Goal: Task Accomplishment & Management: Complete application form

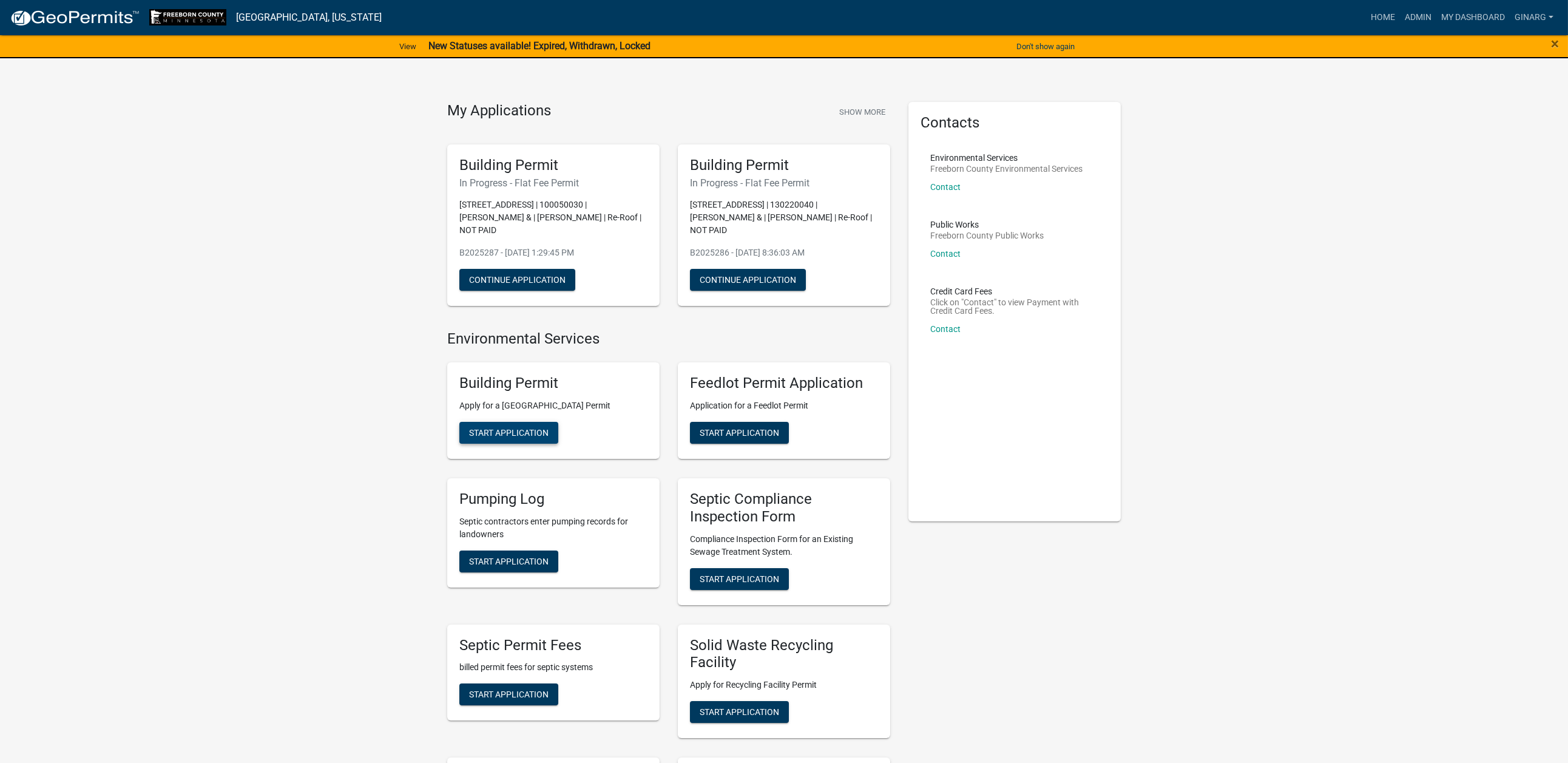
click at [531, 437] on span "Start Application" at bounding box center [509, 433] width 79 height 9
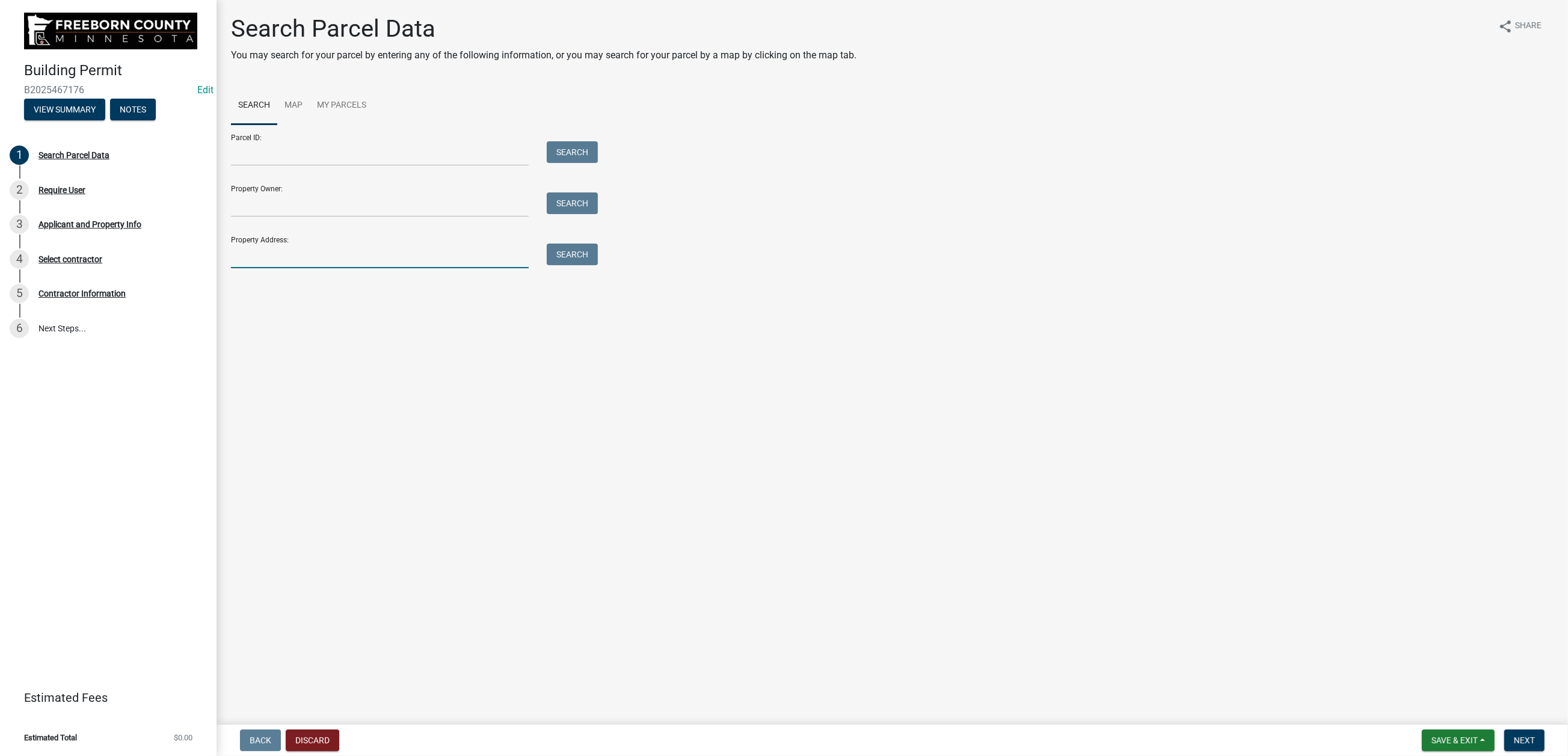
click at [291, 268] on input "Property Address:" at bounding box center [380, 256] width 298 height 25
type input "83354"
click at [584, 265] on button "Search" at bounding box center [572, 254] width 51 height 22
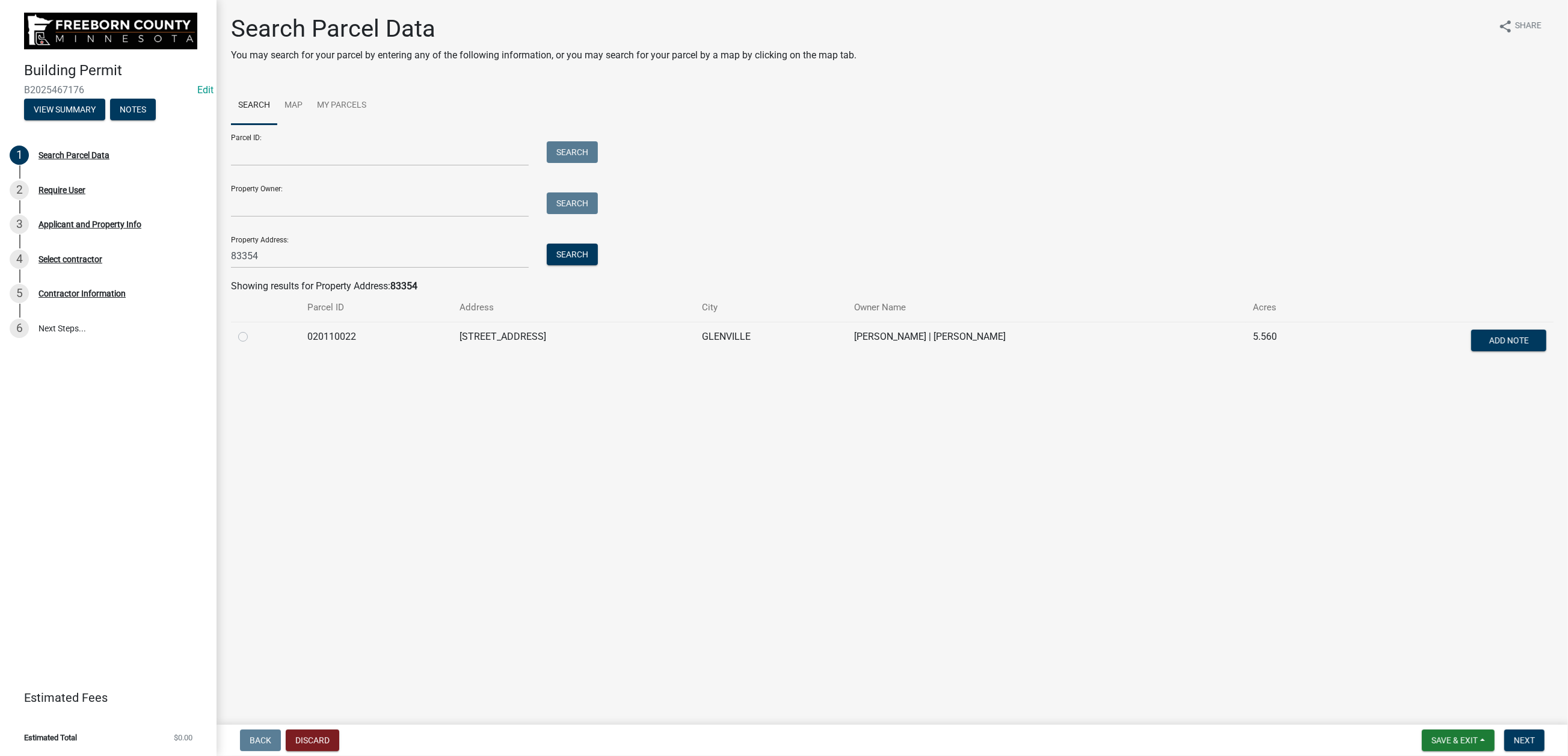
click at [252, 329] on label at bounding box center [252, 329] width 0 height 0
click at [254, 337] on input "radio" at bounding box center [256, 333] width 8 height 8
radio input "true"
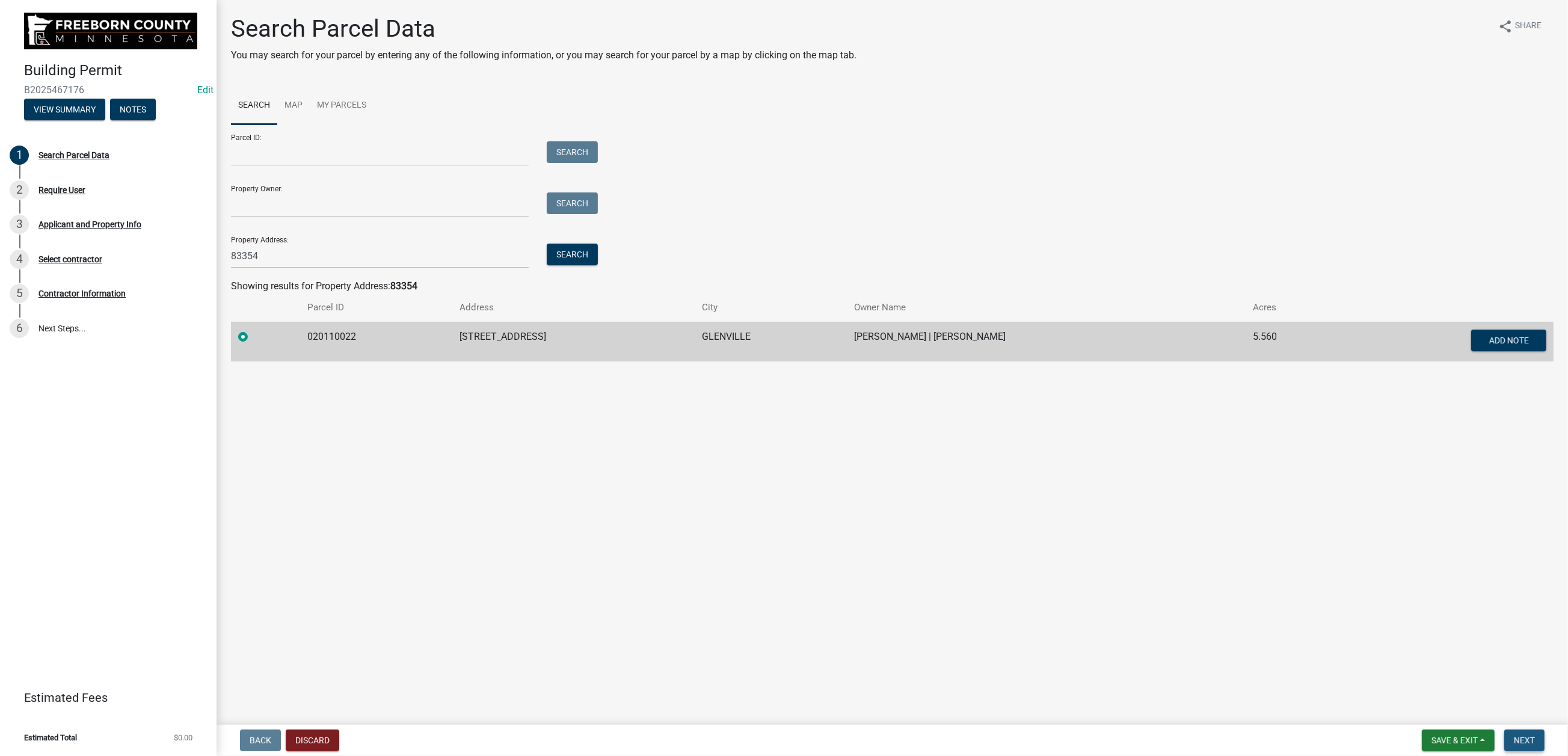
click at [1514, 735] on span "Next" at bounding box center [1525, 740] width 21 height 9
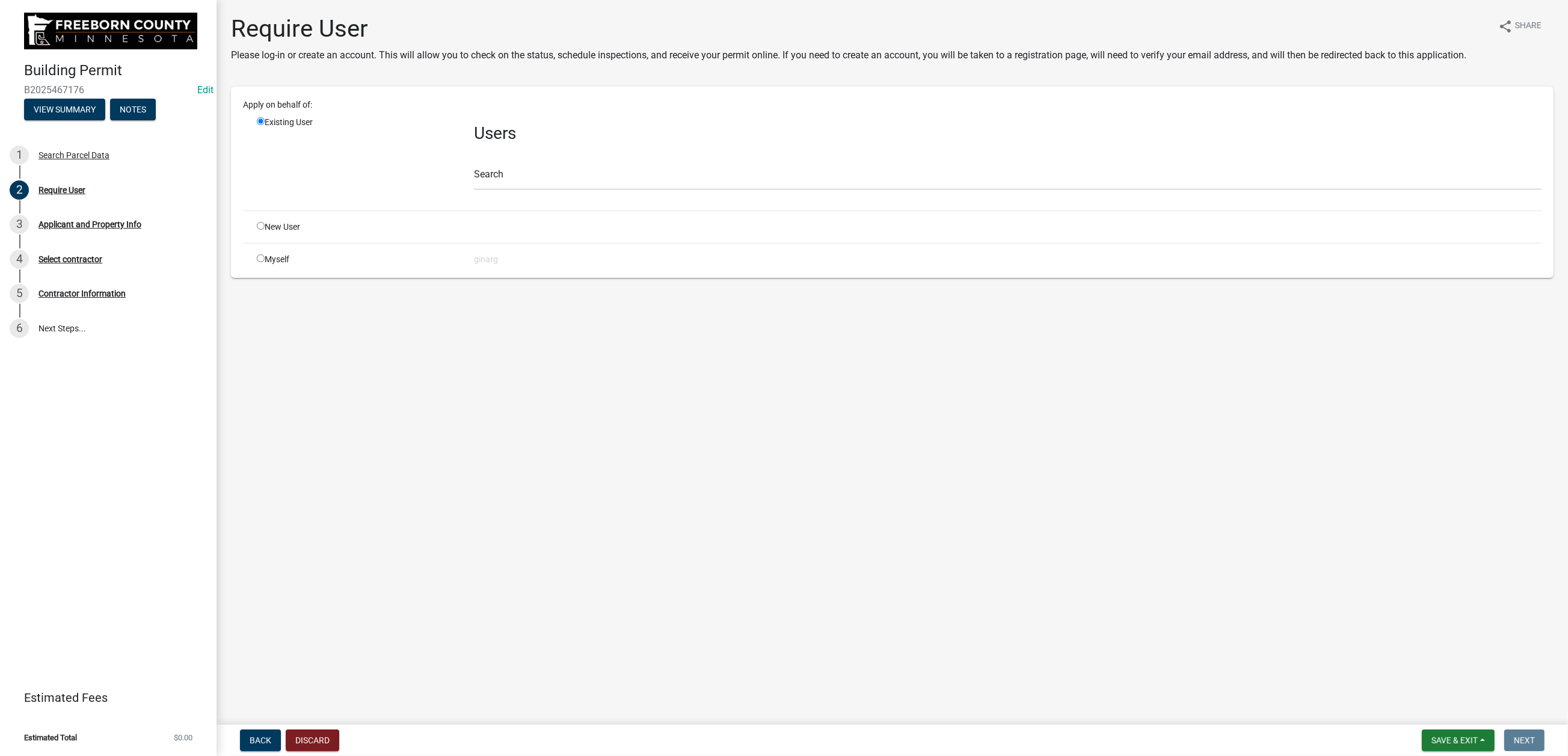
click at [264, 262] on input "radio" at bounding box center [261, 258] width 8 height 8
radio input "true"
radio input "false"
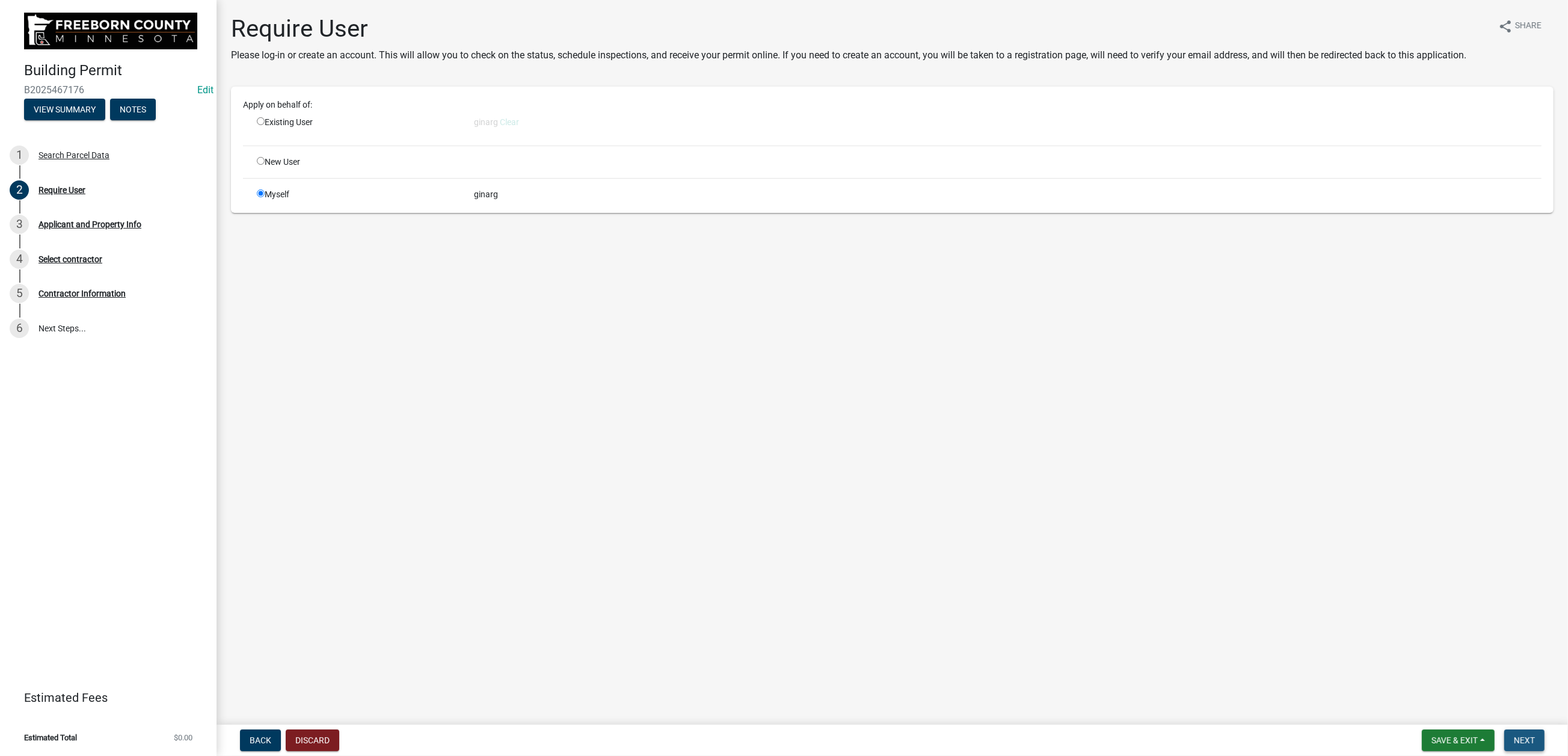
click at [1514, 735] on span "Next" at bounding box center [1525, 740] width 21 height 9
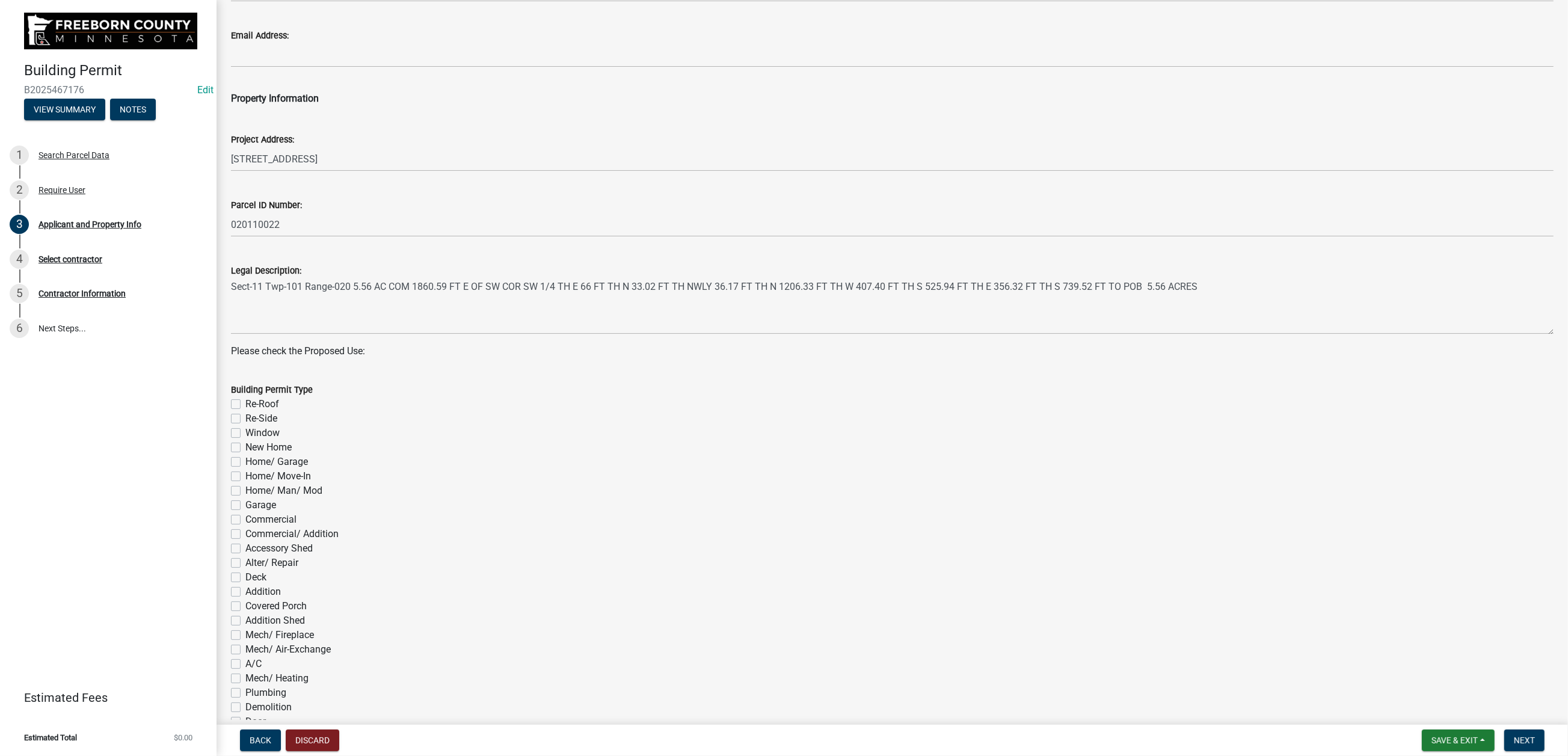
scroll to position [361, 0]
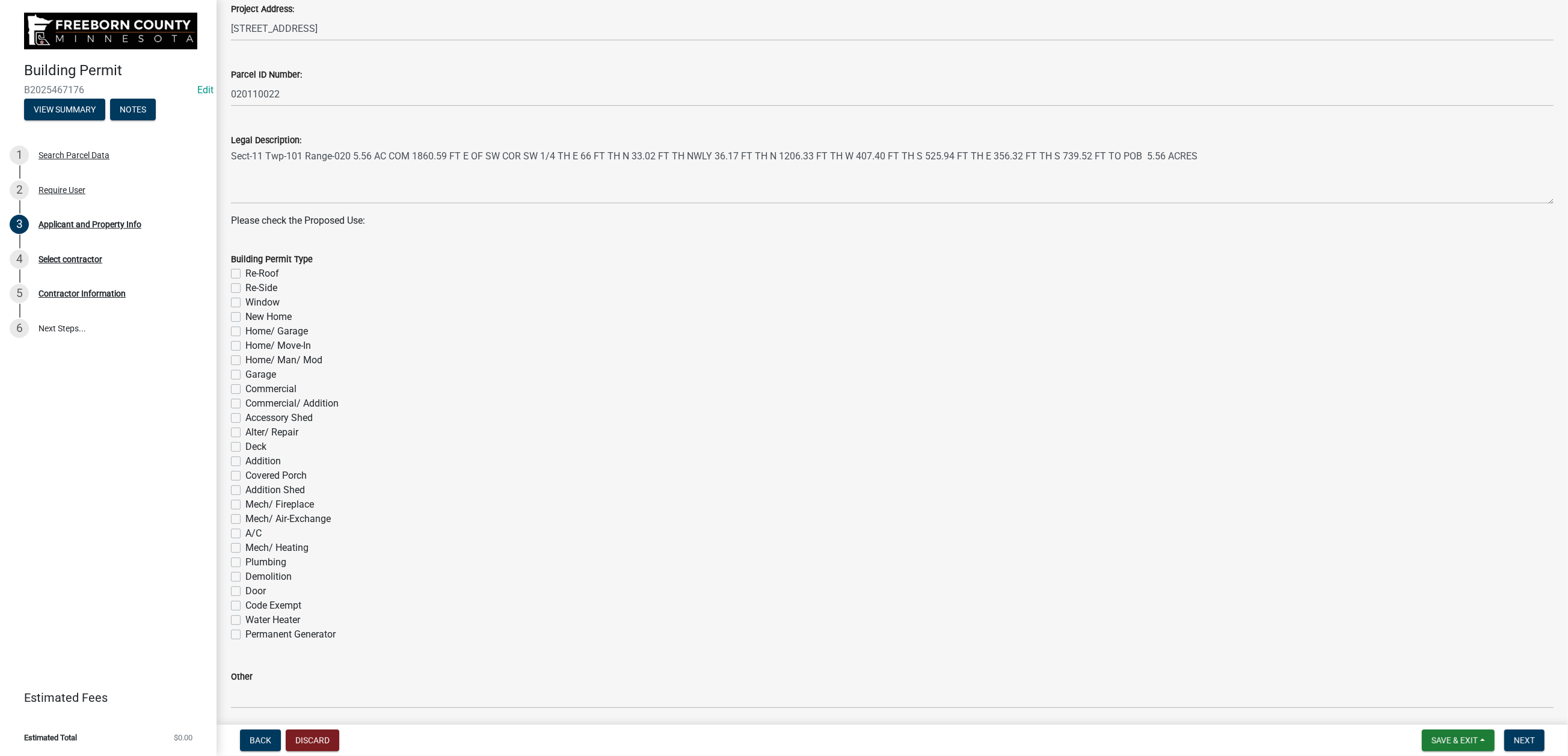
drag, startPoint x: 246, startPoint y: 588, endPoint x: 246, endPoint y: 595, distance: 7.0
click at [246, 281] on label "Re-Roof" at bounding box center [262, 274] width 34 height 15
click at [246, 274] on input "Re-Roof" at bounding box center [250, 270] width 8 height 8
checkbox input "true"
checkbox input "false"
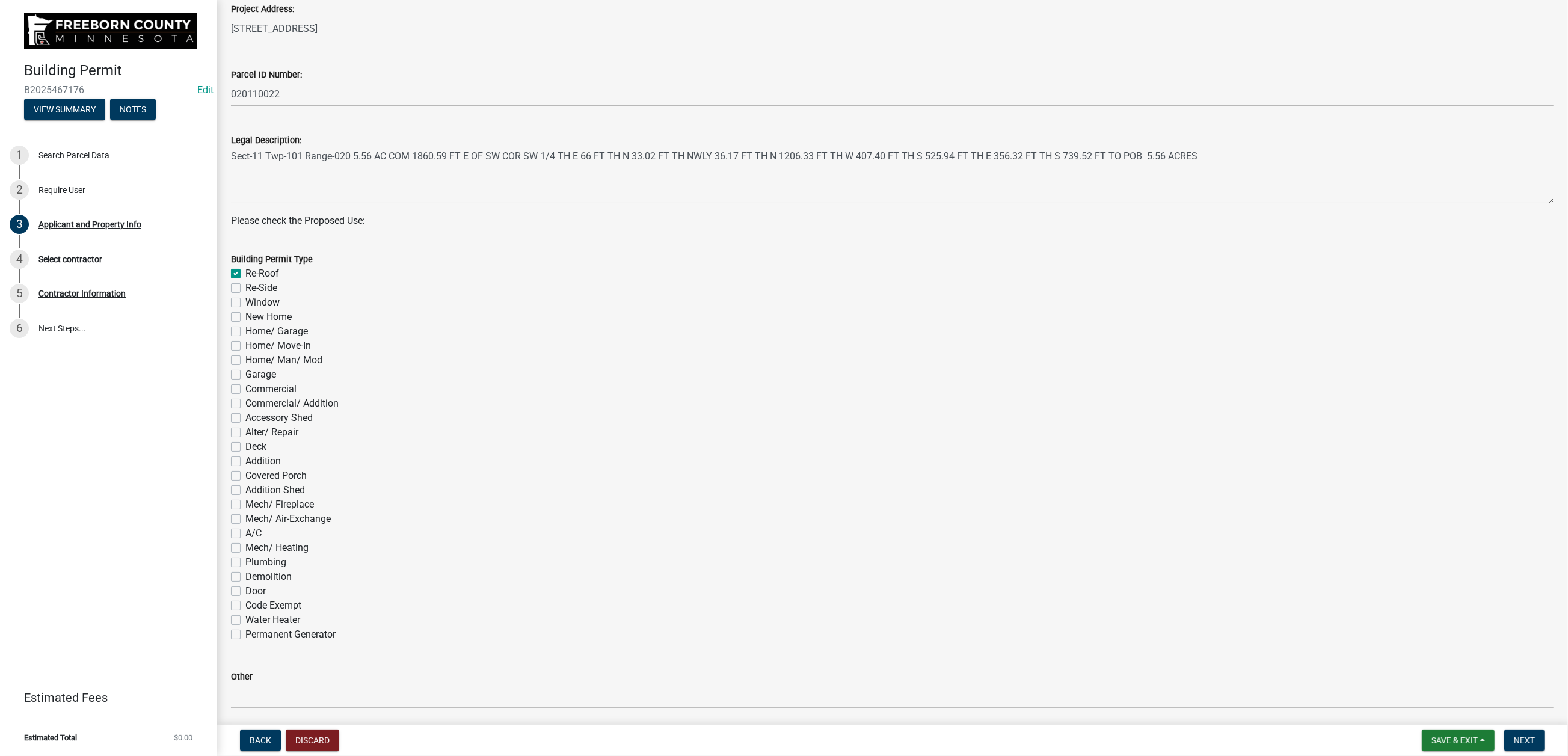
checkbox input "false"
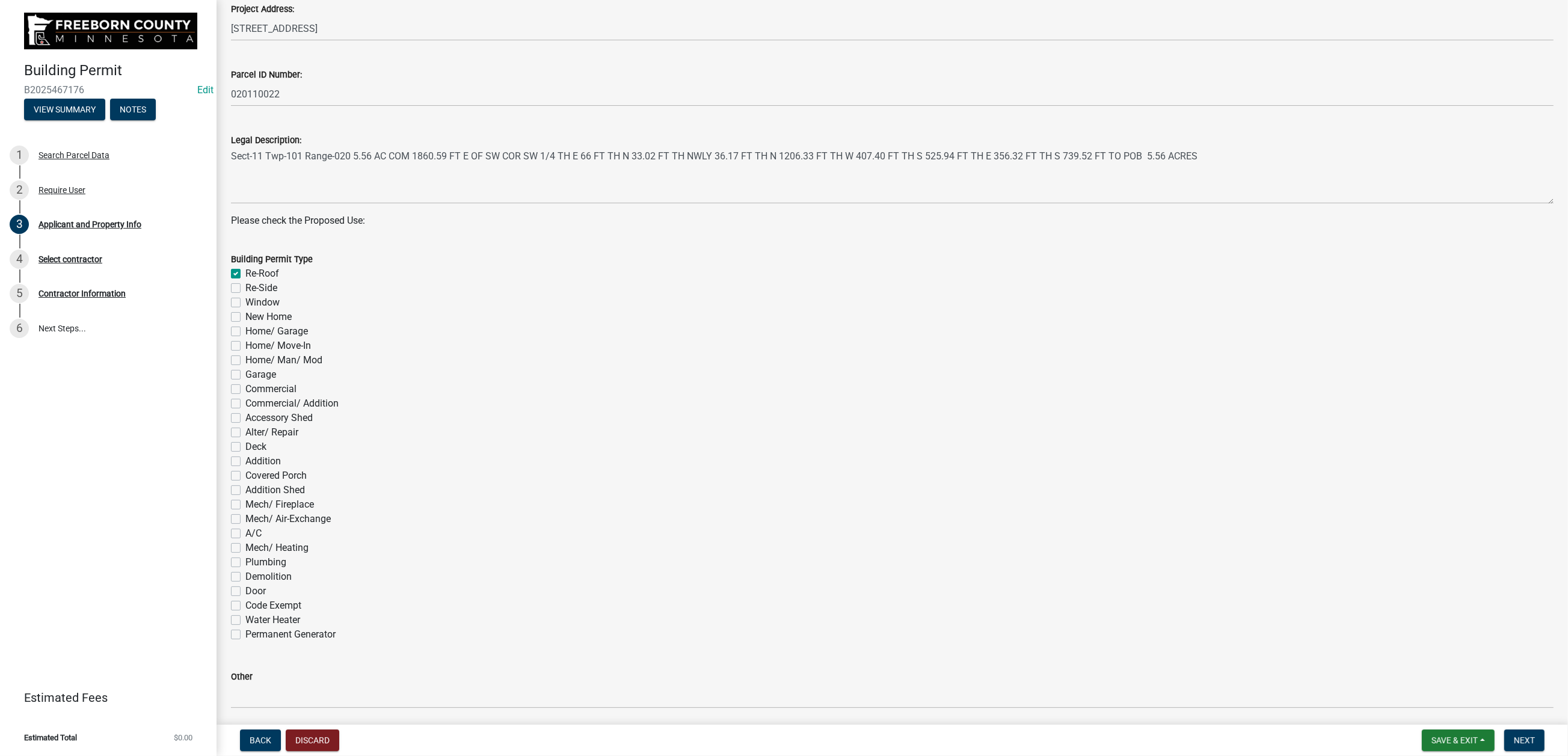
checkbox input "false"
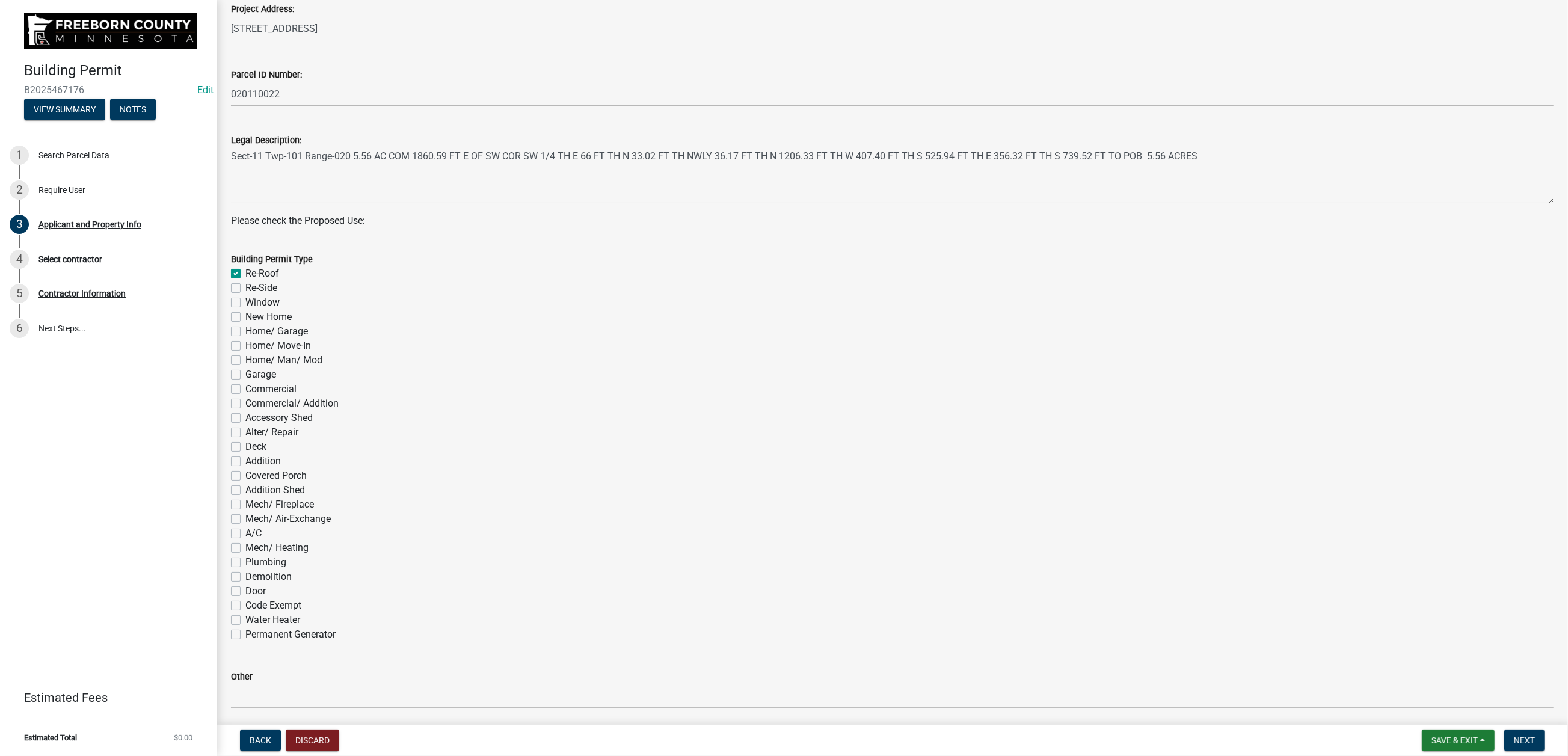
checkbox input "false"
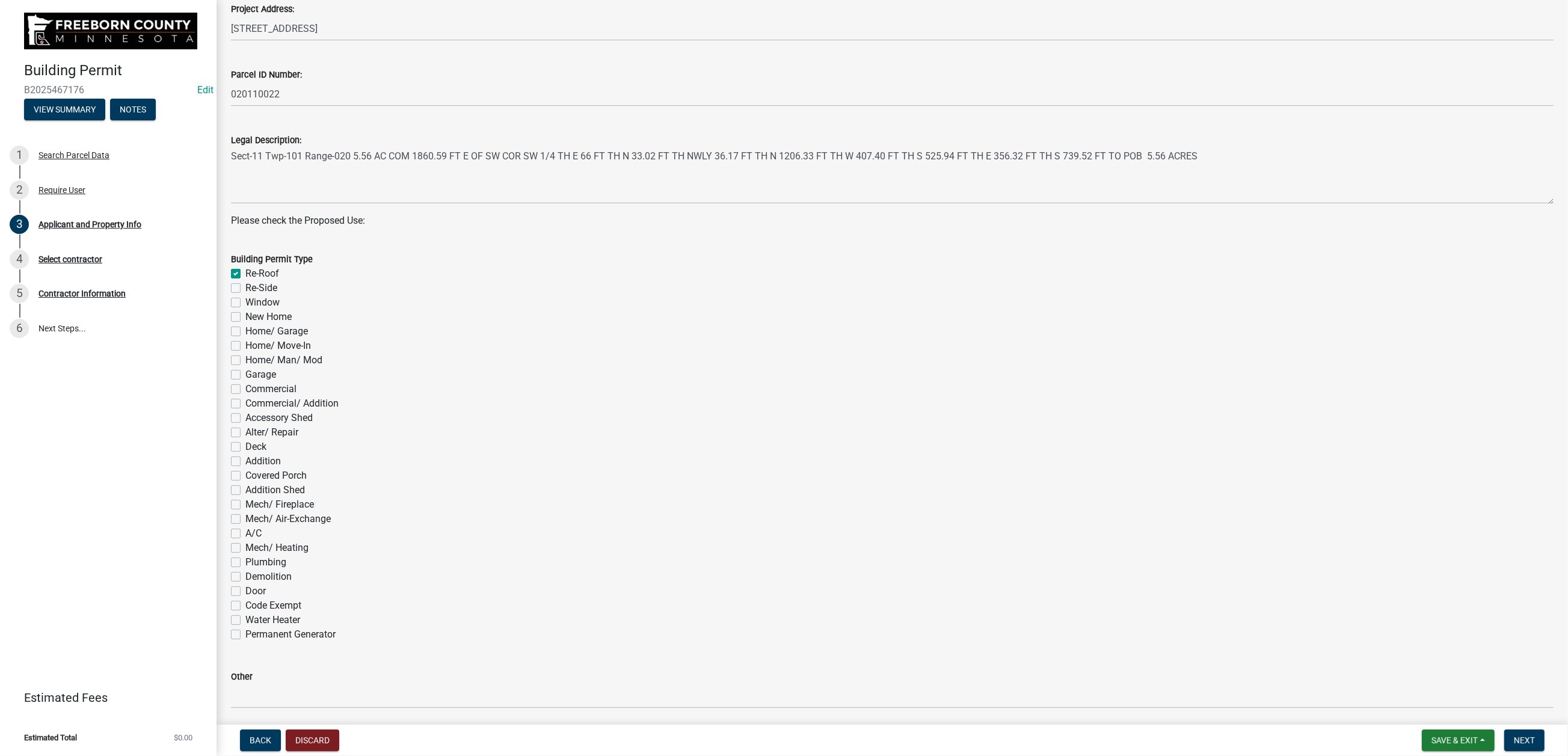
checkbox input "false"
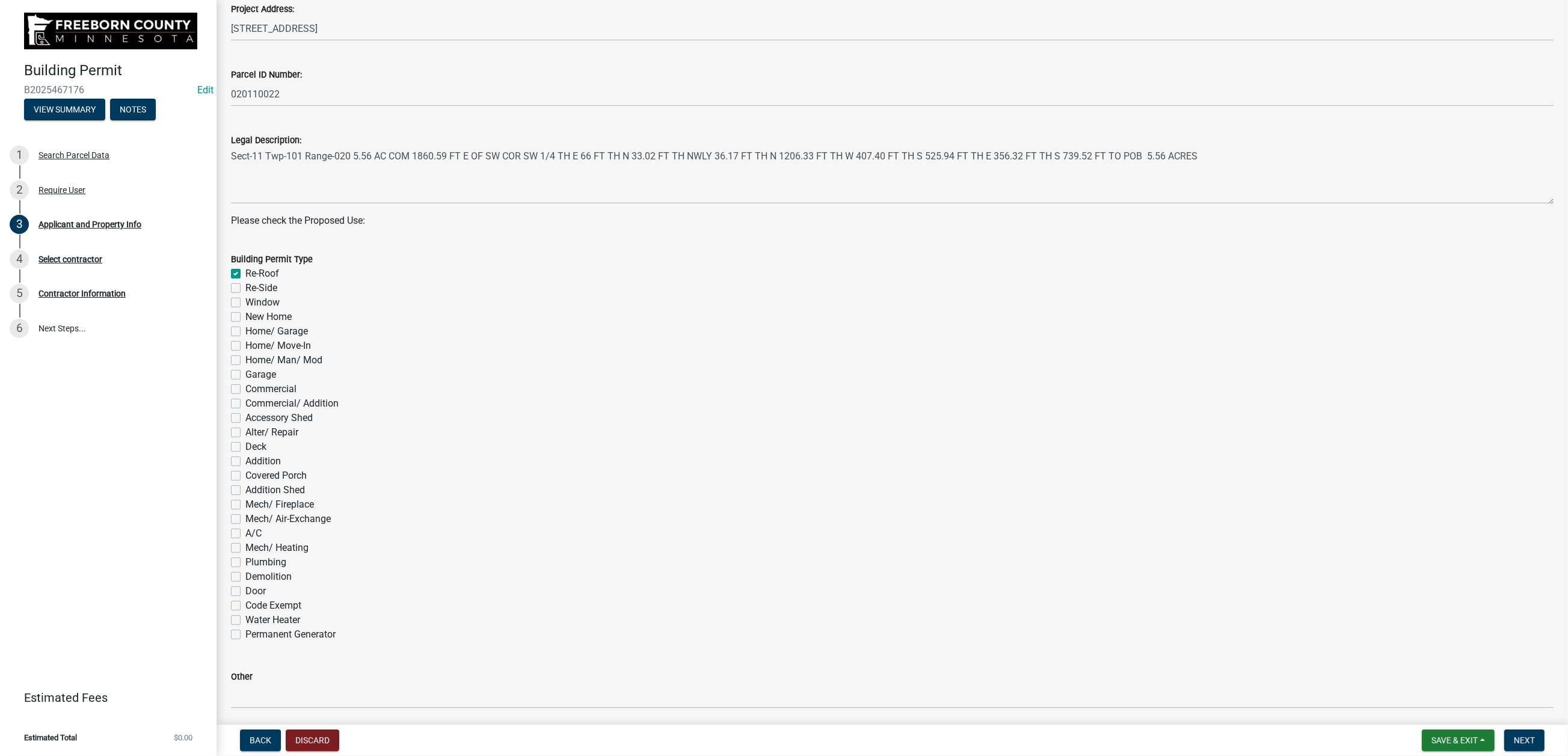
checkbox input "false"
click at [246, 295] on label "Re-Side" at bounding box center [262, 288] width 32 height 15
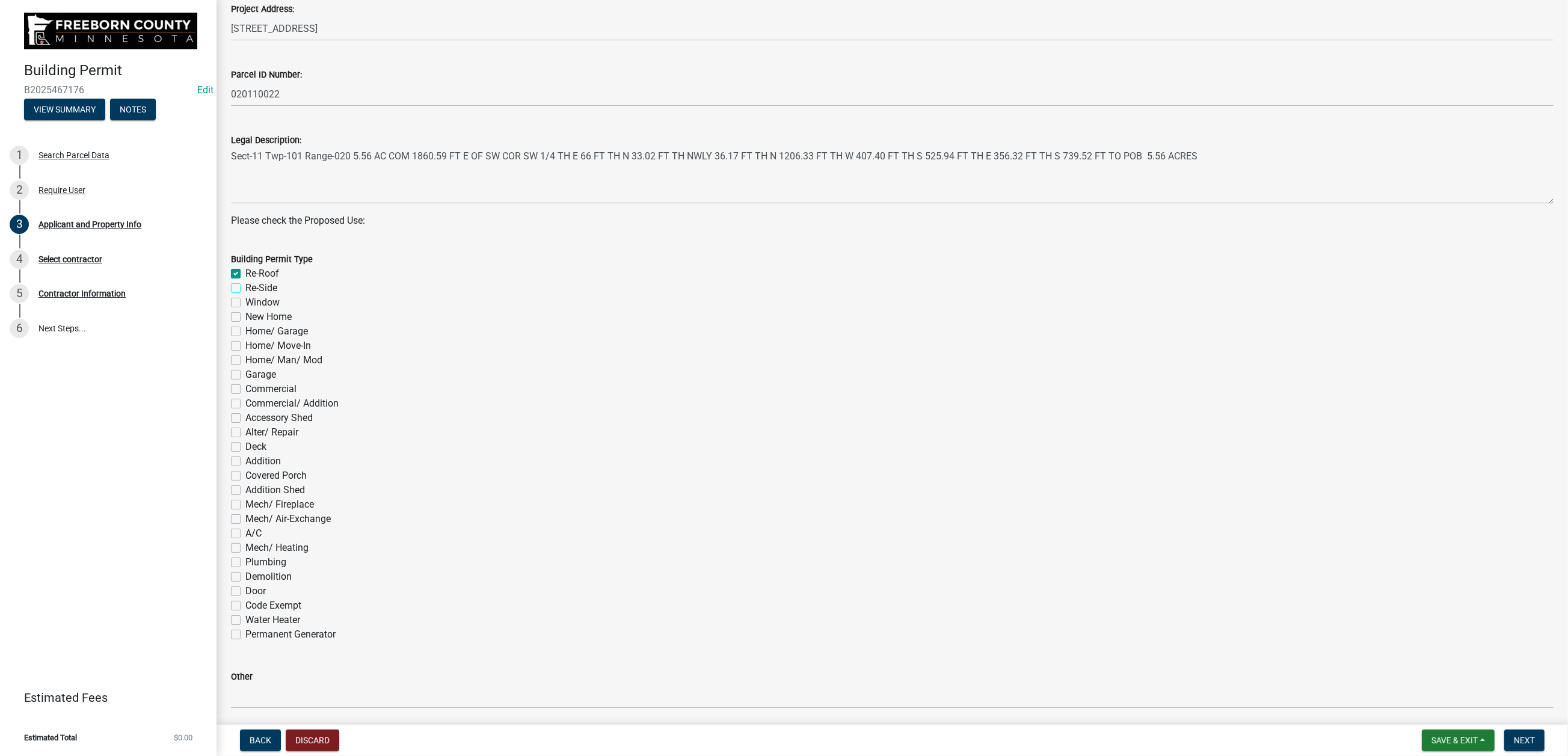
click at [246, 289] on input "Re-Side" at bounding box center [250, 285] width 8 height 8
checkbox input "true"
checkbox input "false"
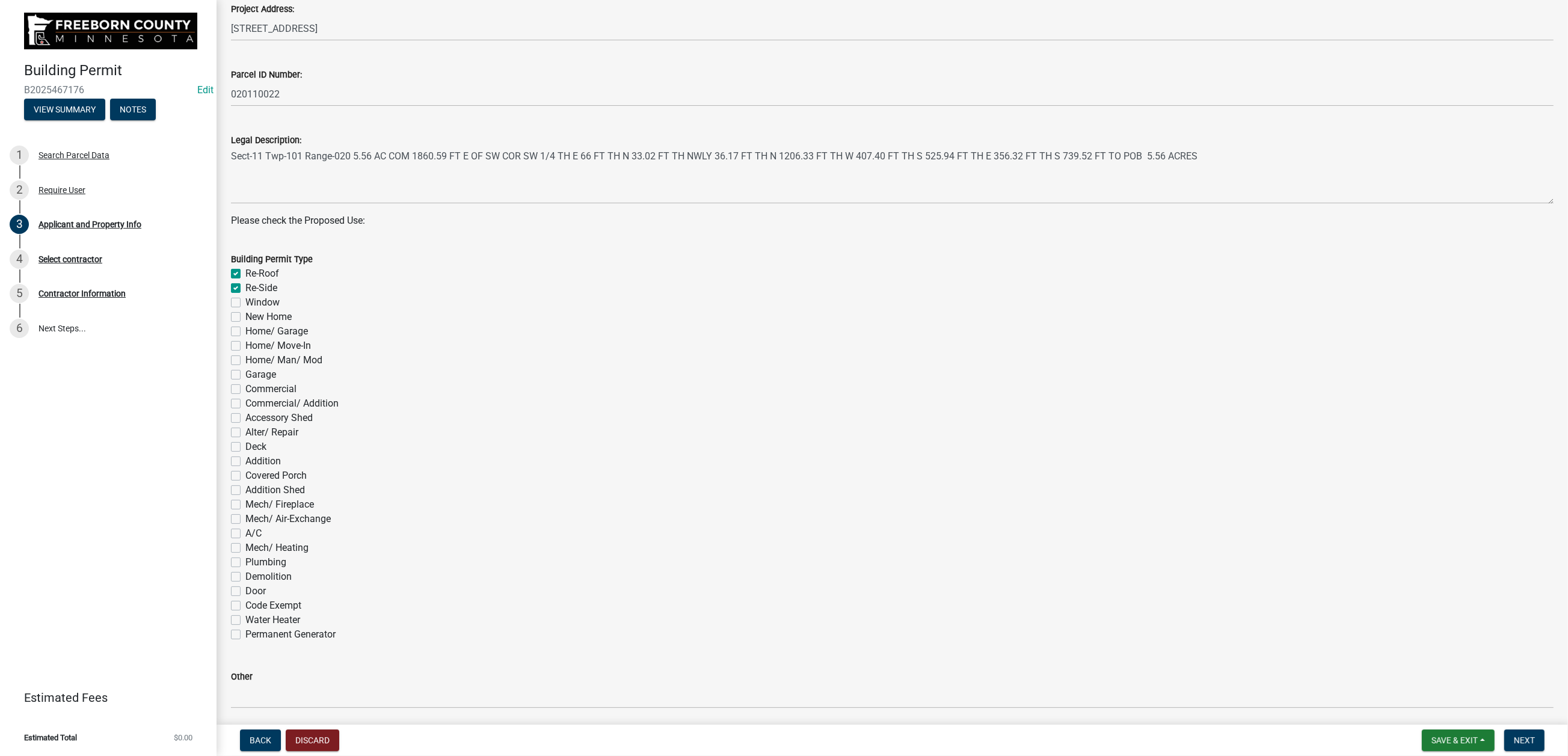
checkbox input "false"
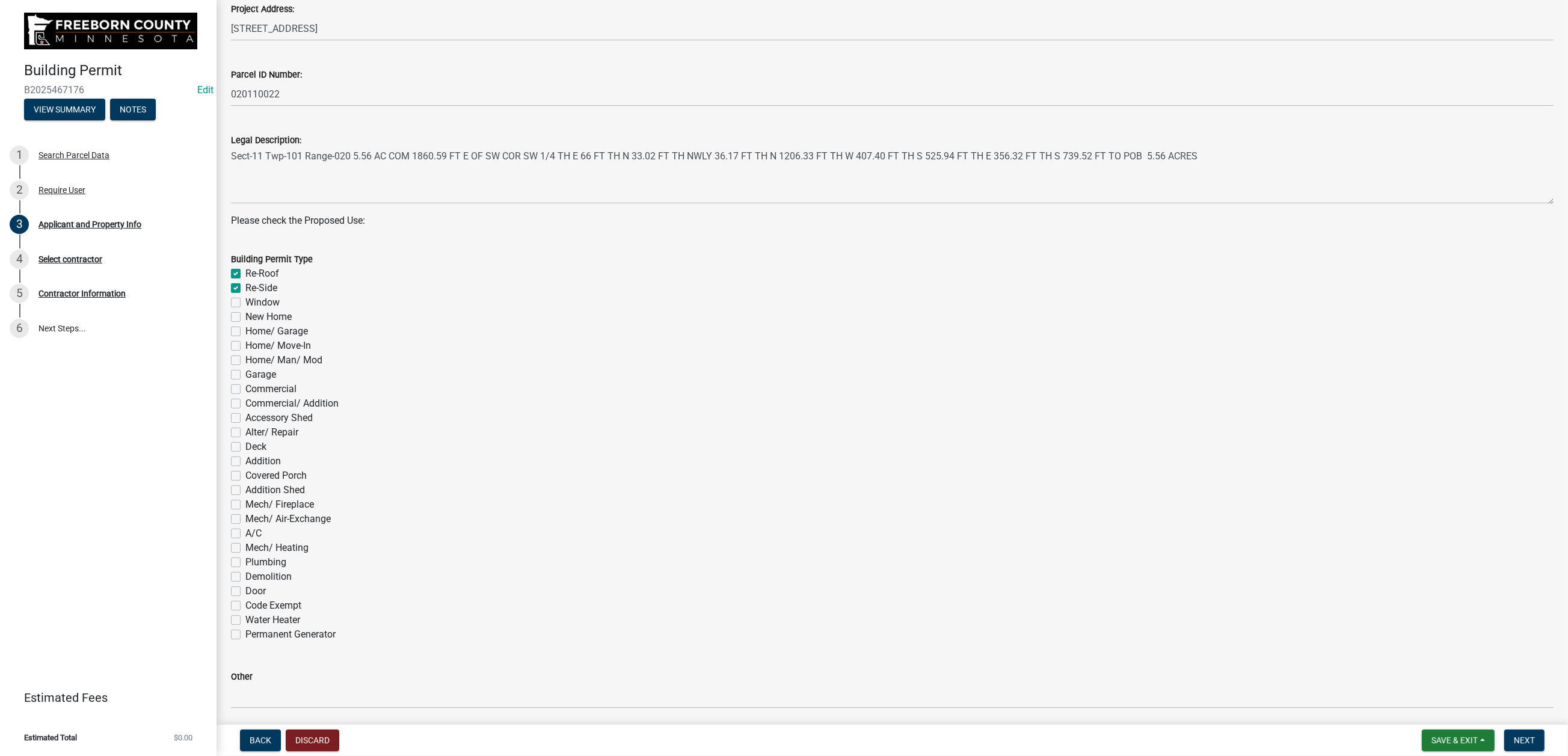
checkbox input "false"
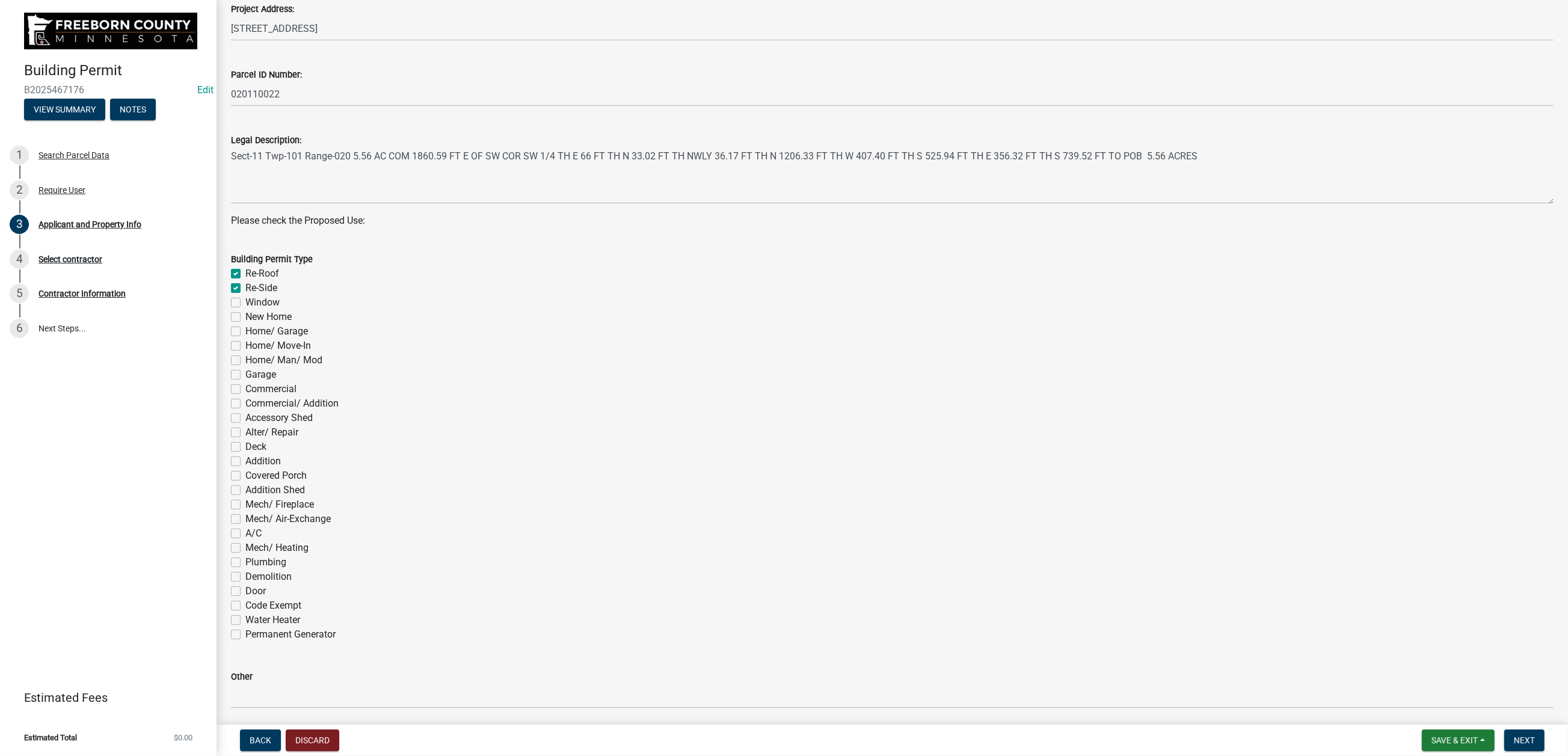
checkbox input "false"
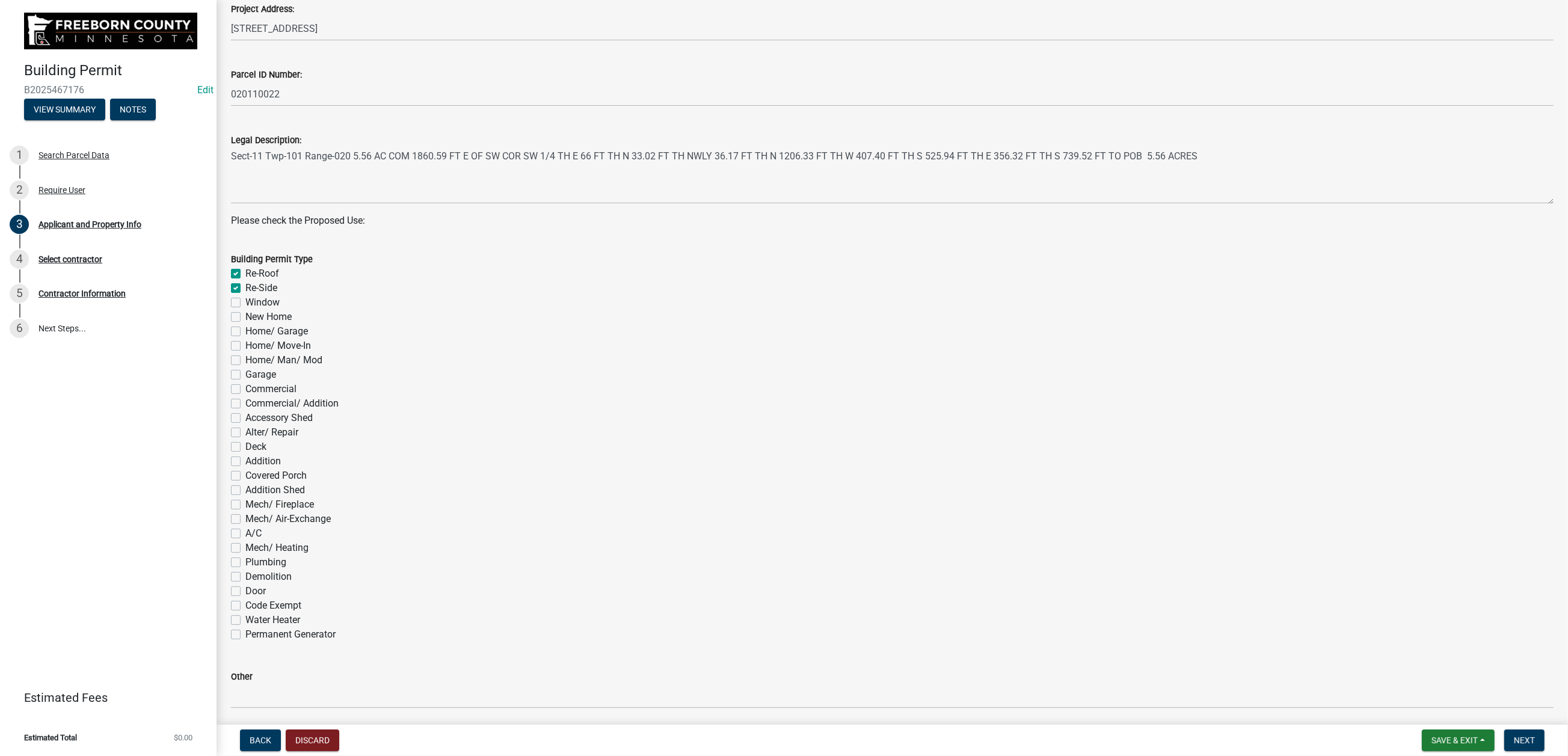
checkbox input "false"
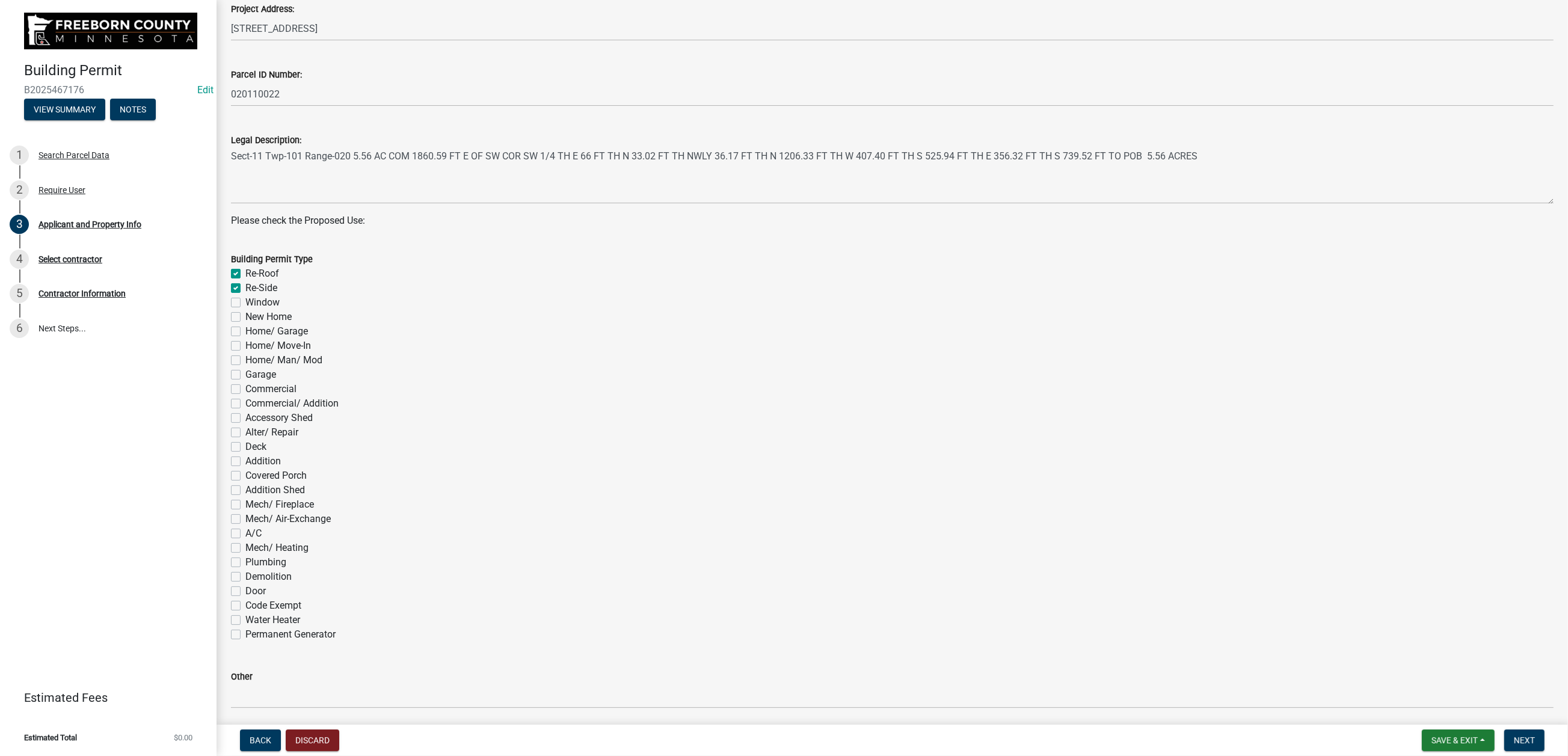
checkbox input "false"
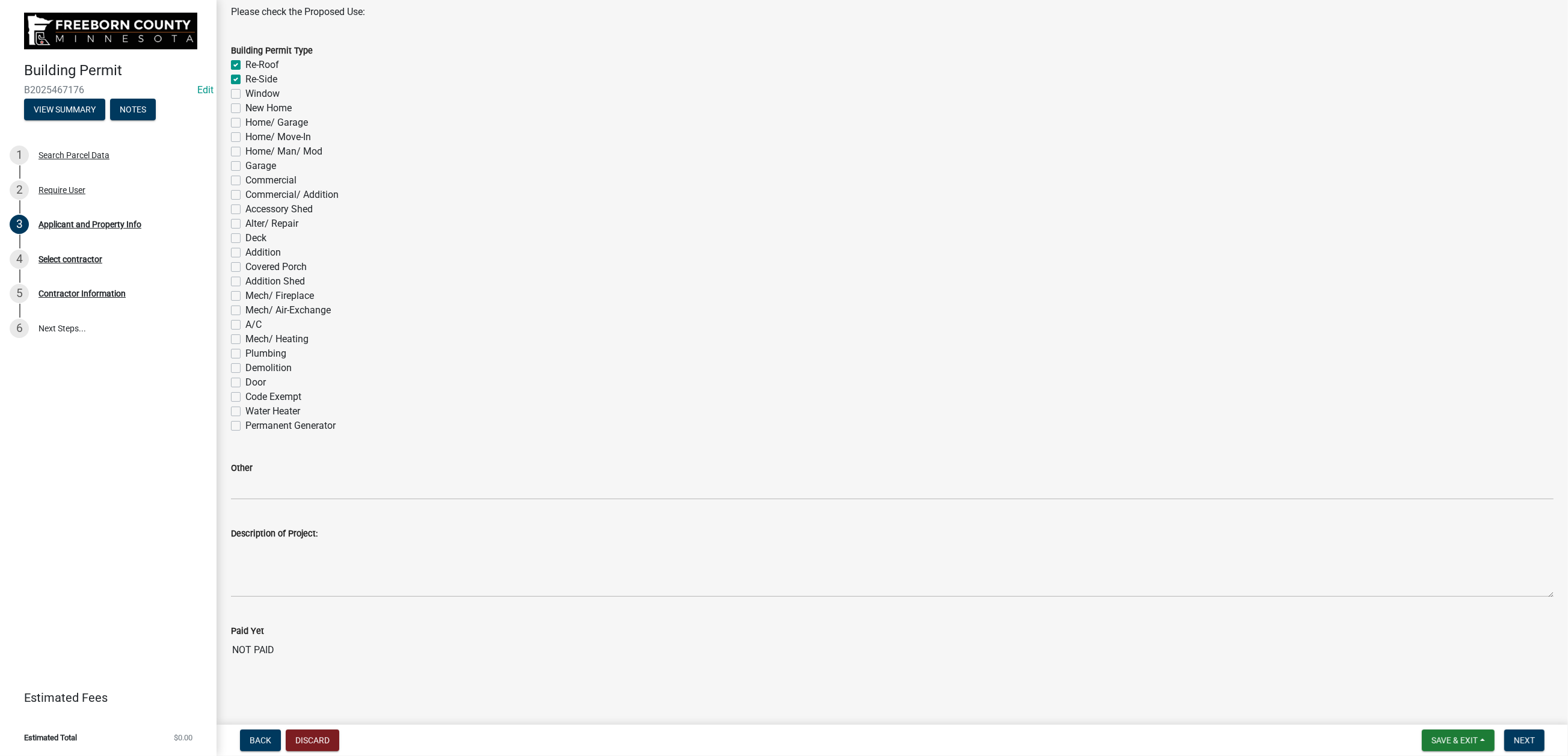
scroll to position [1082, 0]
click at [1514, 735] on span "Next" at bounding box center [1525, 740] width 21 height 9
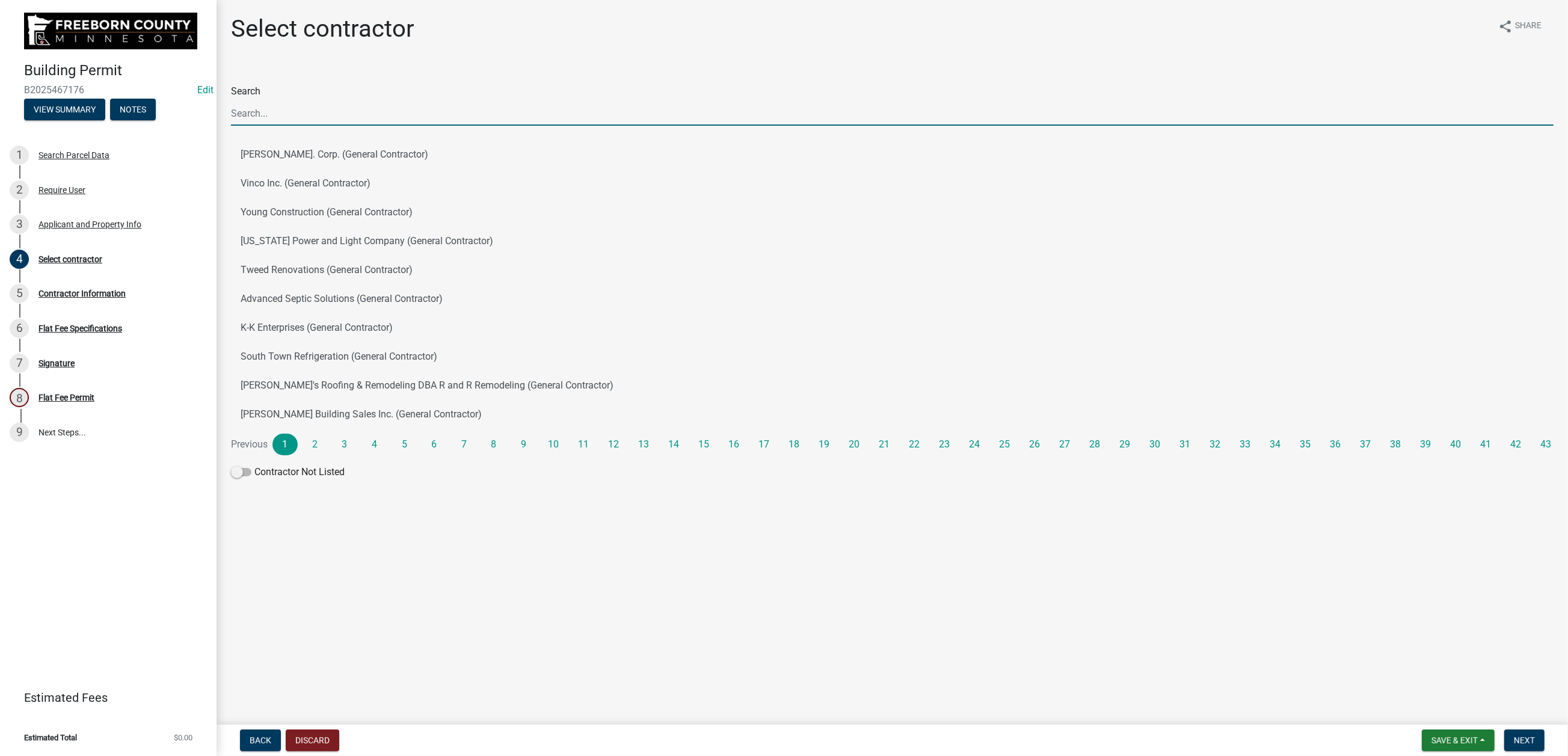
click at [252, 126] on input "Search" at bounding box center [892, 113] width 1323 height 25
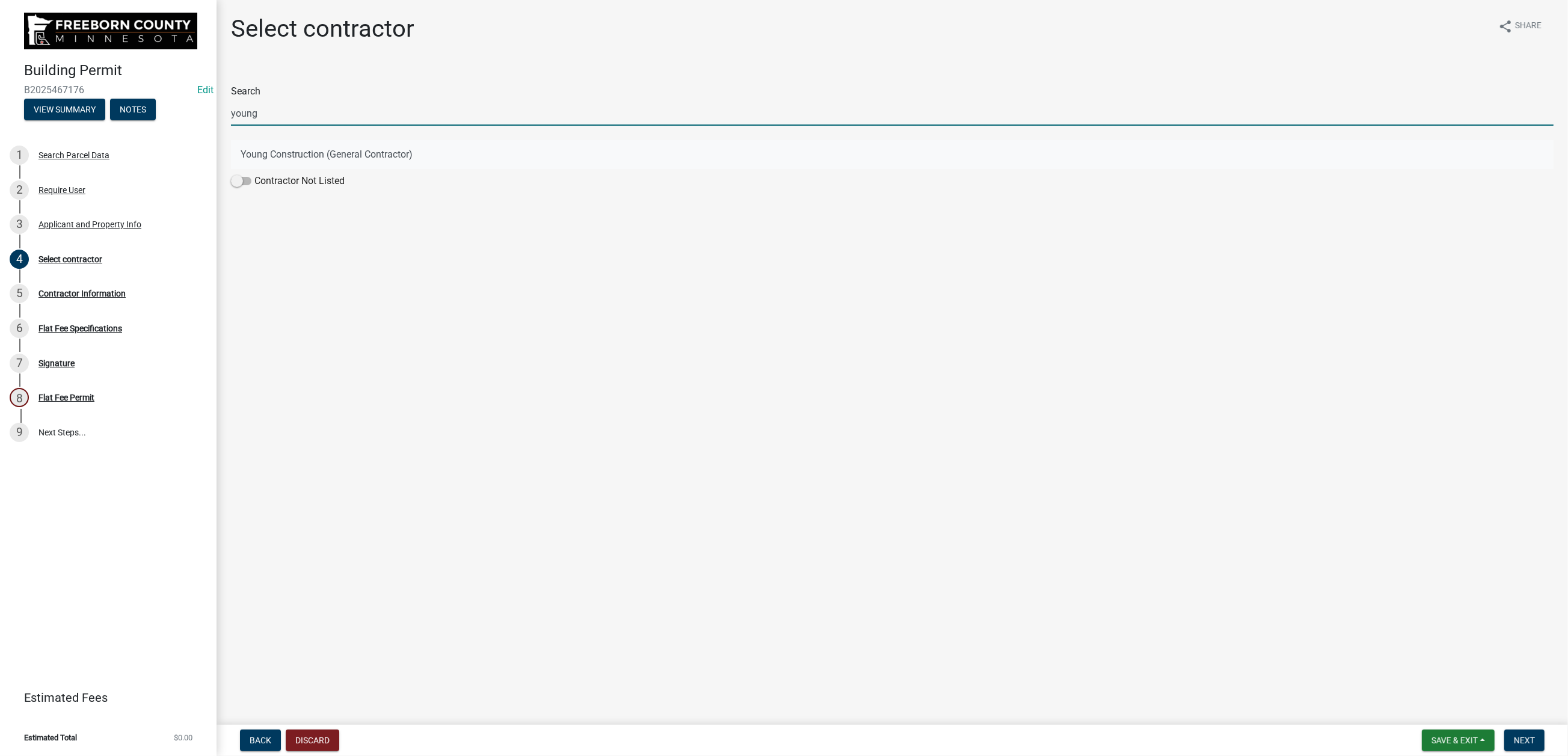
type input "young"
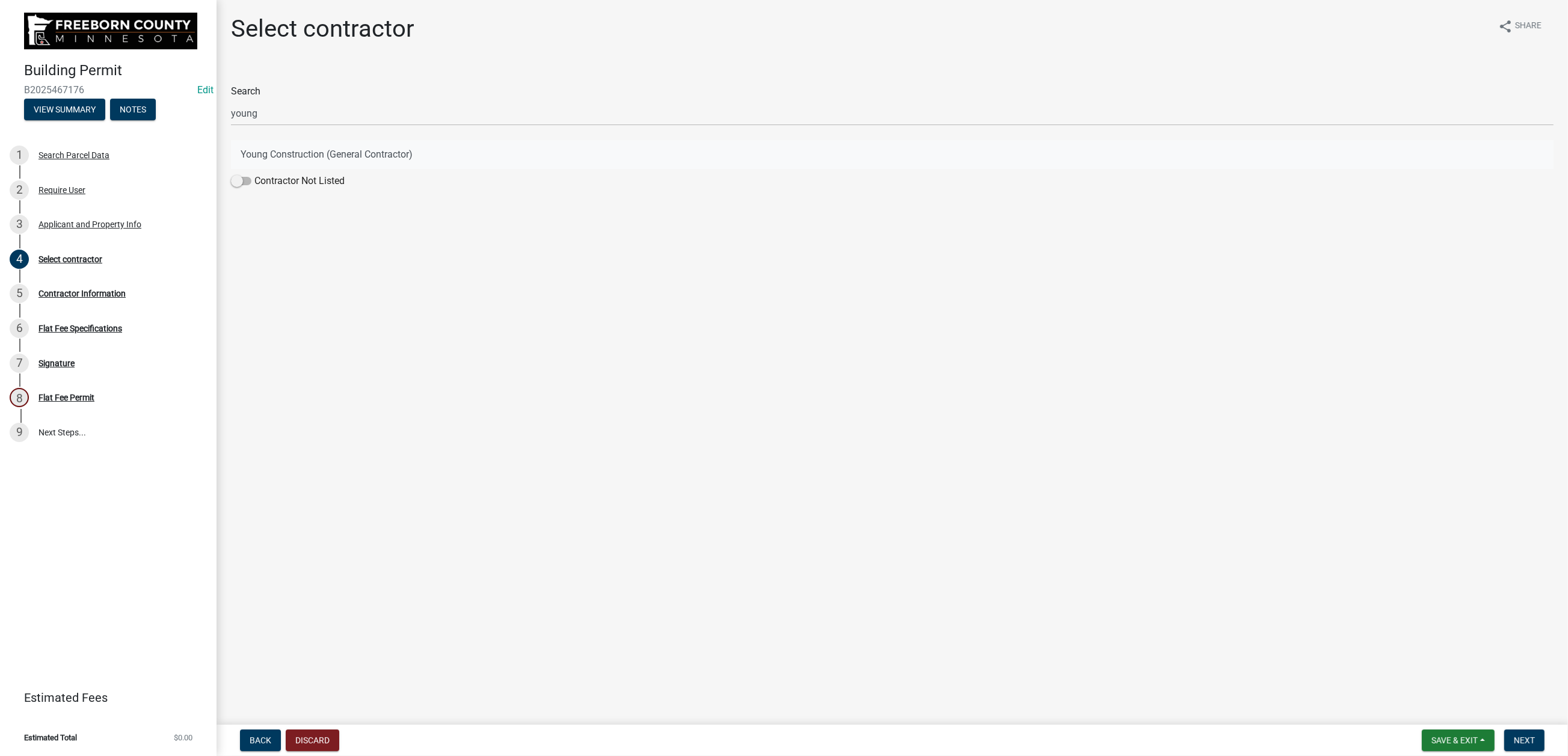
click at [346, 169] on button "Young Construction (General Contractor)" at bounding box center [892, 154] width 1323 height 29
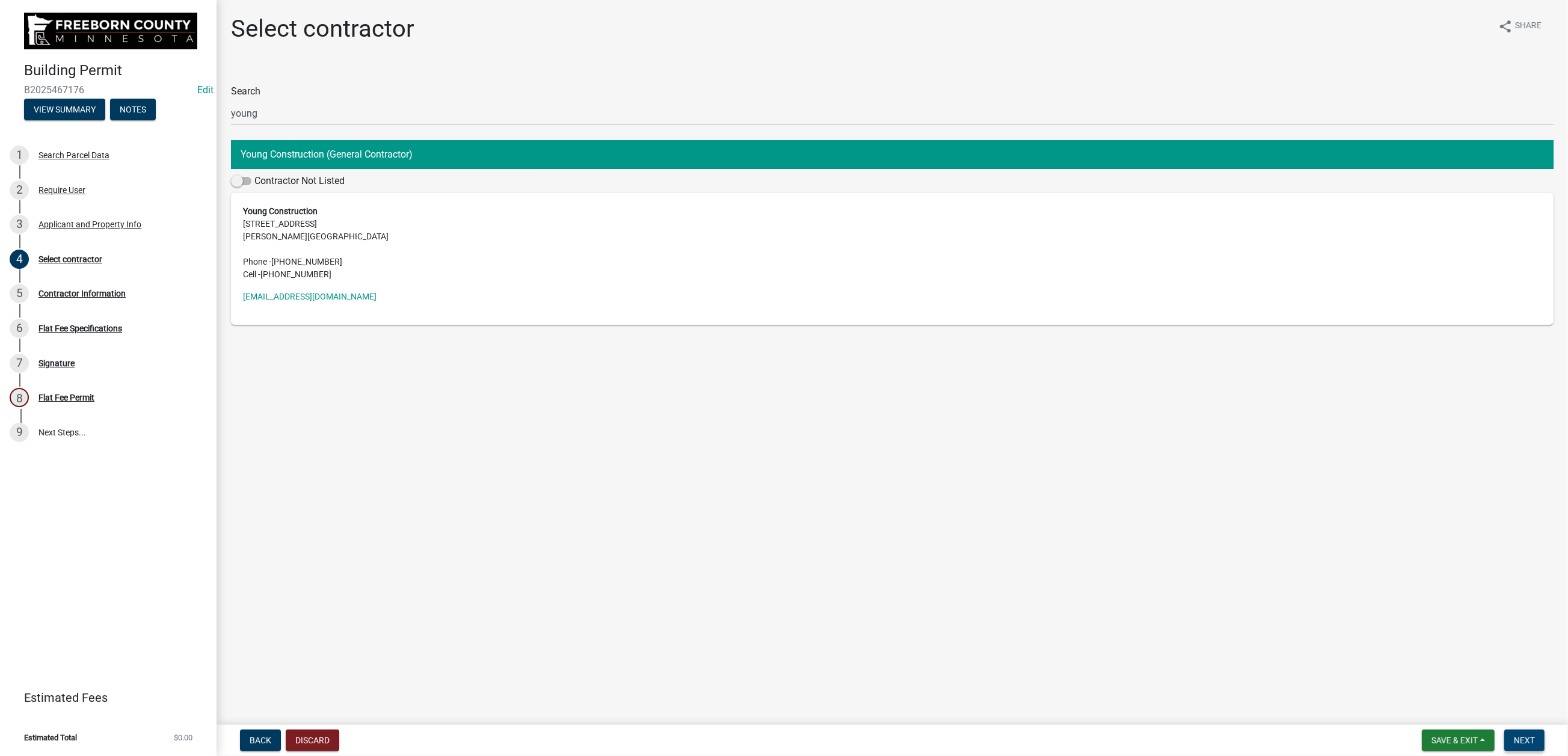
click at [1504, 729] on button "Next" at bounding box center [1524, 740] width 41 height 22
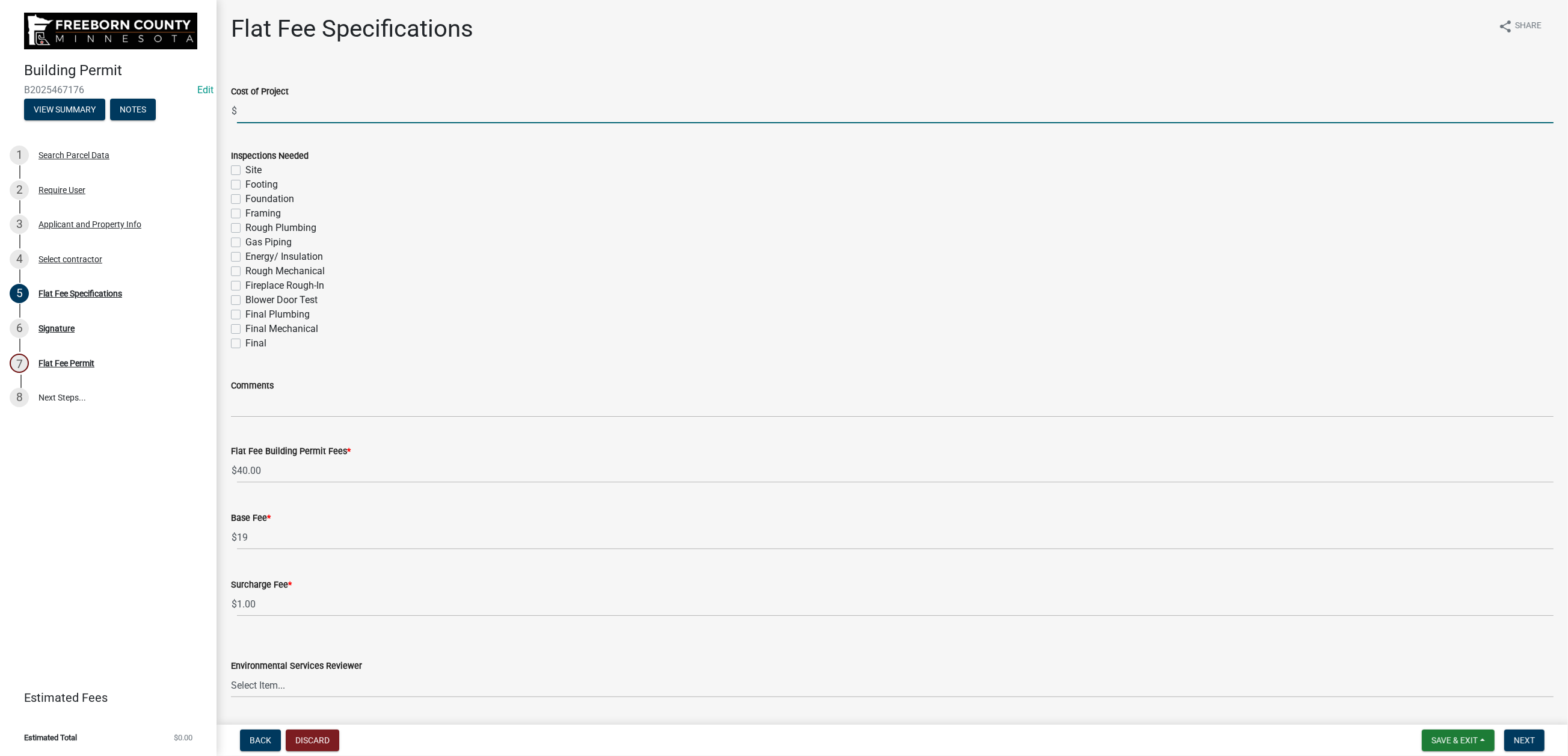
click at [349, 123] on input "text" at bounding box center [896, 110] width 1317 height 25
type input "29891"
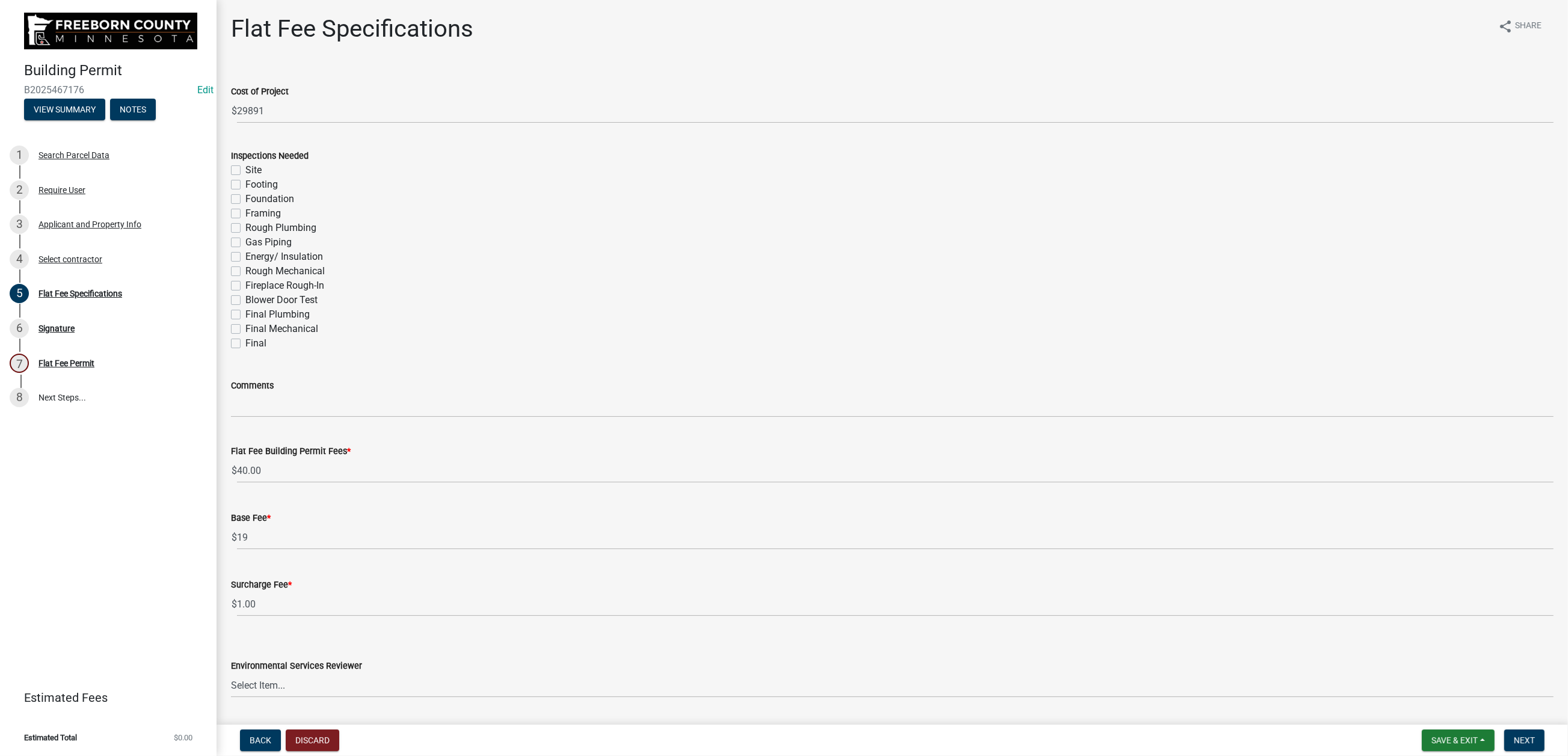
click at [246, 351] on label "Final" at bounding box center [256, 343] width 21 height 15
click at [246, 344] on input "Final" at bounding box center [250, 340] width 8 height 8
checkbox input "true"
checkbox input "false"
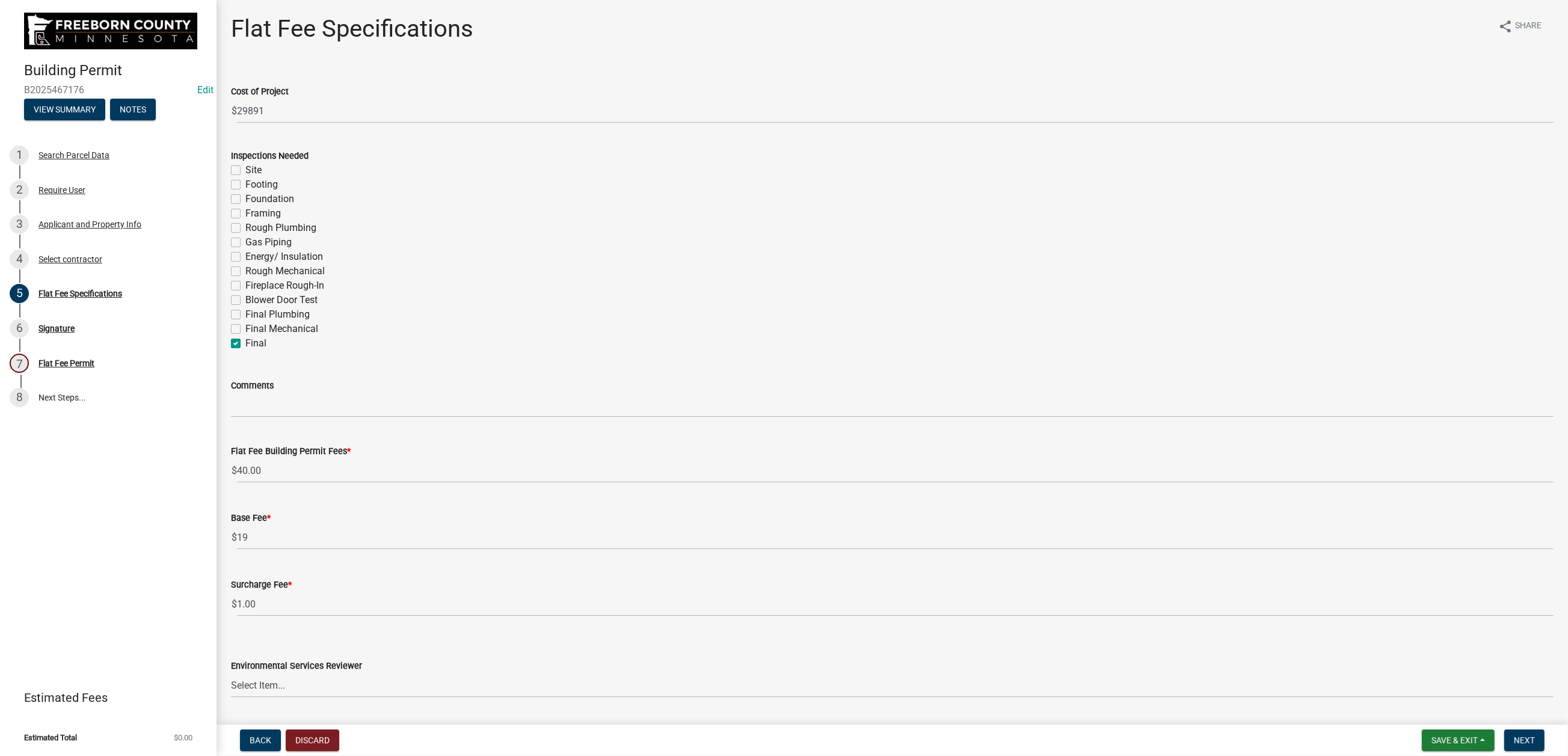
checkbox input "false"
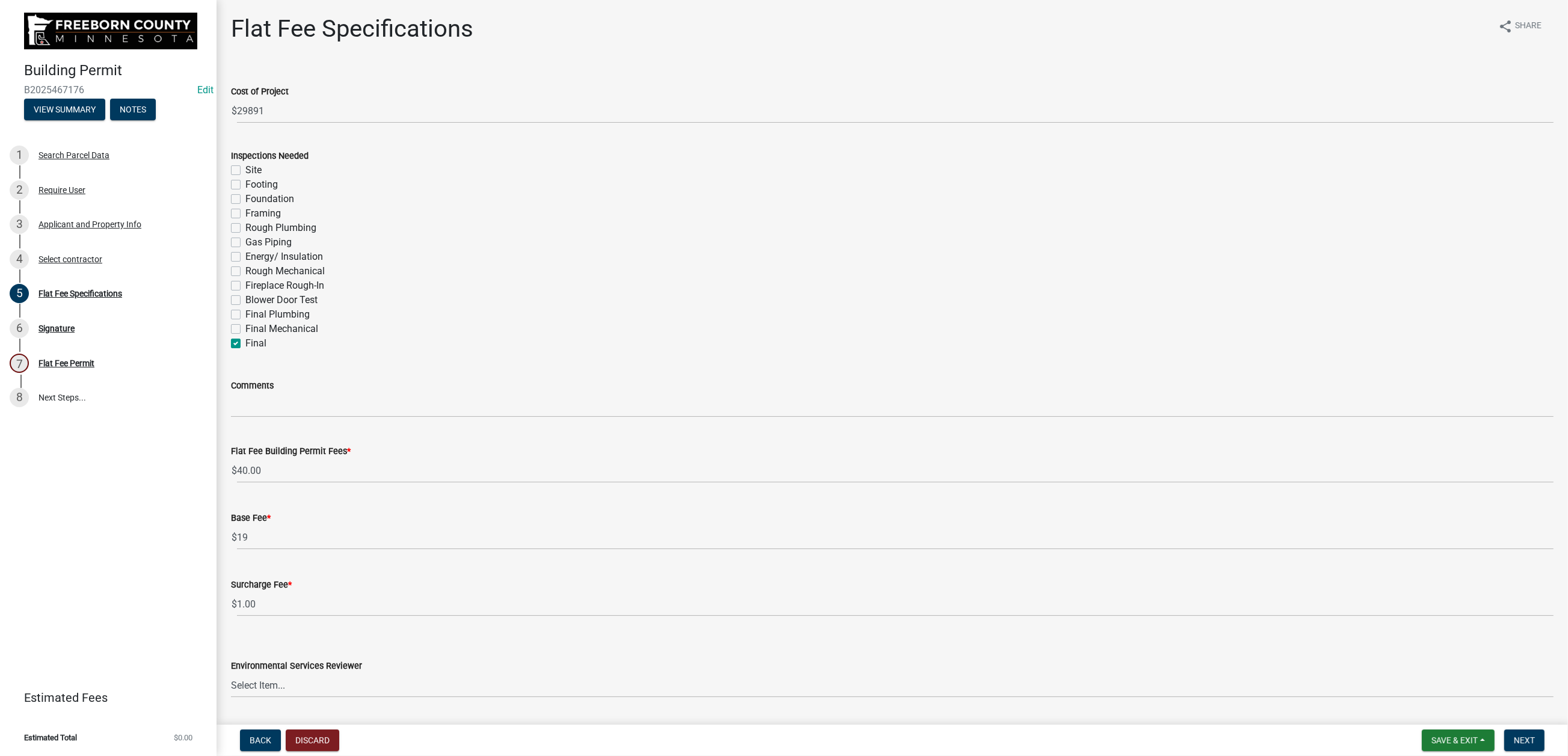
checkbox input "false"
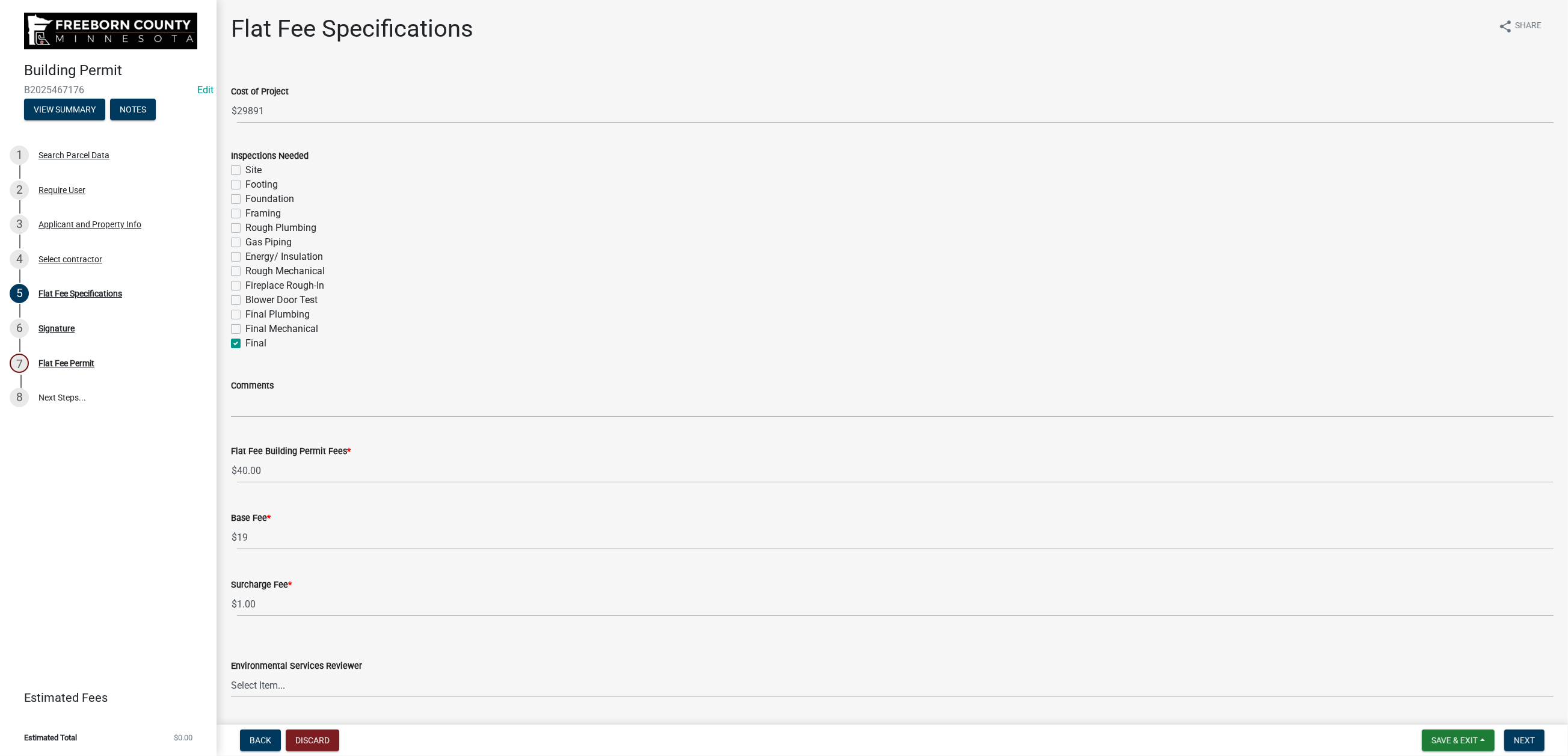
checkbox input "true"
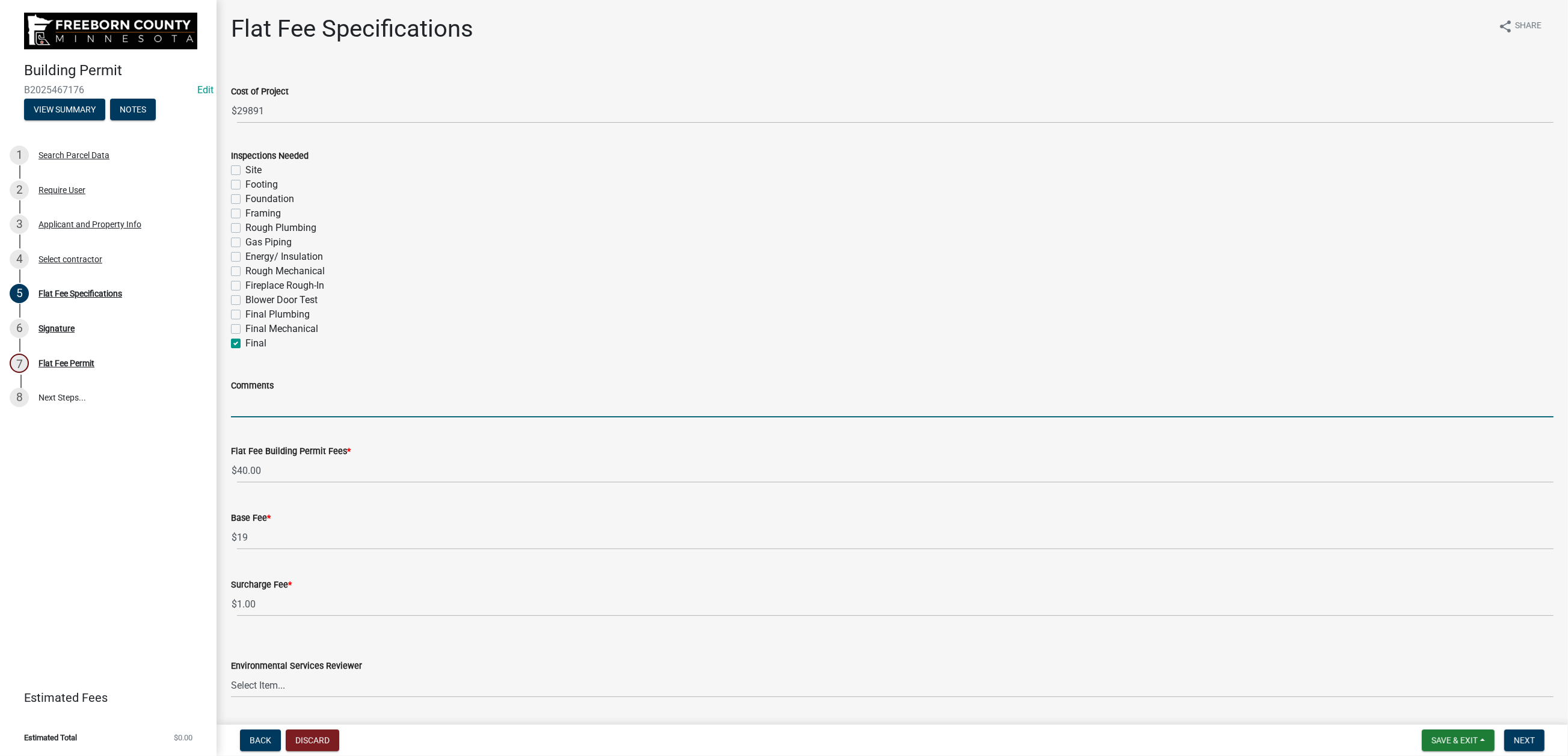
click at [252, 417] on input "Comments" at bounding box center [892, 405] width 1323 height 25
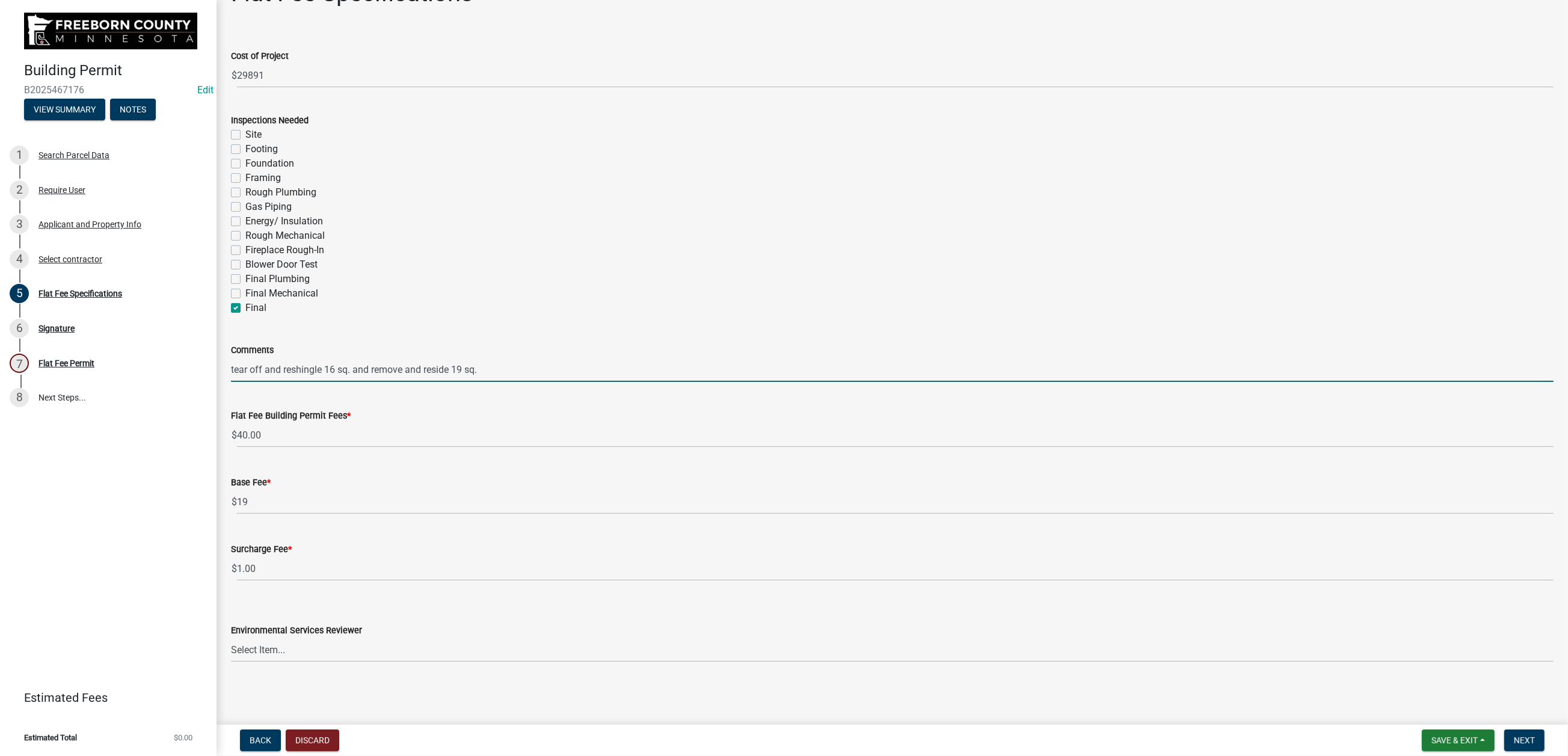
scroll to position [361, 0]
type input "tear off and reshingle 16 sq. and remove and reside 19 sq."
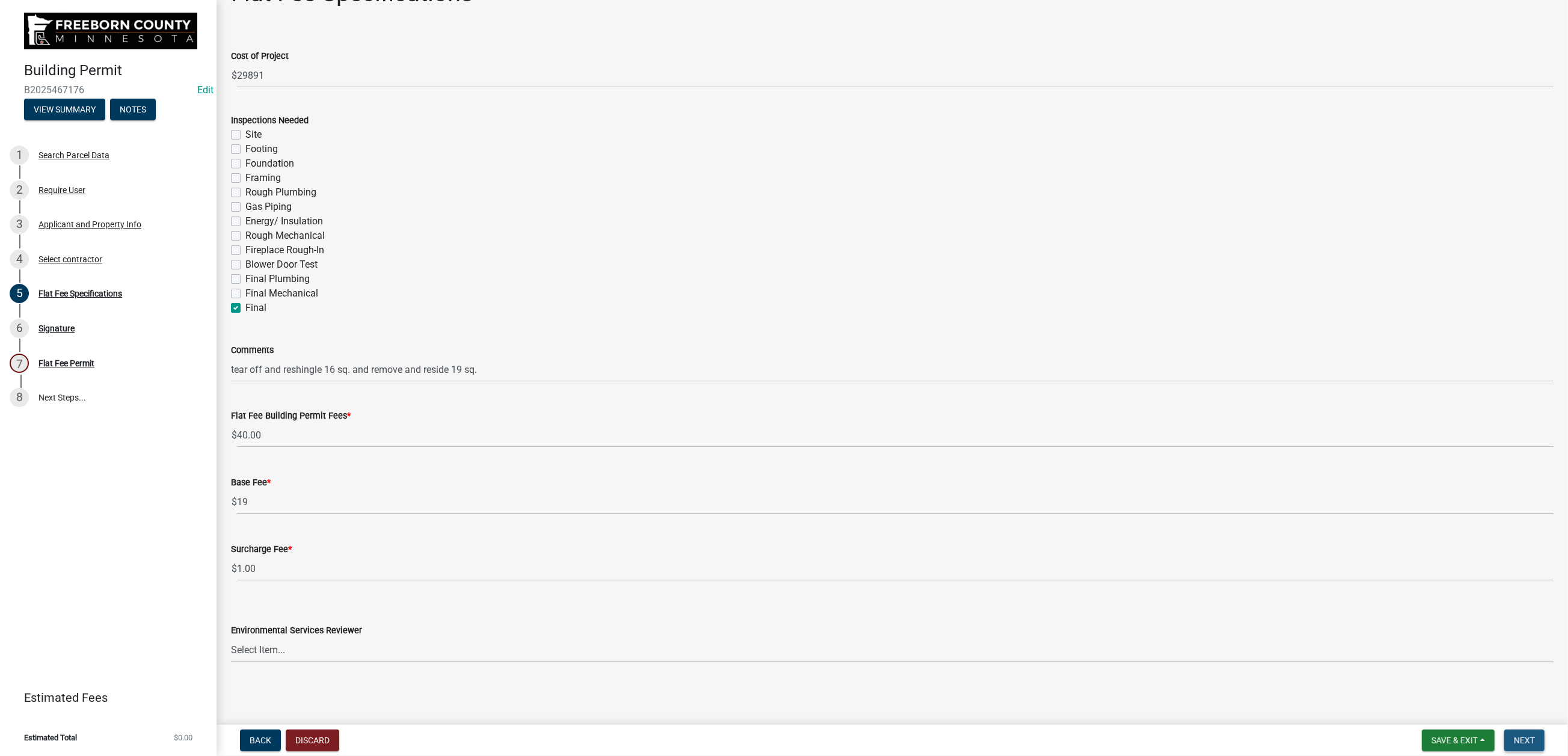
click at [1514, 735] on span "Next" at bounding box center [1525, 740] width 21 height 9
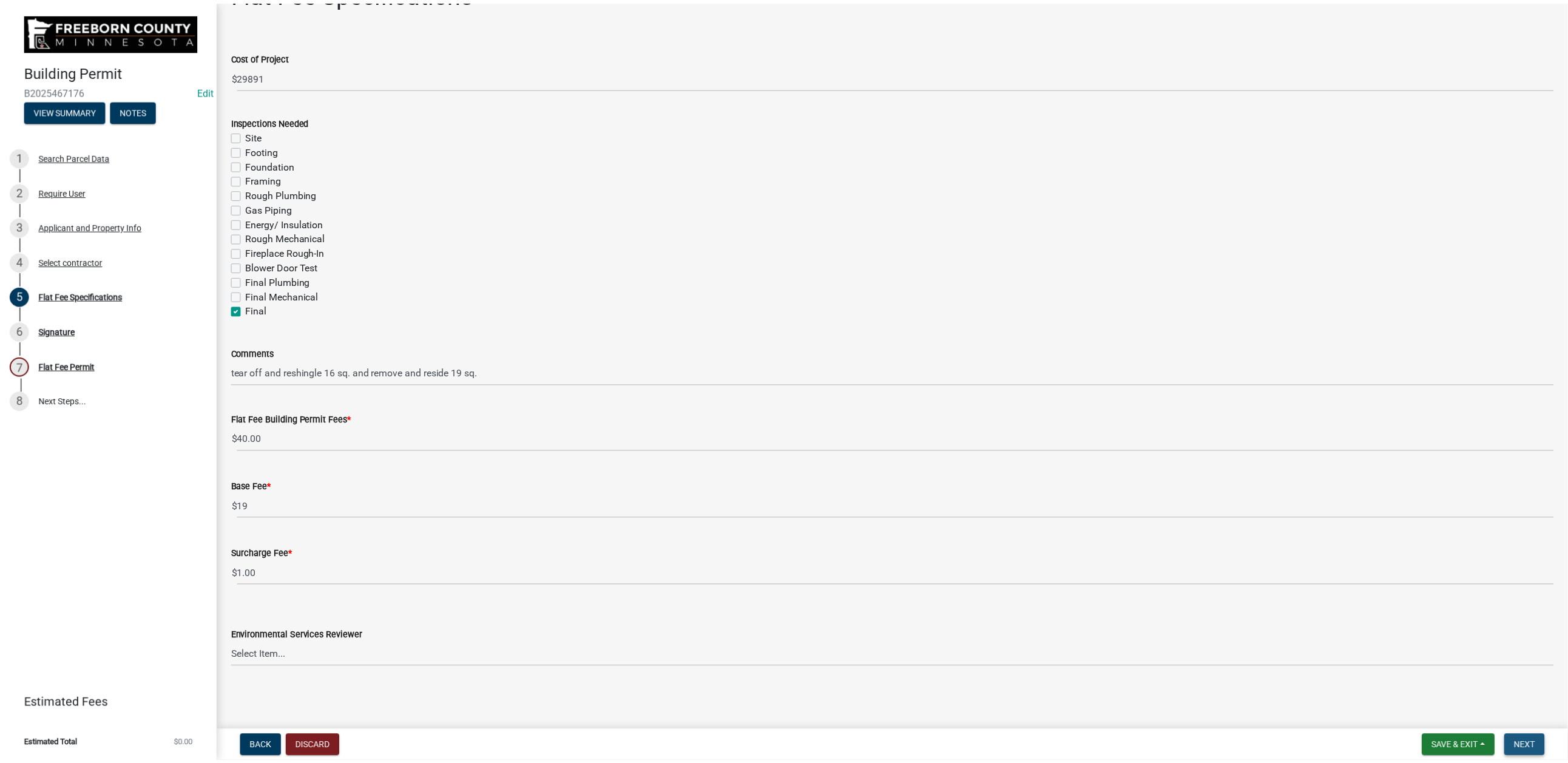
scroll to position [0, 0]
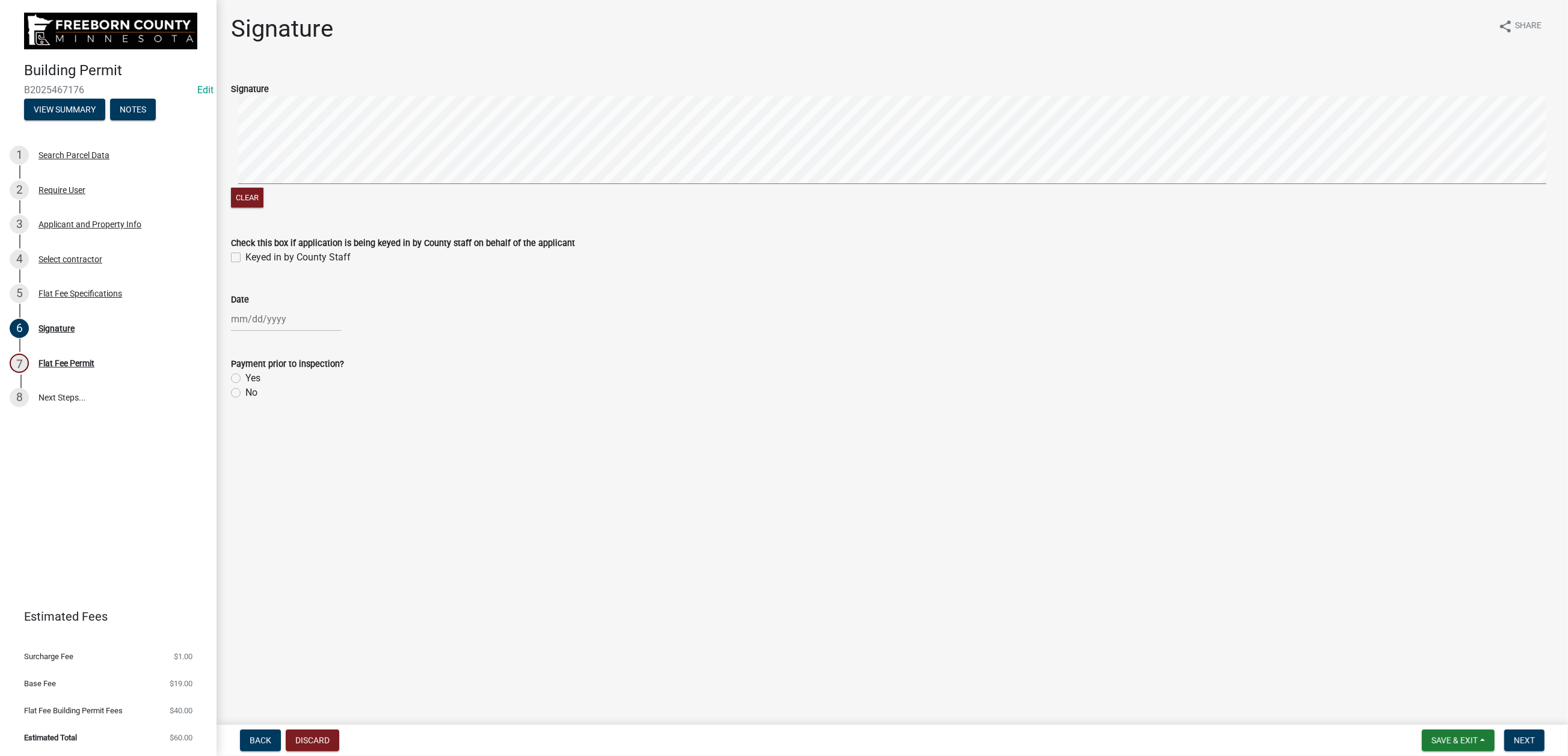
click at [246, 264] on label "Keyed in by County Staff" at bounding box center [298, 258] width 105 height 15
click at [246, 258] on input "Keyed in by County Staff" at bounding box center [250, 254] width 8 height 8
checkbox input "true"
click at [264, 331] on div at bounding box center [286, 319] width 110 height 25
select select "8"
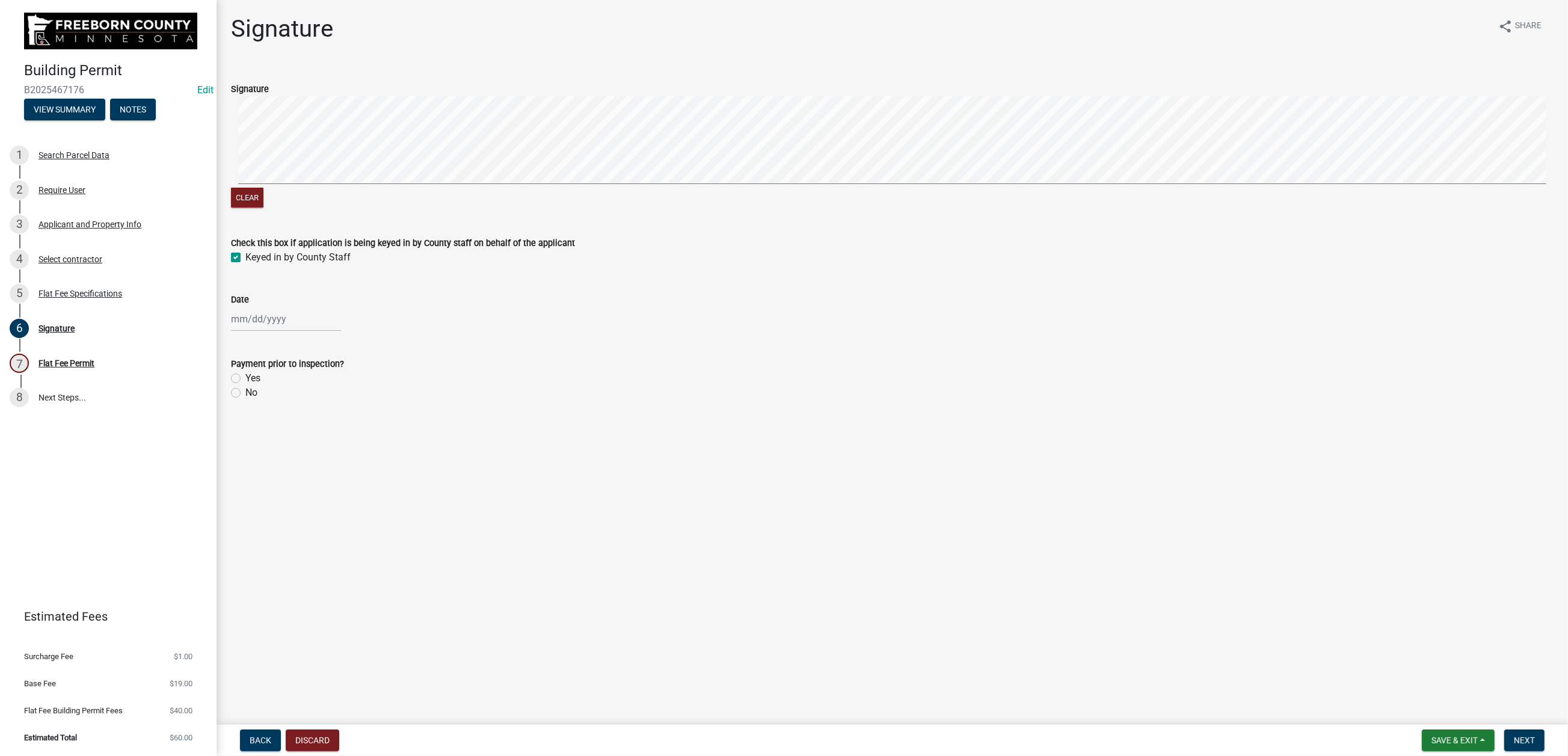
select select "2025"
click at [310, 477] on div "21" at bounding box center [300, 467] width 19 height 19
type input "[DATE]"
click at [246, 400] on label "No" at bounding box center [252, 393] width 12 height 15
click at [246, 393] on input "No" at bounding box center [250, 389] width 8 height 8
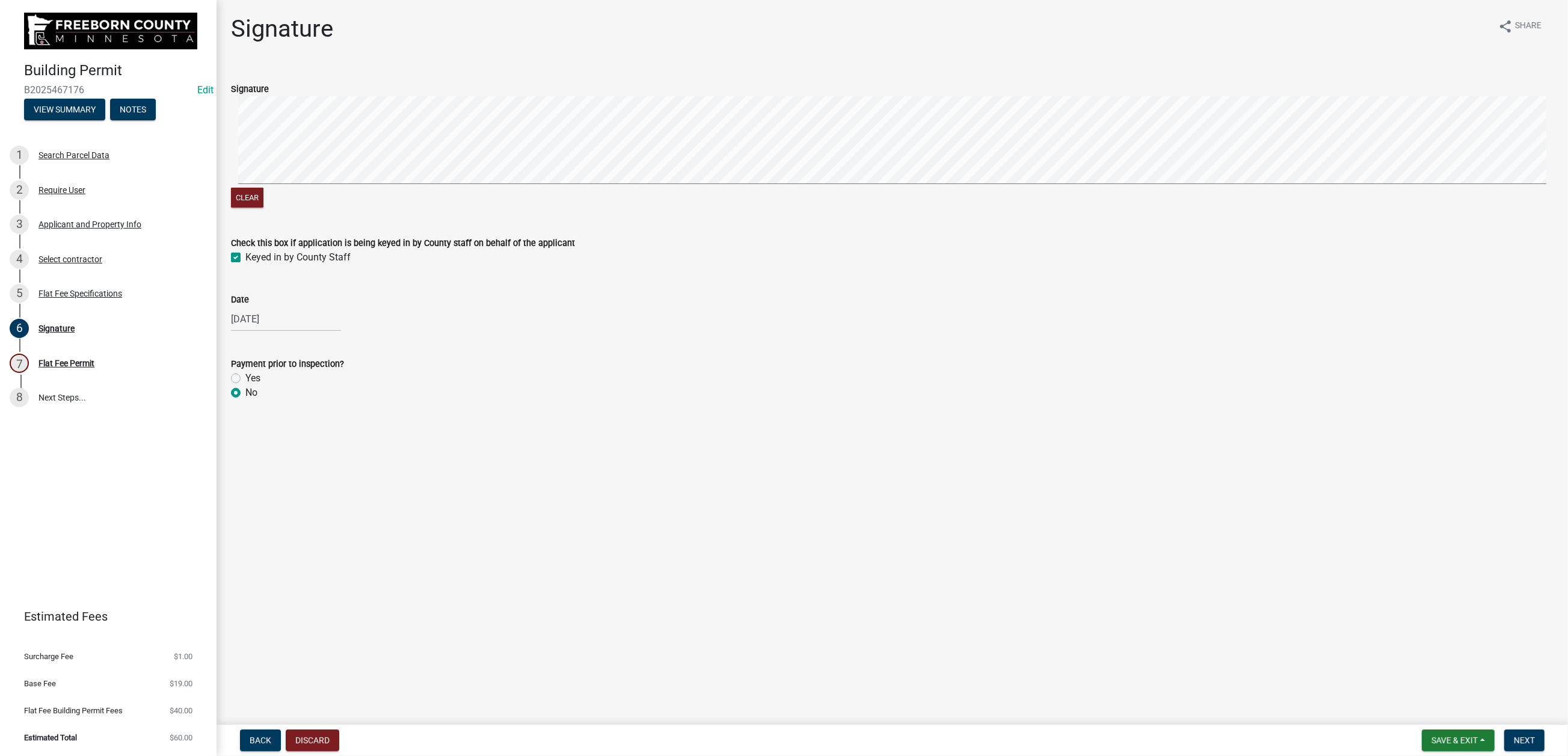
radio input "true"
click at [1504, 729] on button "Next" at bounding box center [1524, 740] width 41 height 22
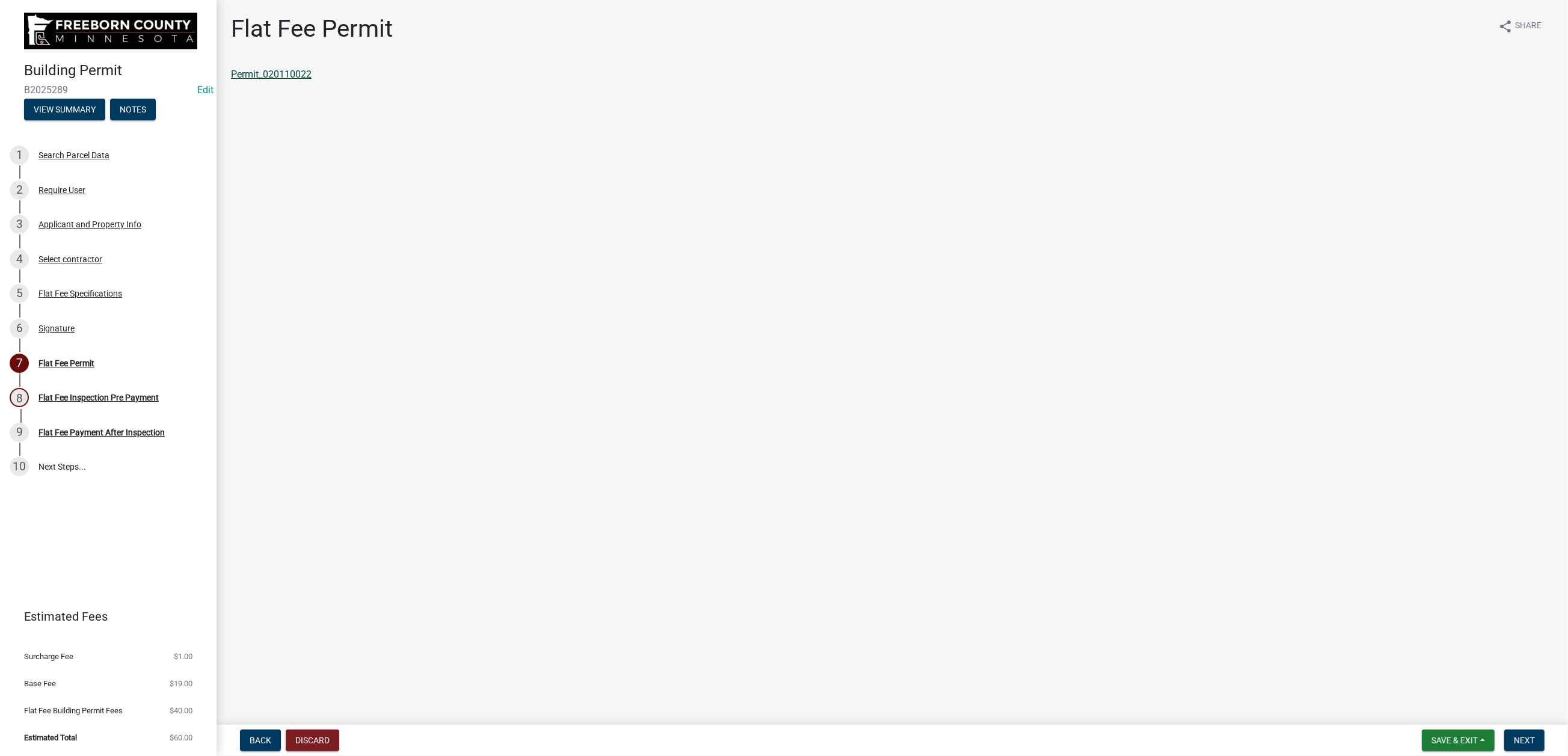
click at [312, 80] on link "Permit_020110022" at bounding box center [271, 74] width 81 height 11
click at [1432, 735] on span "Save & Exit" at bounding box center [1455, 740] width 47 height 9
click at [1398, 687] on button "Save & Exit" at bounding box center [1446, 697] width 97 height 29
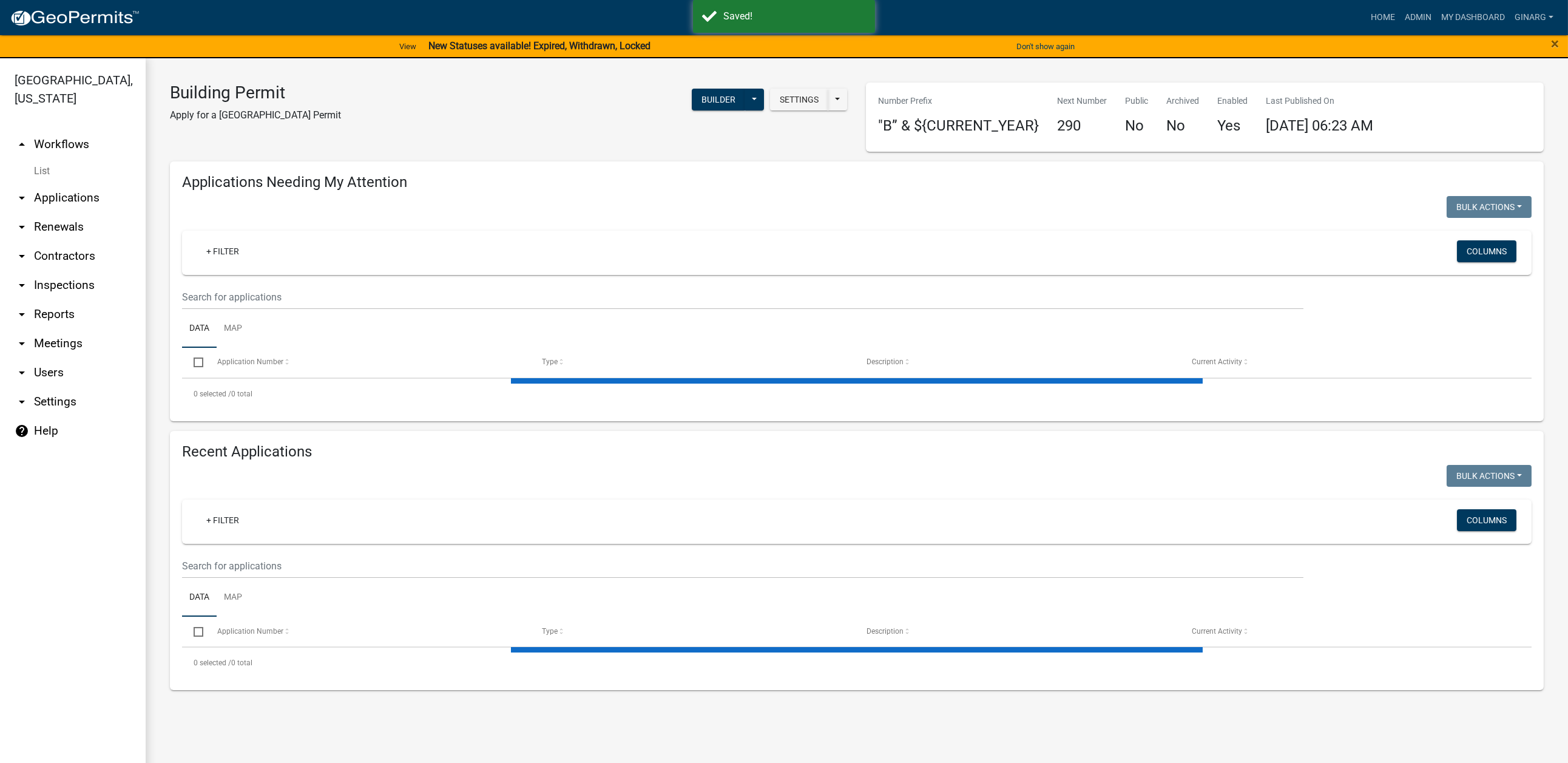
select select "3: 100"
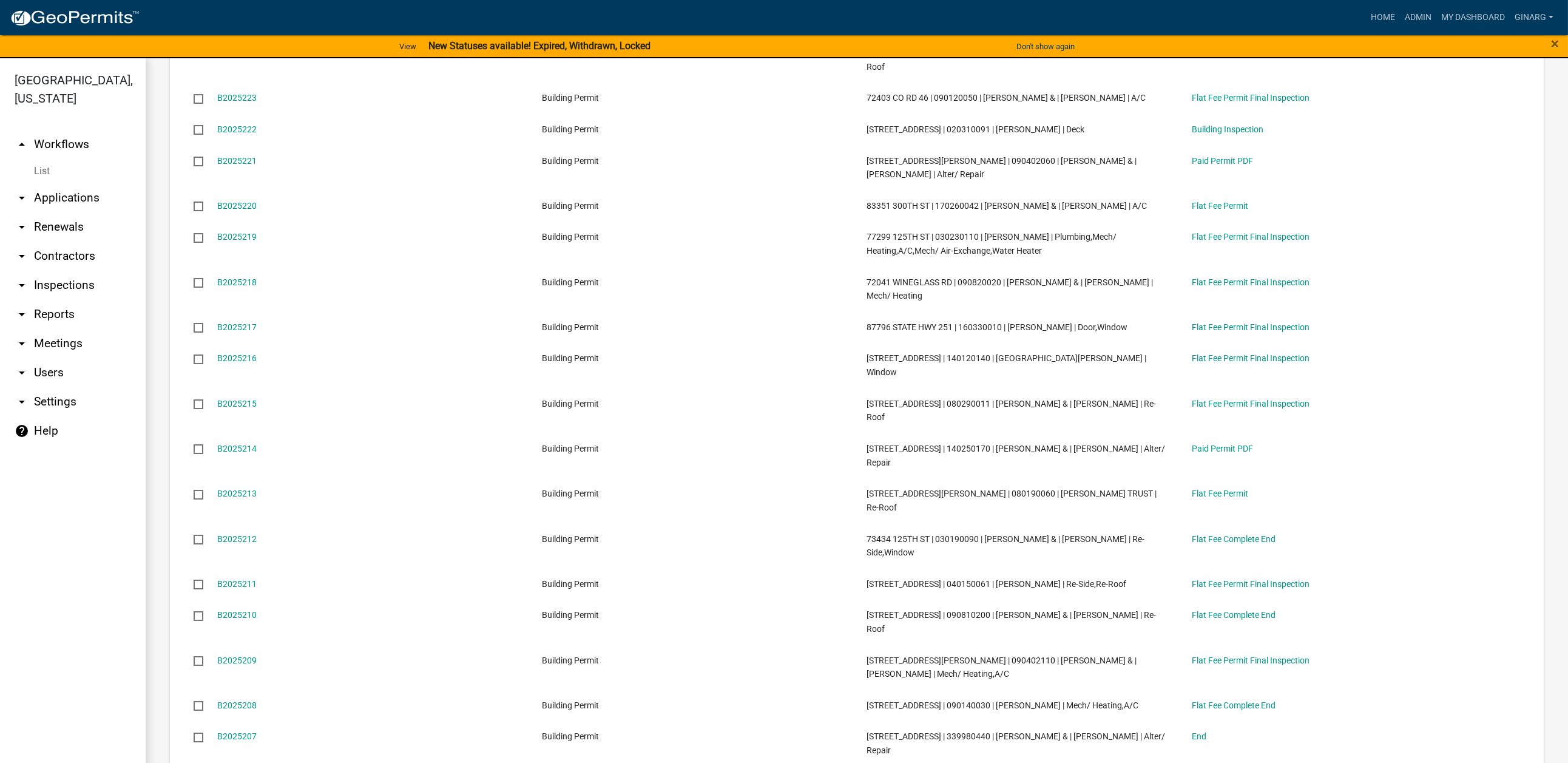
scroll to position [3732, 0]
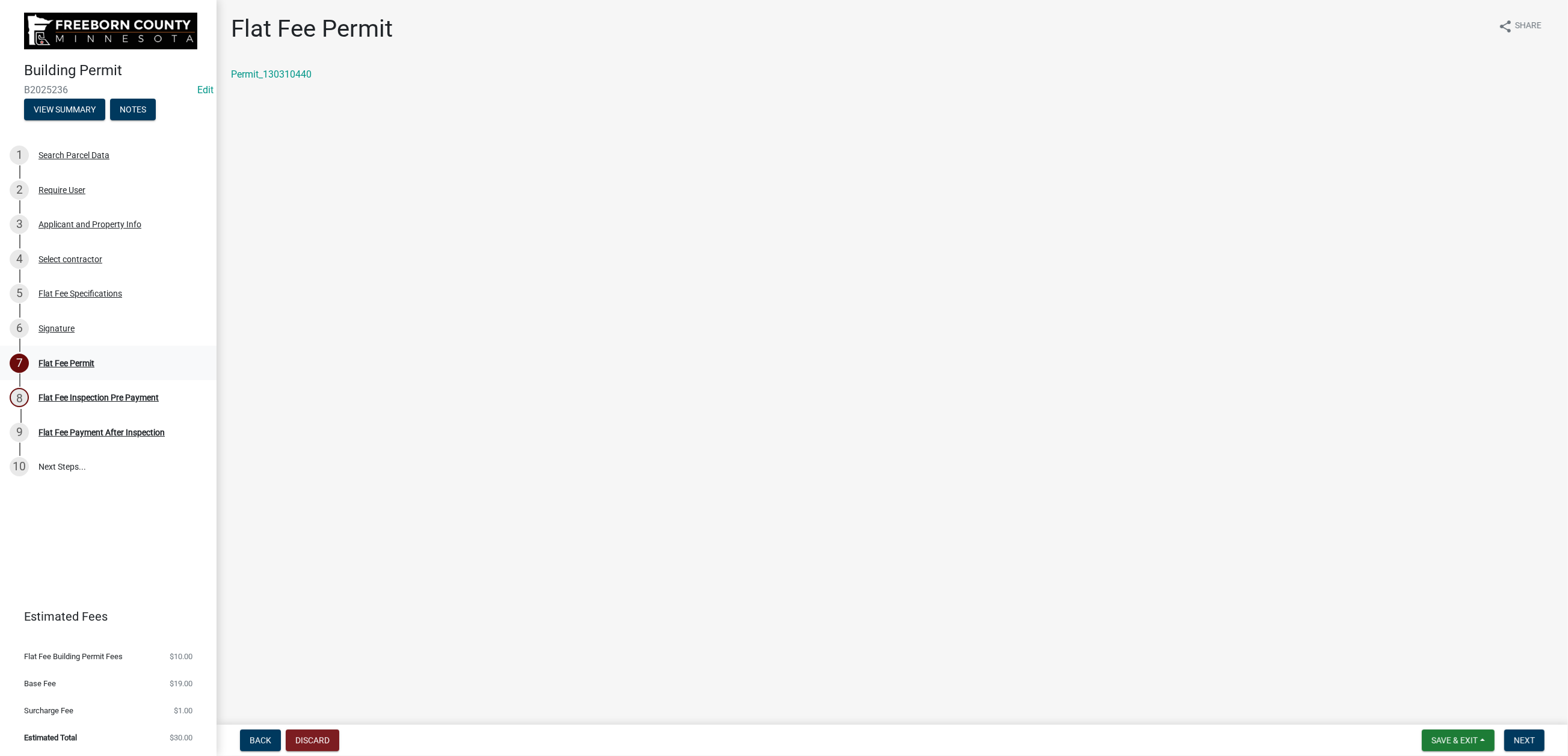
click at [95, 367] on div "Flat Fee Permit" at bounding box center [67, 363] width 56 height 9
drag, startPoint x: 1503, startPoint y: 733, endPoint x: 1447, endPoint y: 734, distance: 56.0
click at [1514, 735] on span "Next" at bounding box center [1525, 740] width 21 height 9
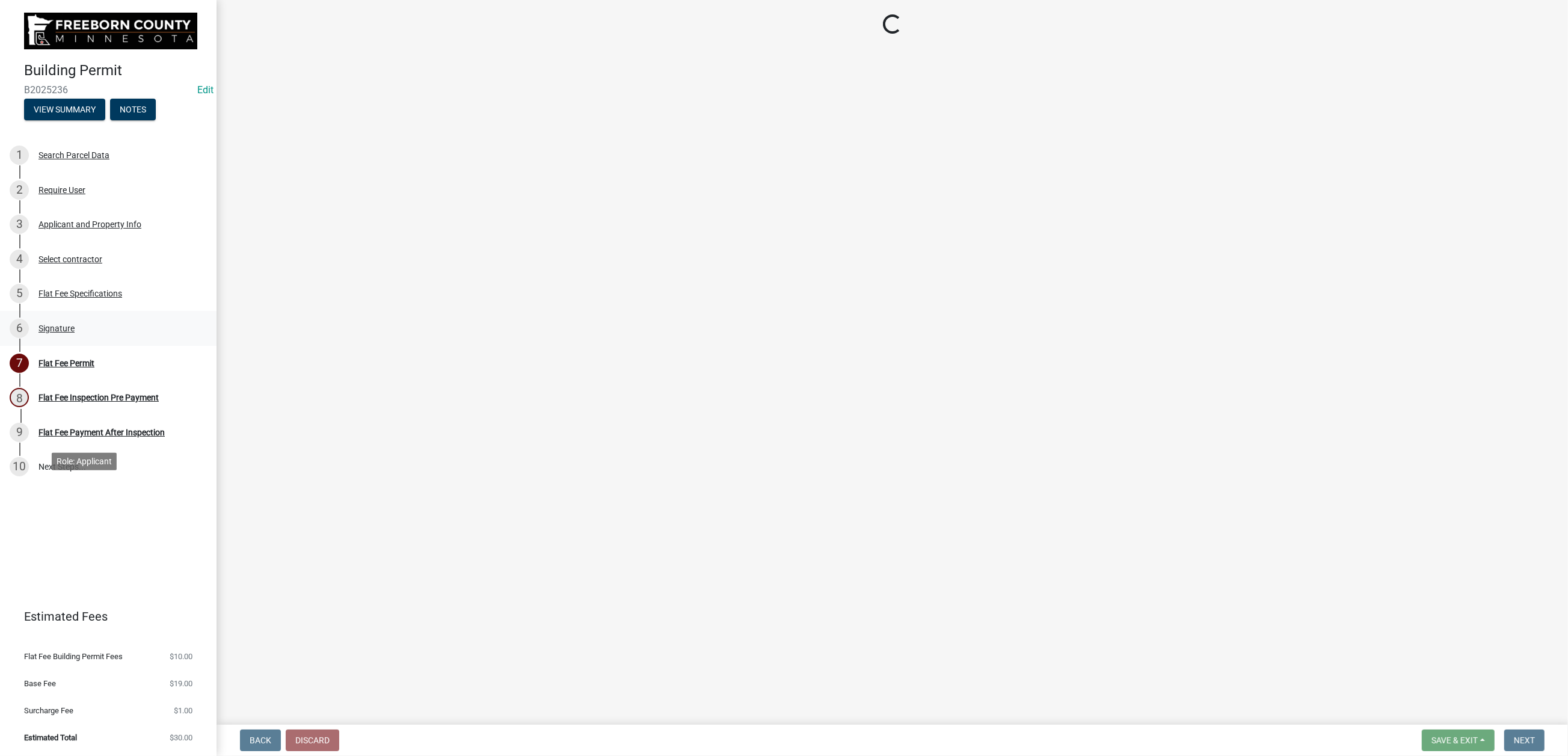
select select "3613e5d6-c0da-40a7-83d4-d5638b2e6124"
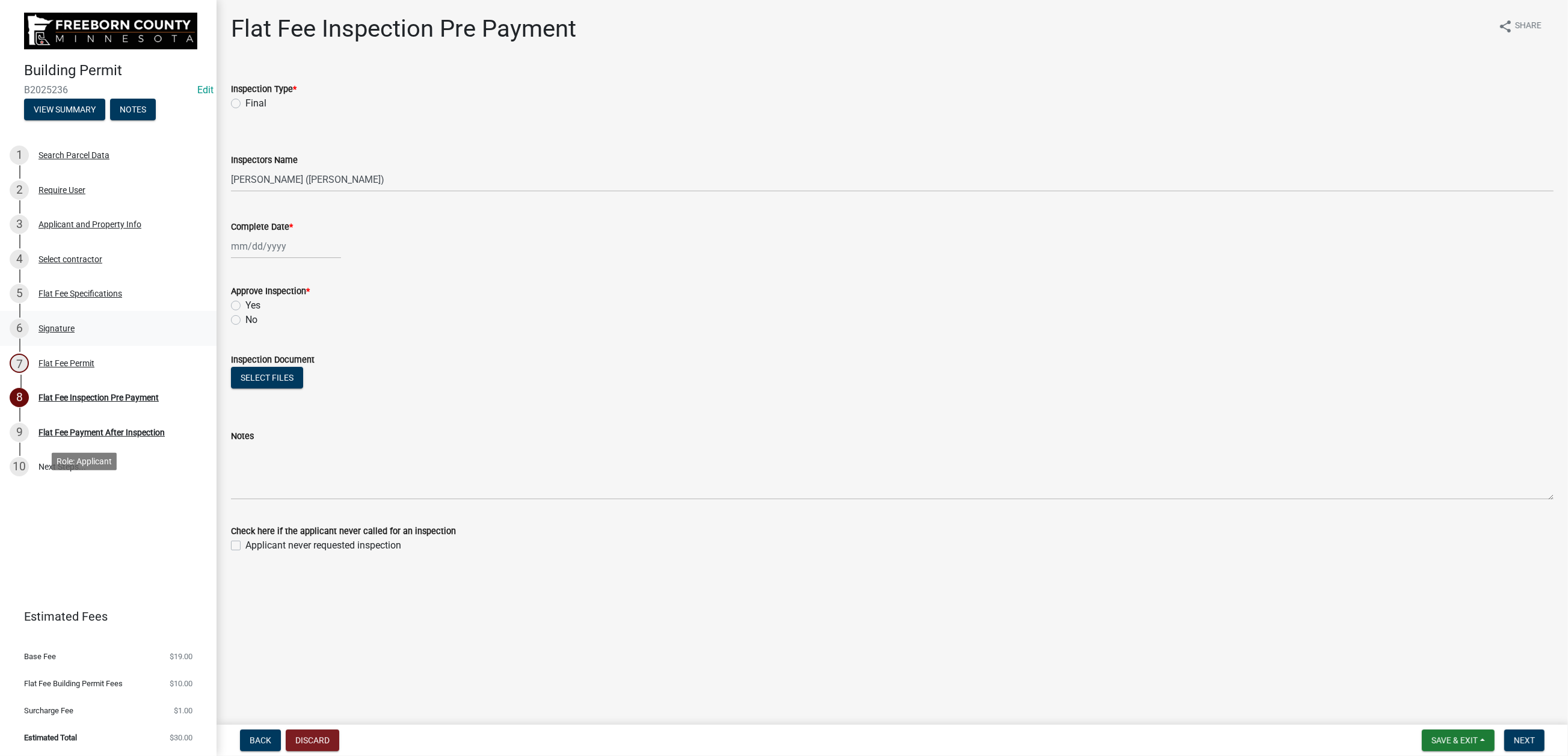
click at [75, 333] on div "Signature" at bounding box center [57, 328] width 36 height 9
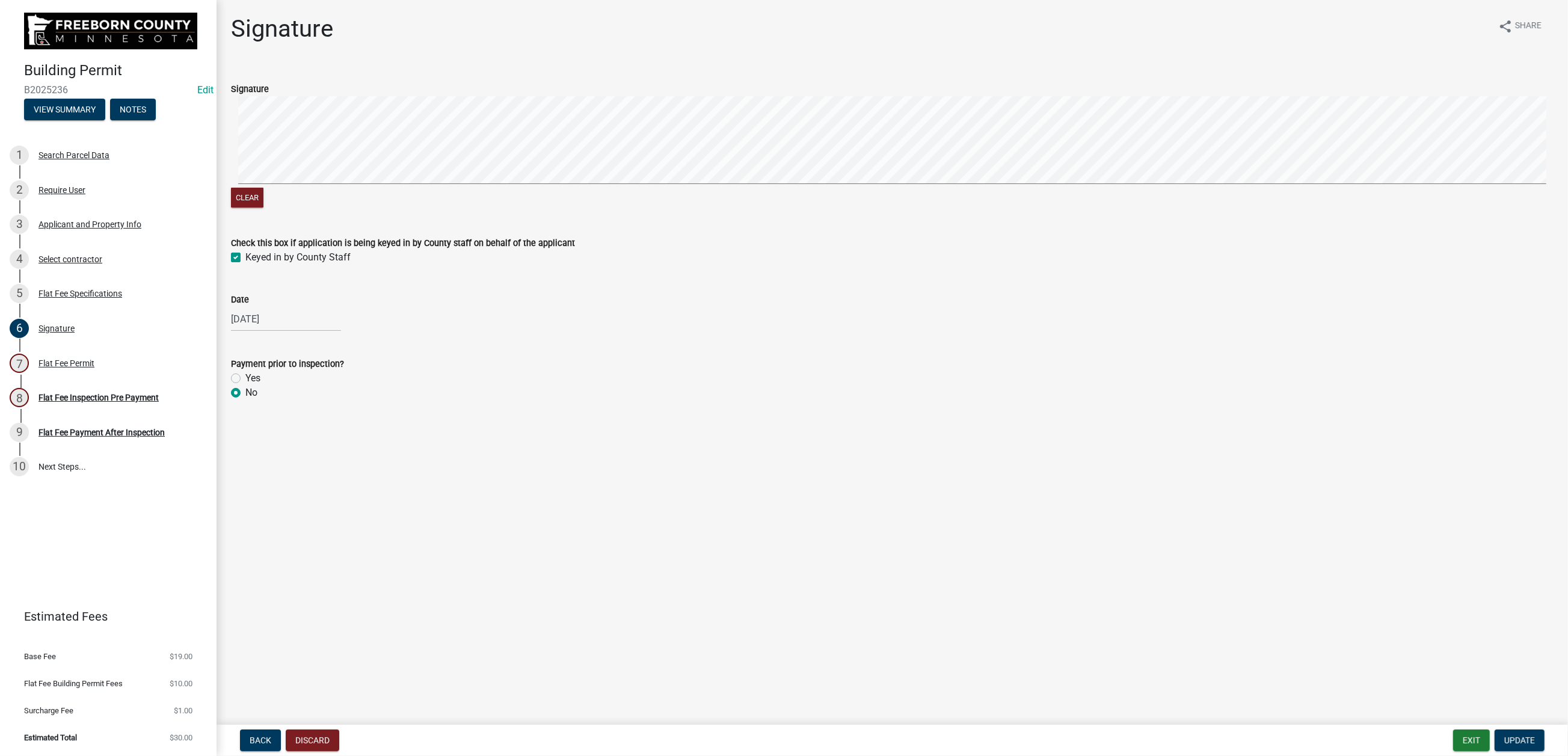
click at [246, 385] on label "Yes" at bounding box center [253, 378] width 15 height 15
click at [246, 379] on input "Yes" at bounding box center [250, 375] width 8 height 8
radio input "true"
click at [1504, 735] on span "Update" at bounding box center [1519, 740] width 31 height 9
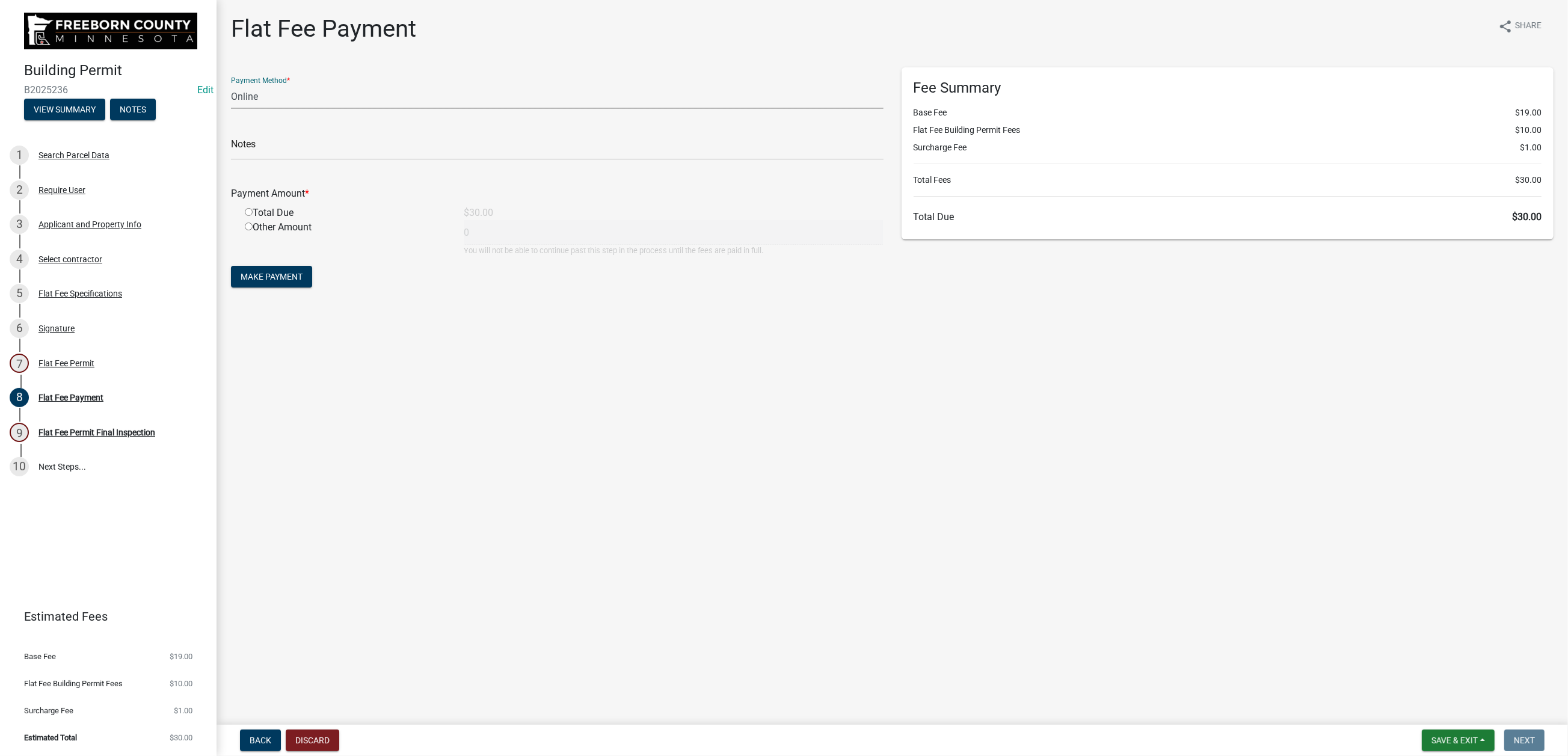
click at [270, 109] on select "Credit Card POS Check Cash Online" at bounding box center [557, 96] width 653 height 25
select select "1: 0"
click at [238, 109] on select "Credit Card POS Check Cash Online" at bounding box center [557, 96] width 653 height 25
click at [266, 239] on form "Payment Method * Credit Card POS Check Cash Online Check # Payment Amount * Tot…" at bounding box center [557, 178] width 653 height 223
click at [270, 160] on input "text" at bounding box center [557, 147] width 653 height 25
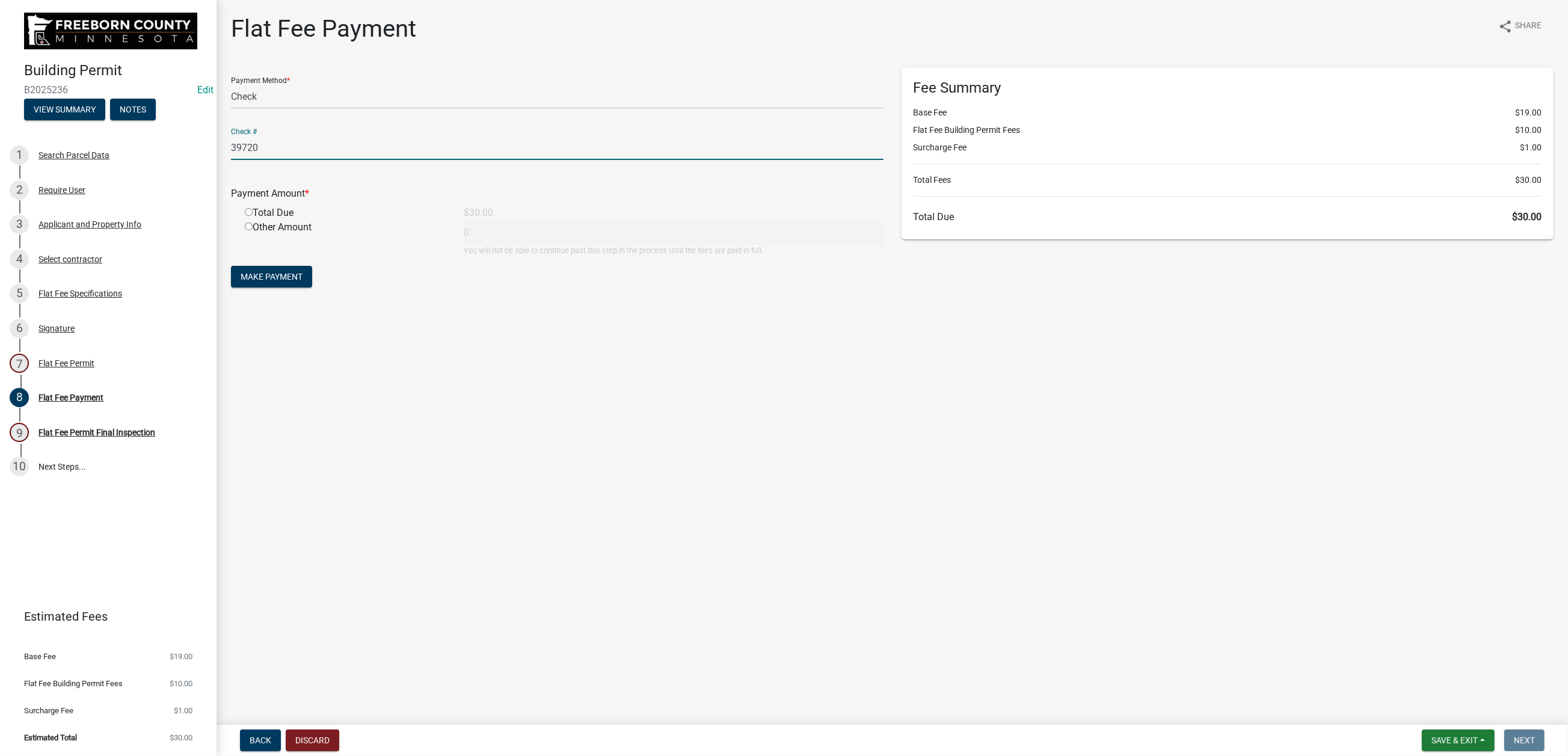
type input "39720"
click at [252, 216] on input "radio" at bounding box center [249, 212] width 8 height 8
radio input "true"
type input "30"
click at [271, 282] on span "Make Payment" at bounding box center [271, 276] width 62 height 9
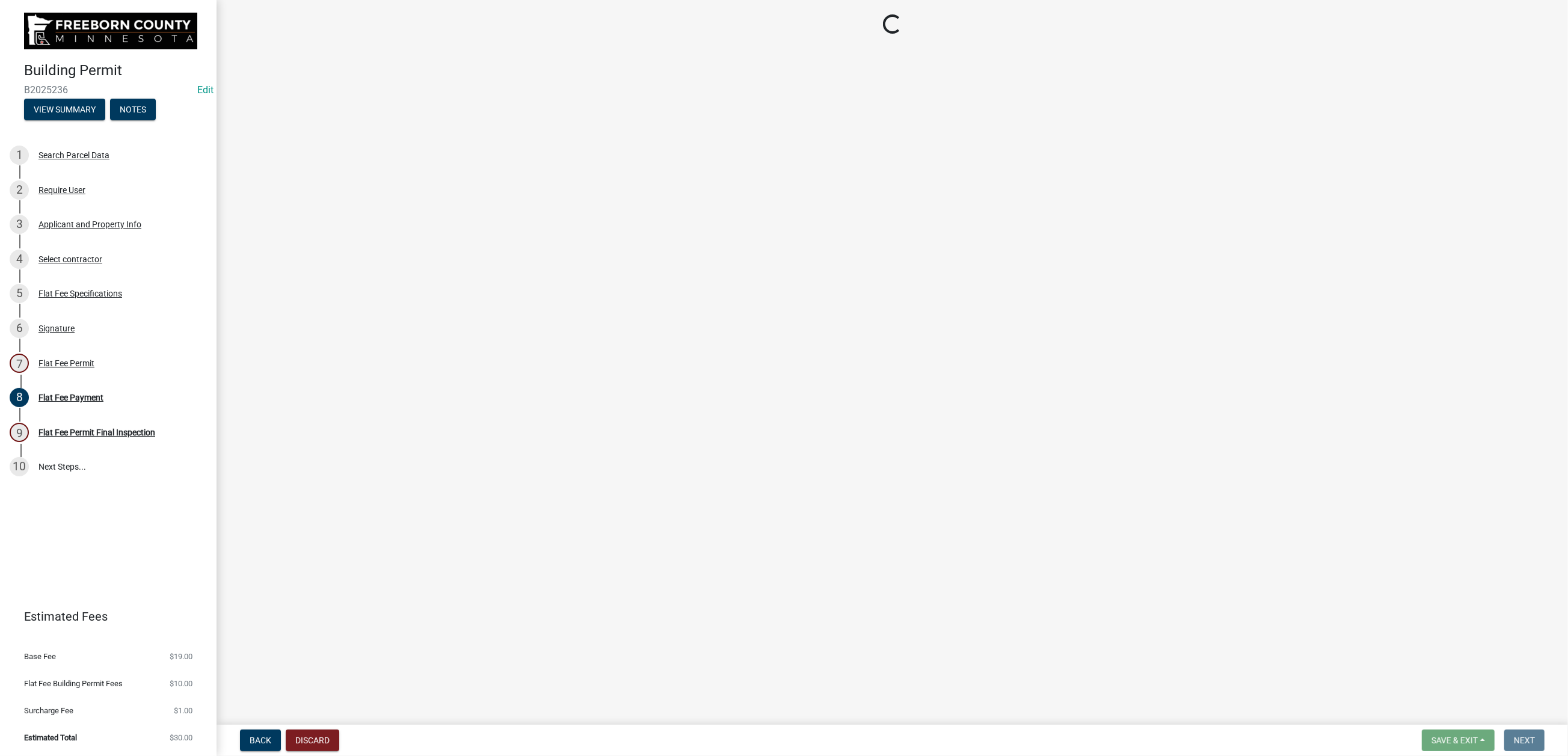
select select "3613e5d6-c0da-40a7-83d4-d5638b2e6124"
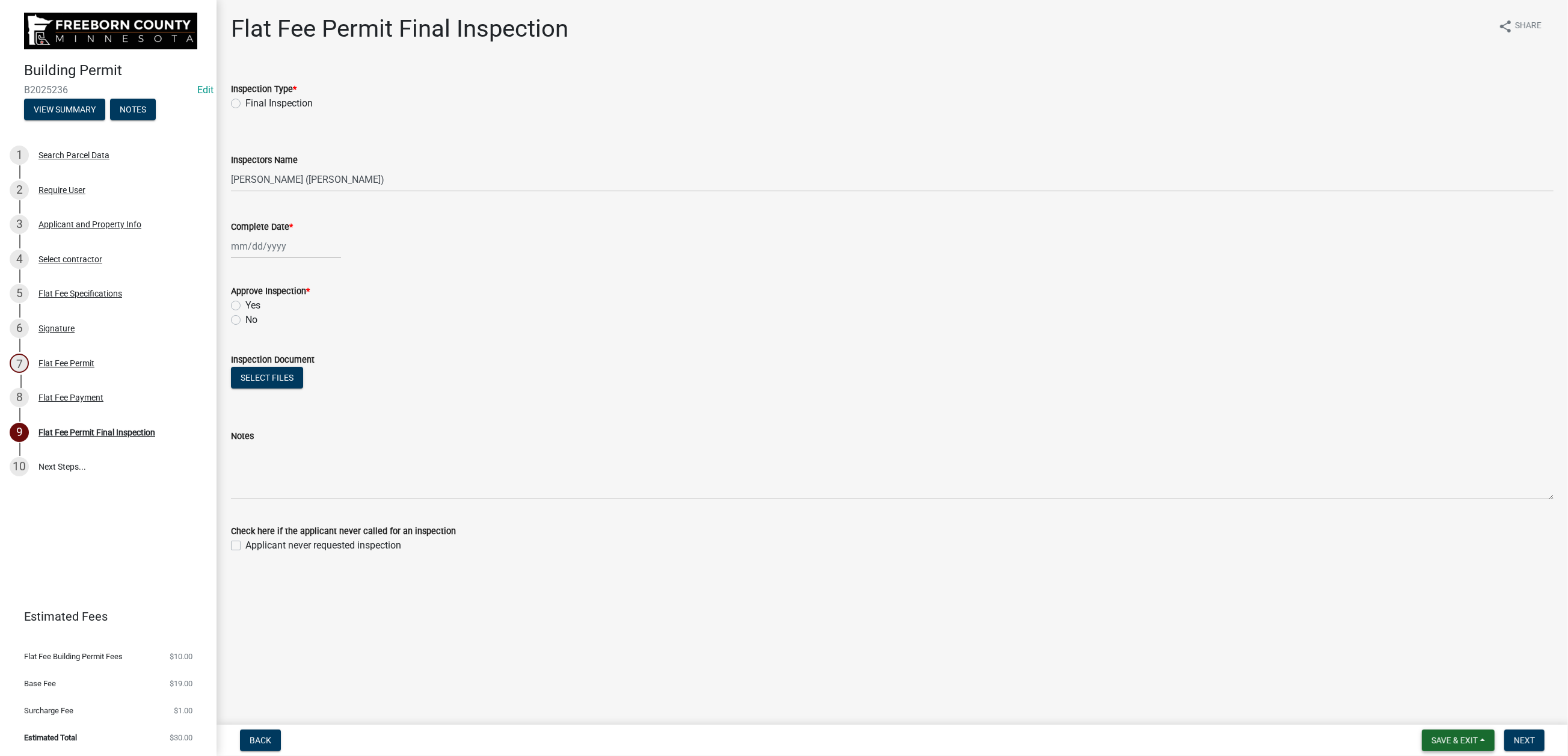
click at [1432, 735] on span "Save & Exit" at bounding box center [1455, 740] width 47 height 9
click at [1403, 687] on button "Save & Exit" at bounding box center [1446, 697] width 97 height 29
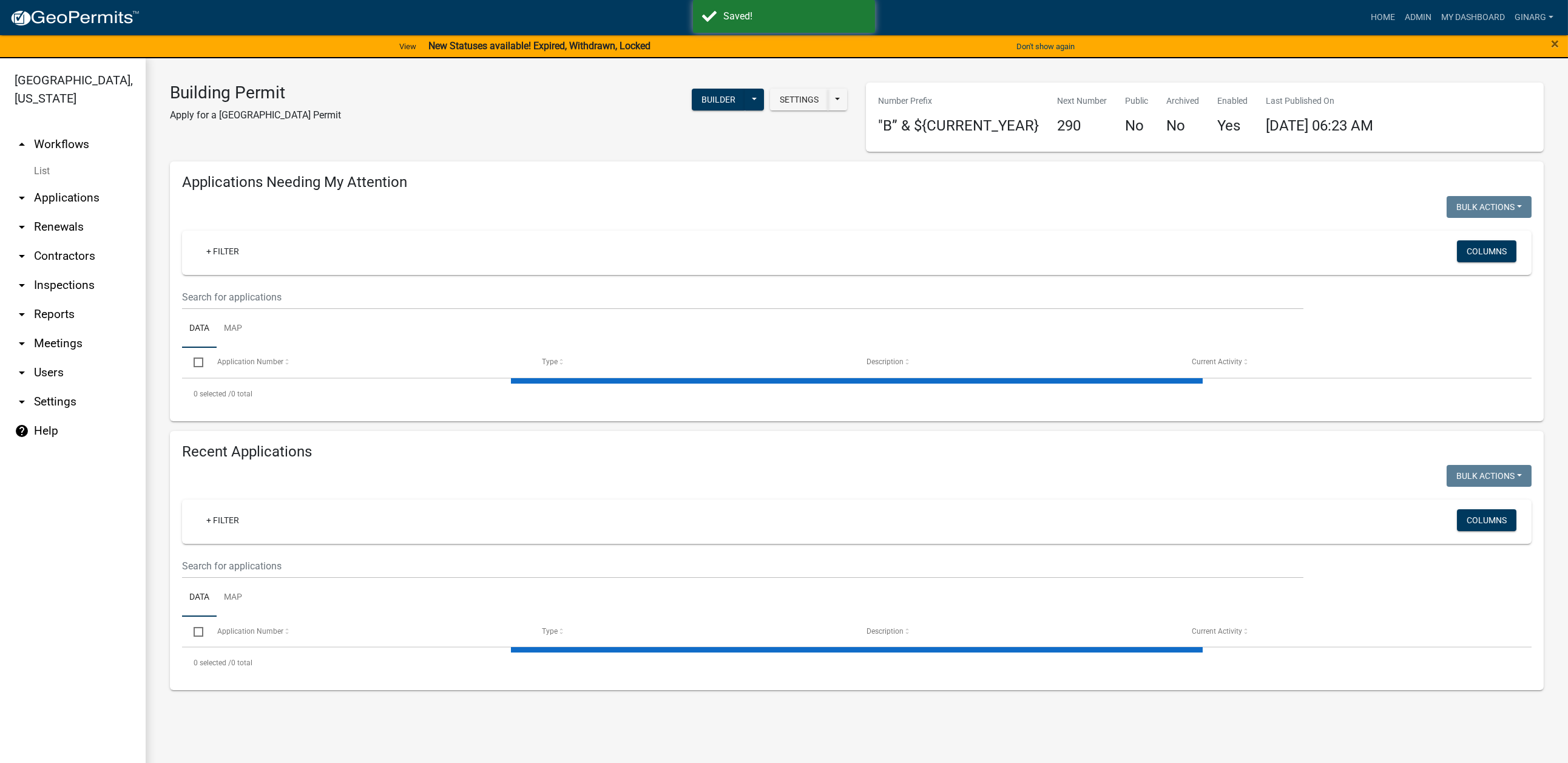
select select "3: 100"
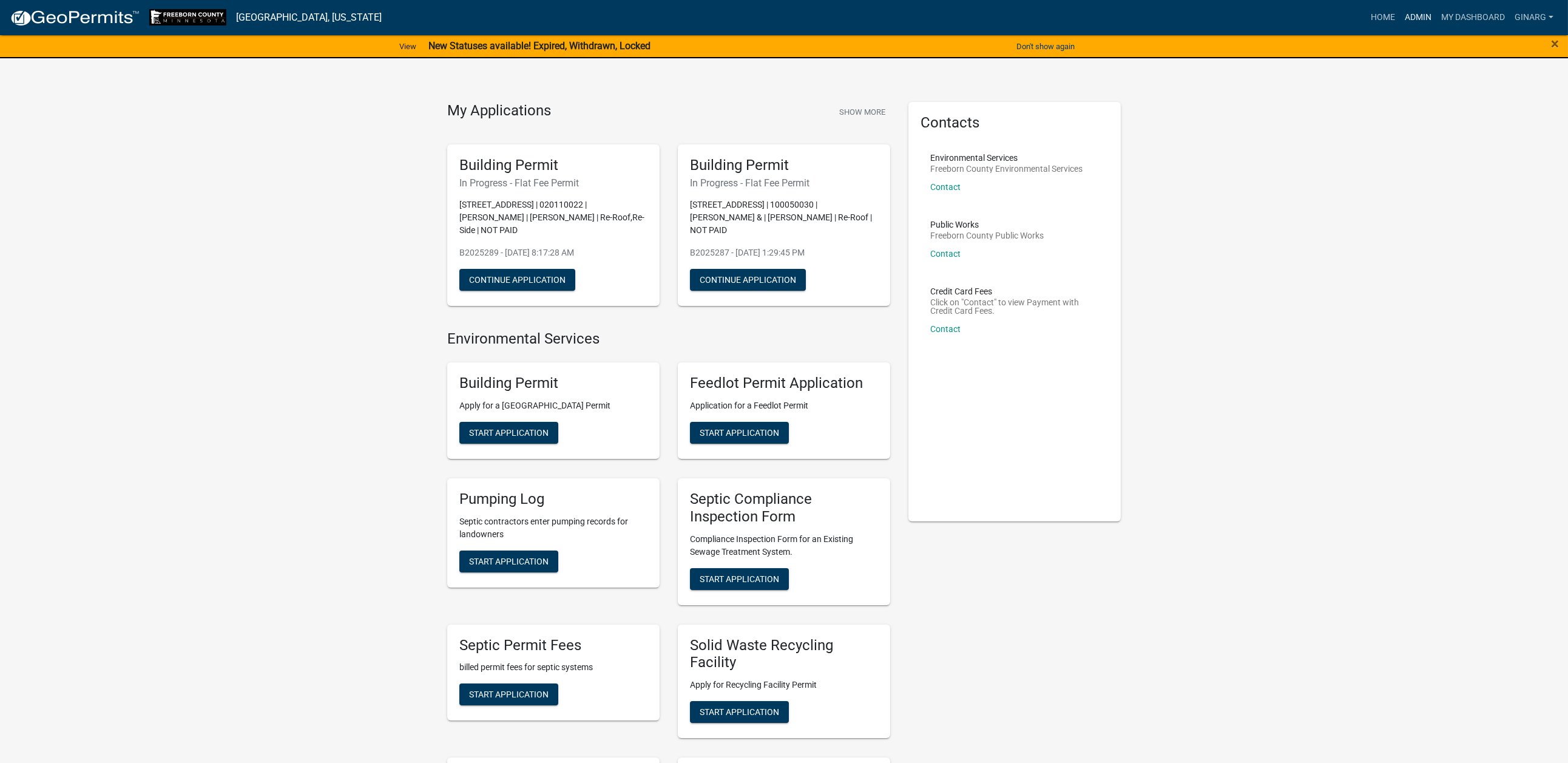
click at [1400, 26] on link "Admin" at bounding box center [1418, 17] width 36 height 23
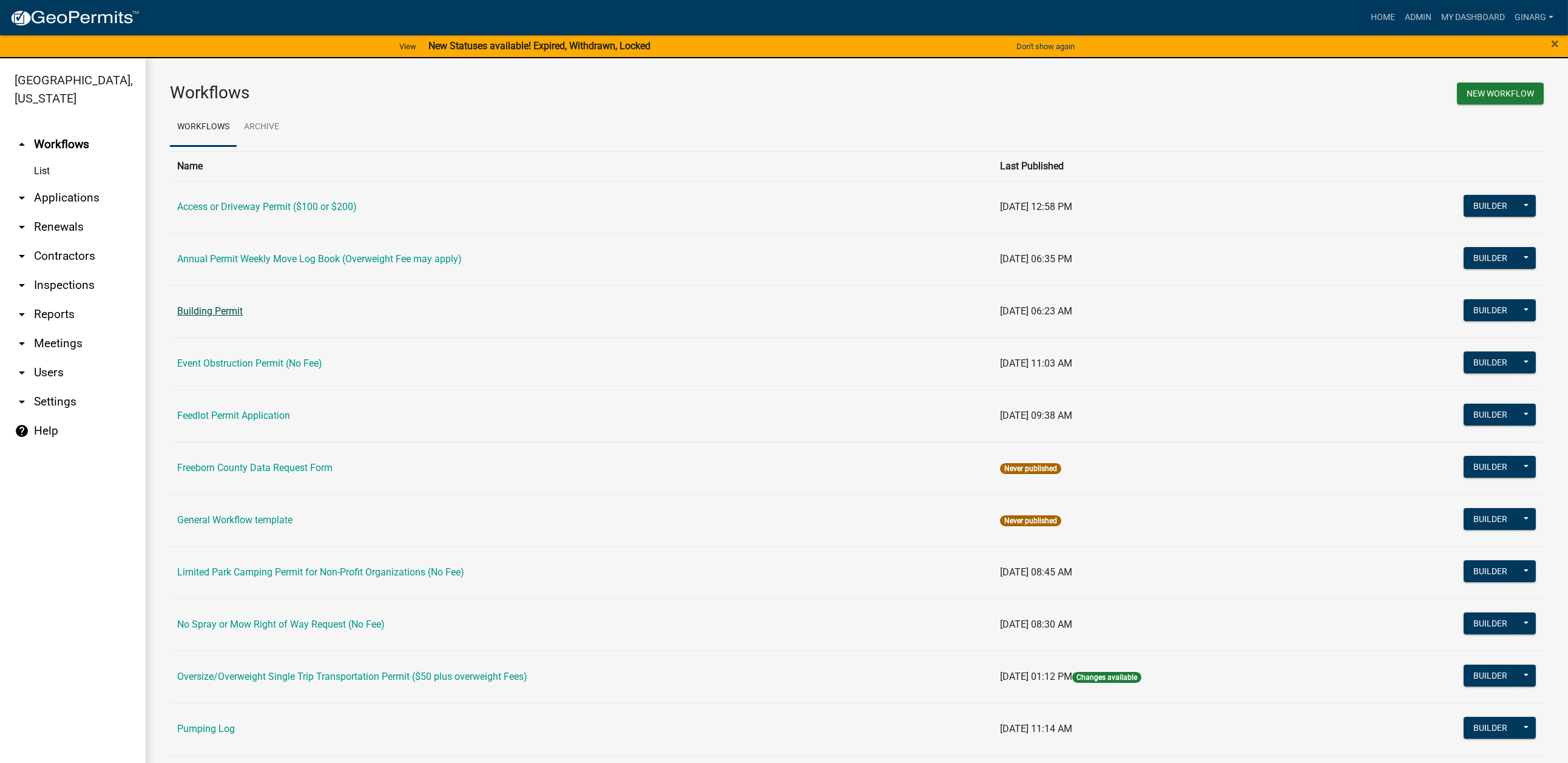
click at [243, 317] on link "Building Permit" at bounding box center [210, 310] width 66 height 11
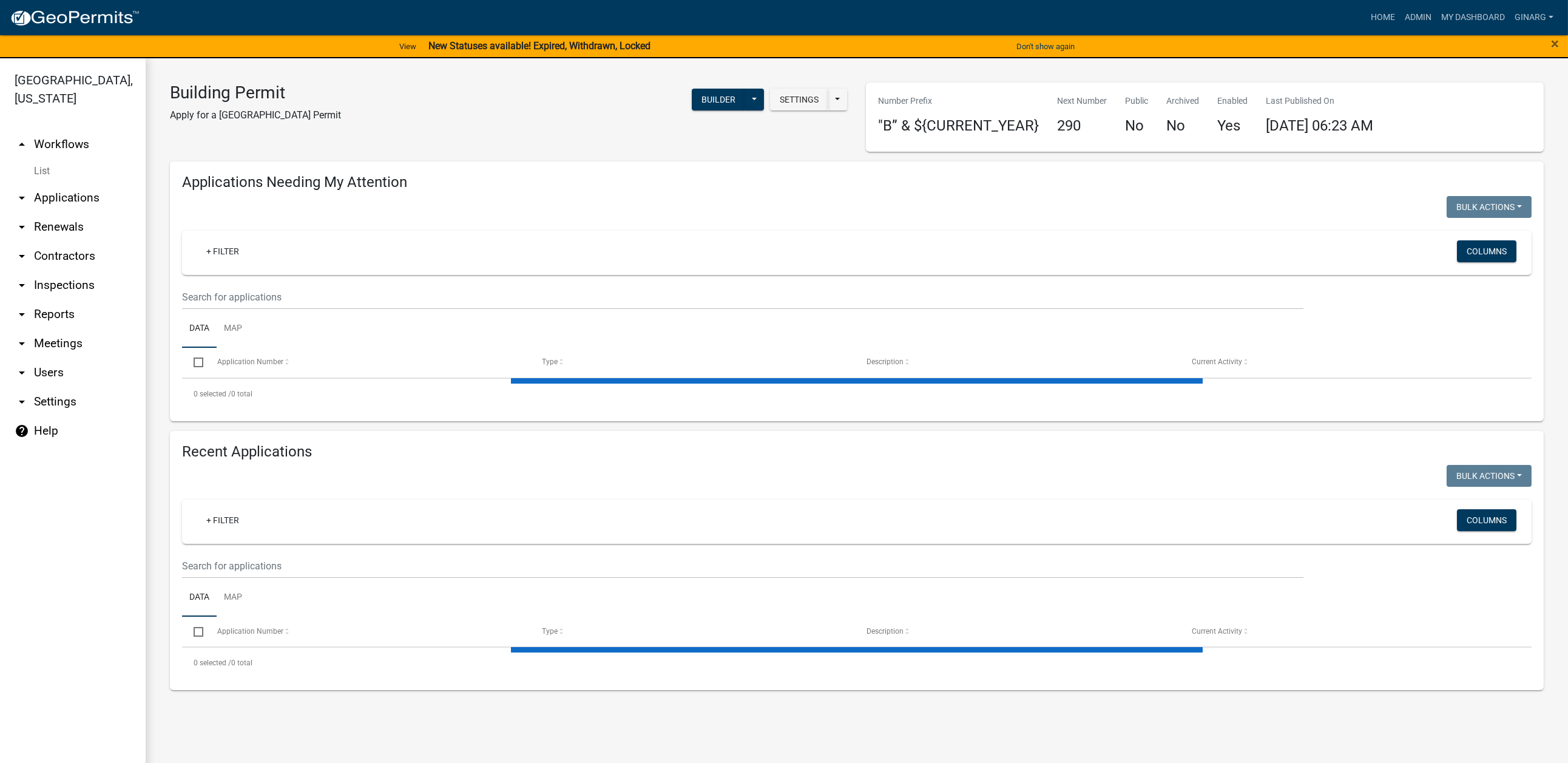
select select "3: 100"
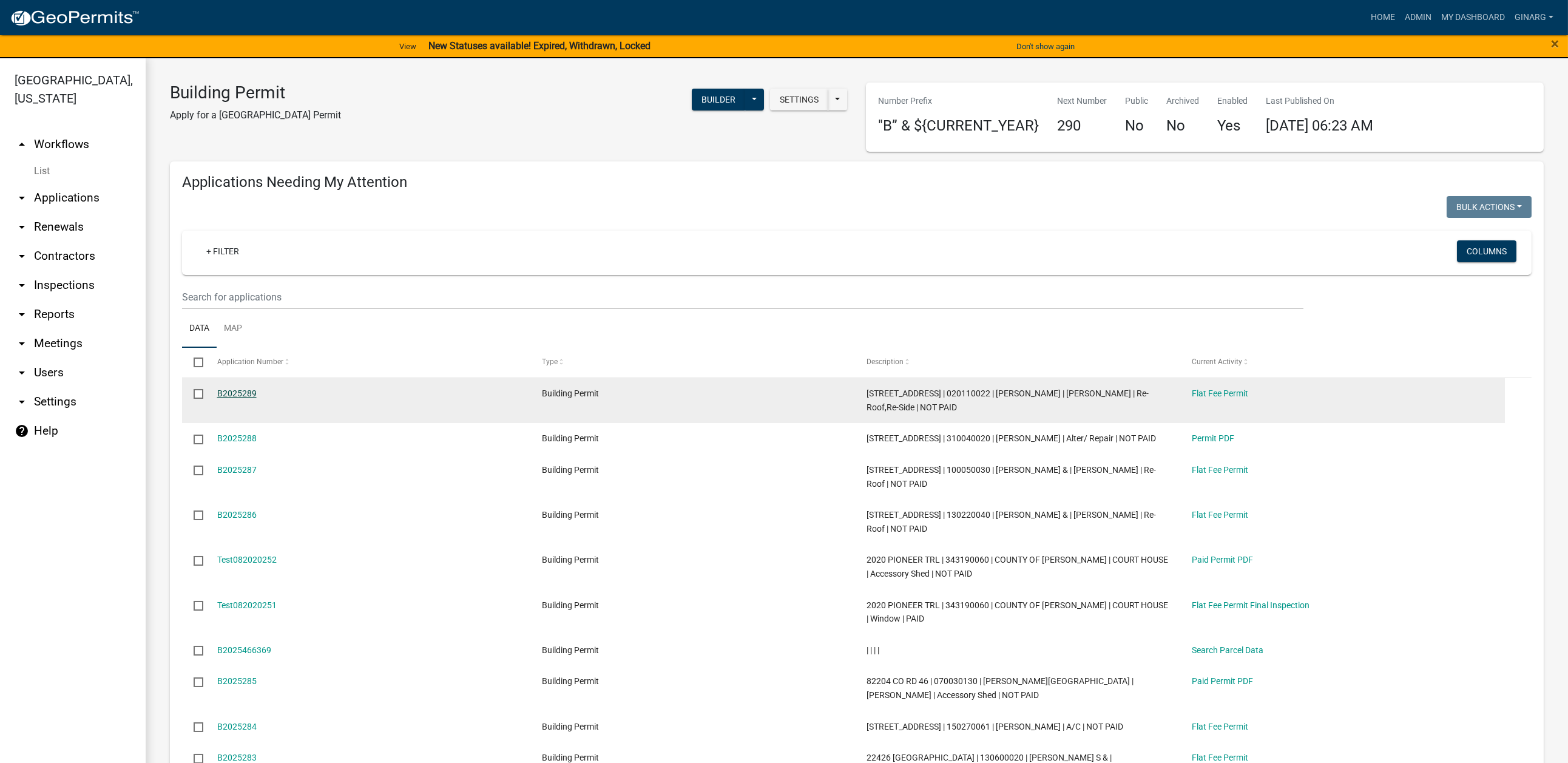
click at [257, 398] on link "B2025289" at bounding box center [236, 393] width 40 height 9
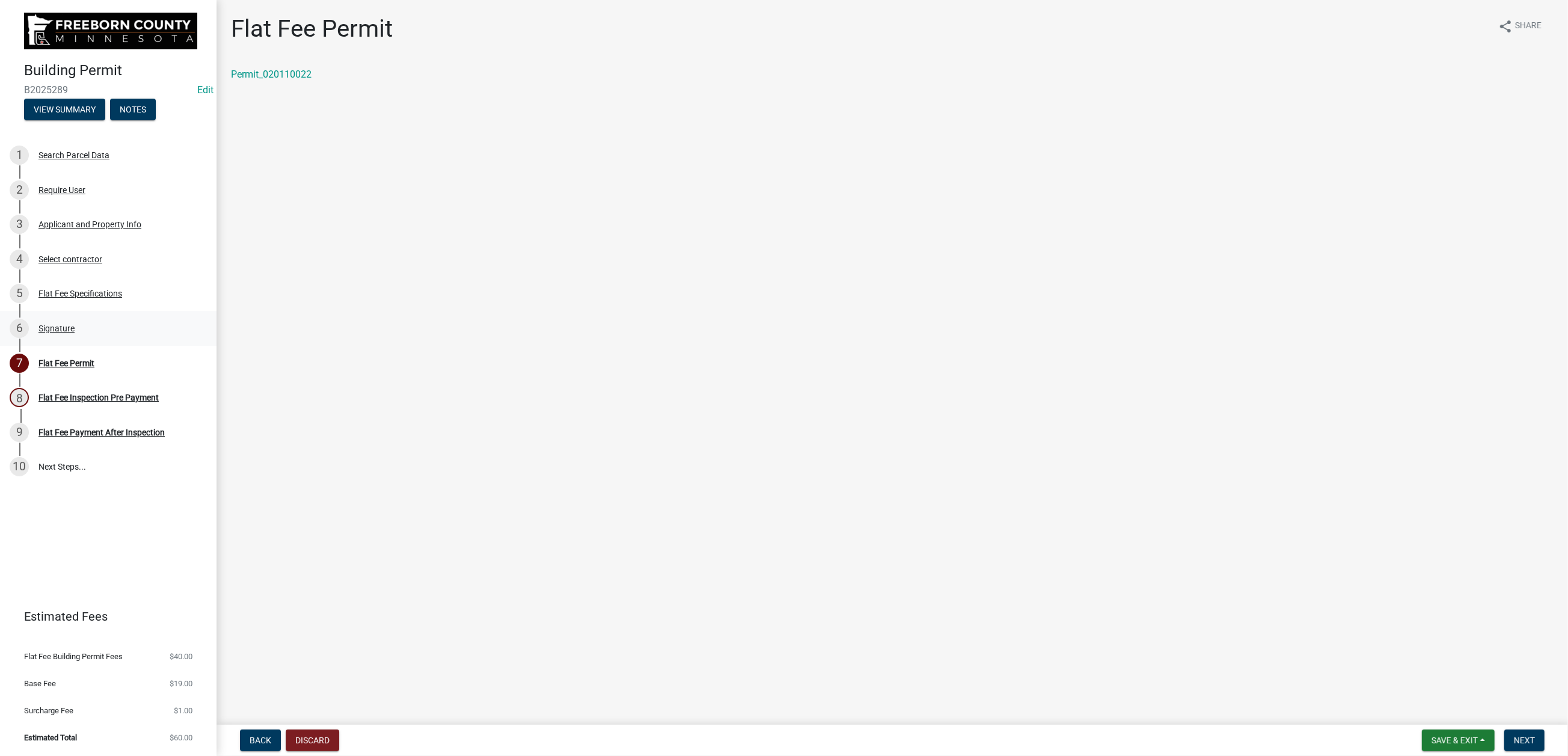
click at [75, 333] on div "Signature" at bounding box center [57, 328] width 36 height 9
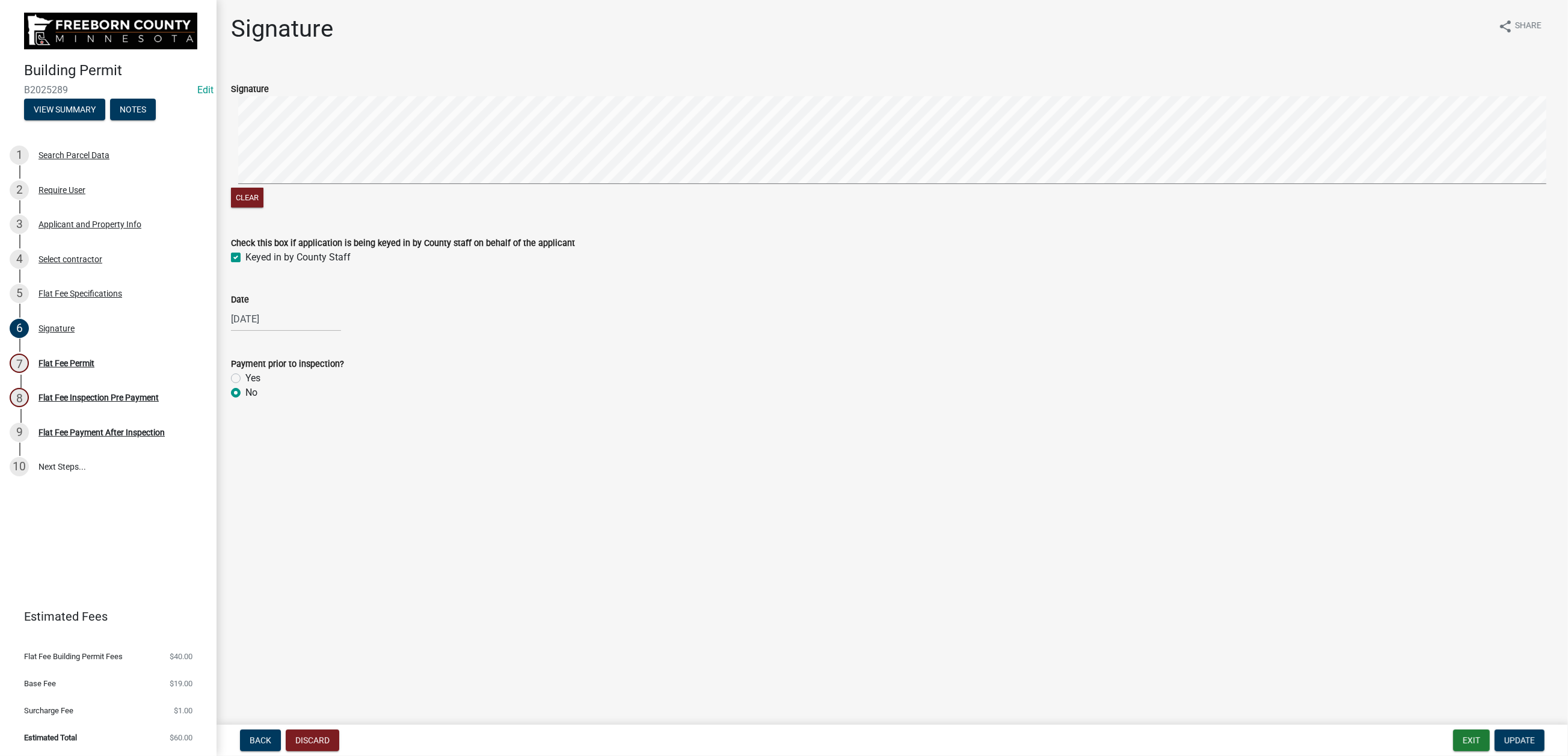
click at [246, 385] on label "Yes" at bounding box center [253, 378] width 15 height 15
click at [246, 379] on input "Yes" at bounding box center [250, 375] width 8 height 8
radio input "true"
click at [1504, 735] on span "Update" at bounding box center [1519, 740] width 31 height 9
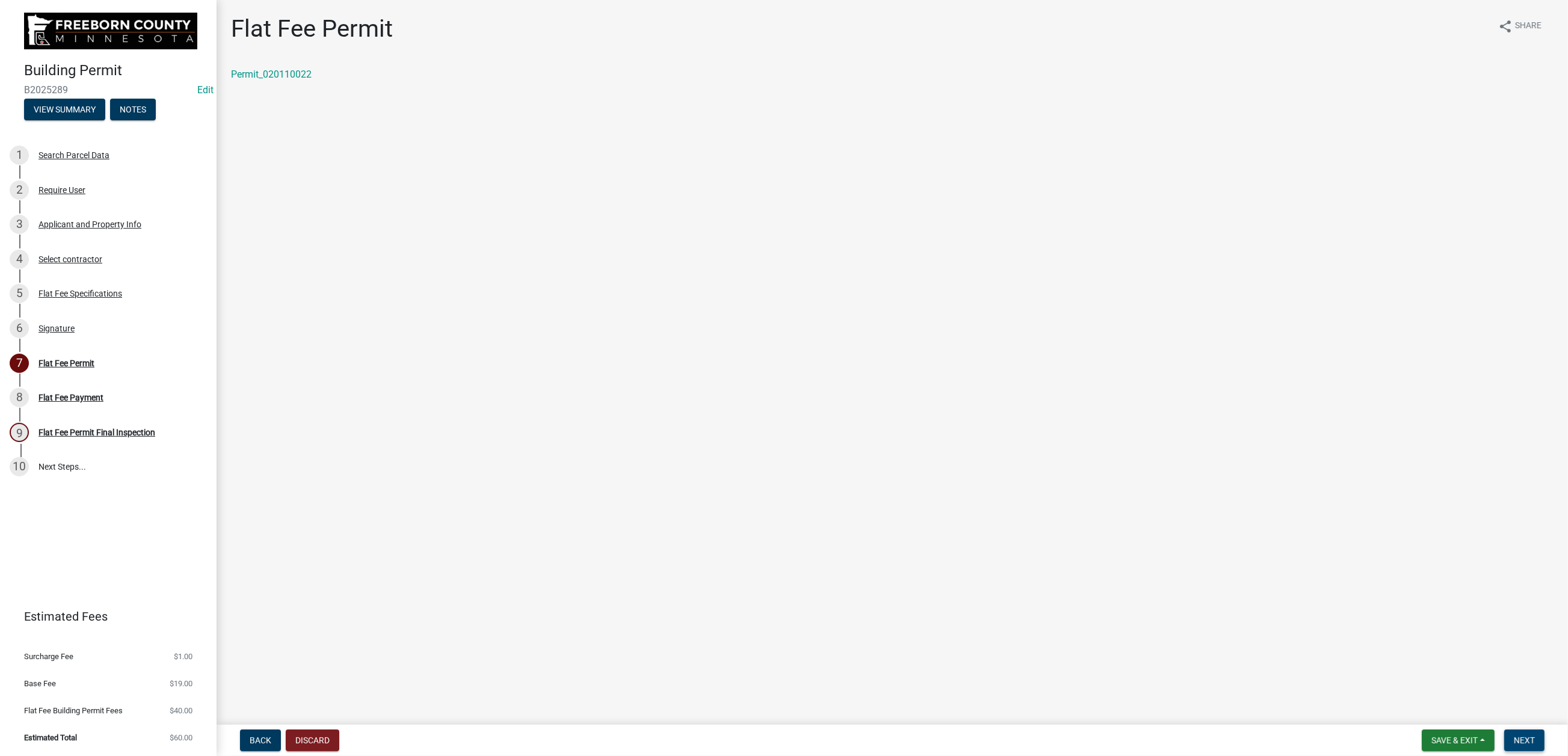
click at [1514, 739] on span "Next" at bounding box center [1525, 740] width 21 height 9
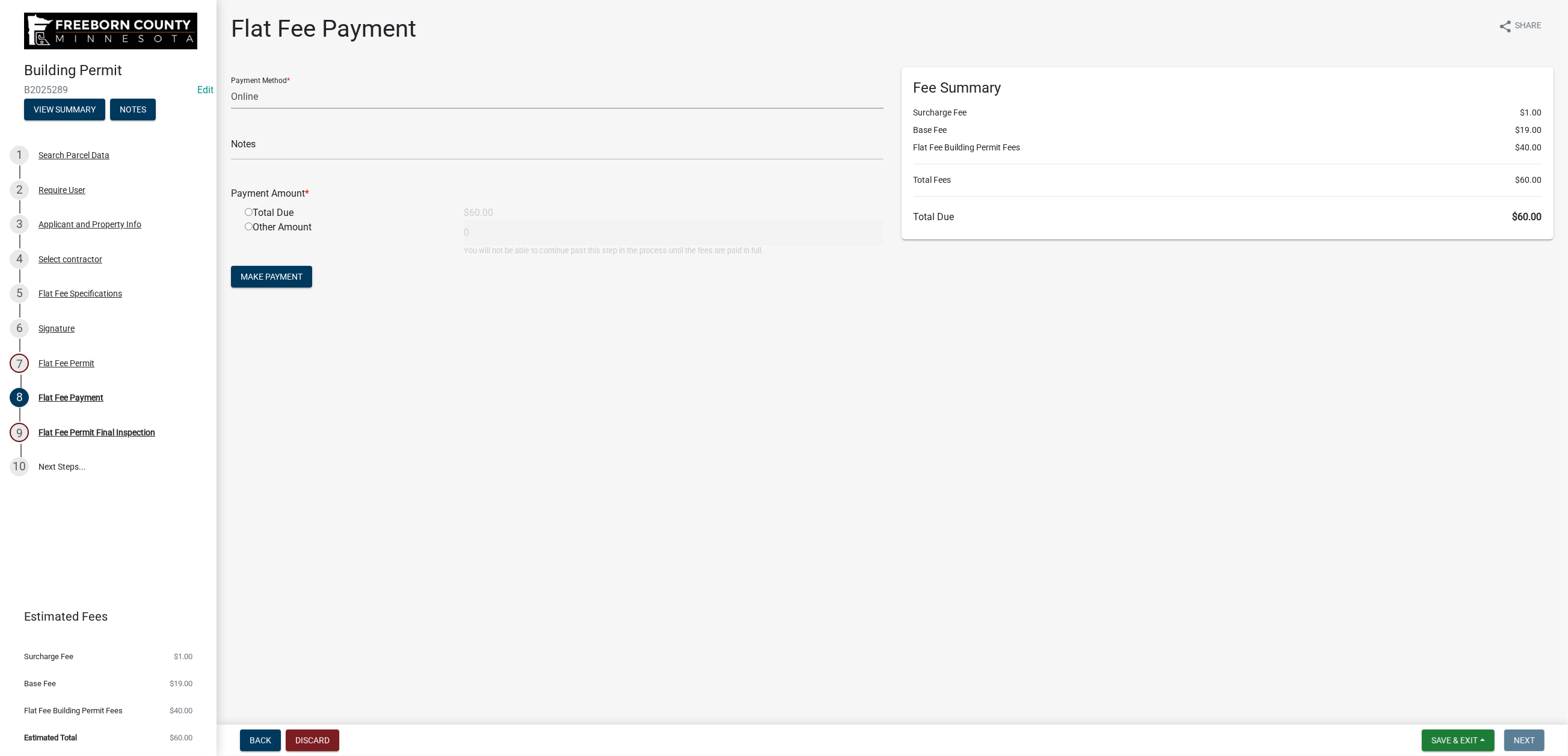
click at [290, 109] on select "Credit Card POS Check Cash Online" at bounding box center [557, 96] width 653 height 25
select select "1: 0"
click at [238, 109] on select "Credit Card POS Check Cash Online" at bounding box center [557, 96] width 653 height 25
click at [268, 160] on input "text" at bounding box center [557, 147] width 653 height 25
type input "20064"
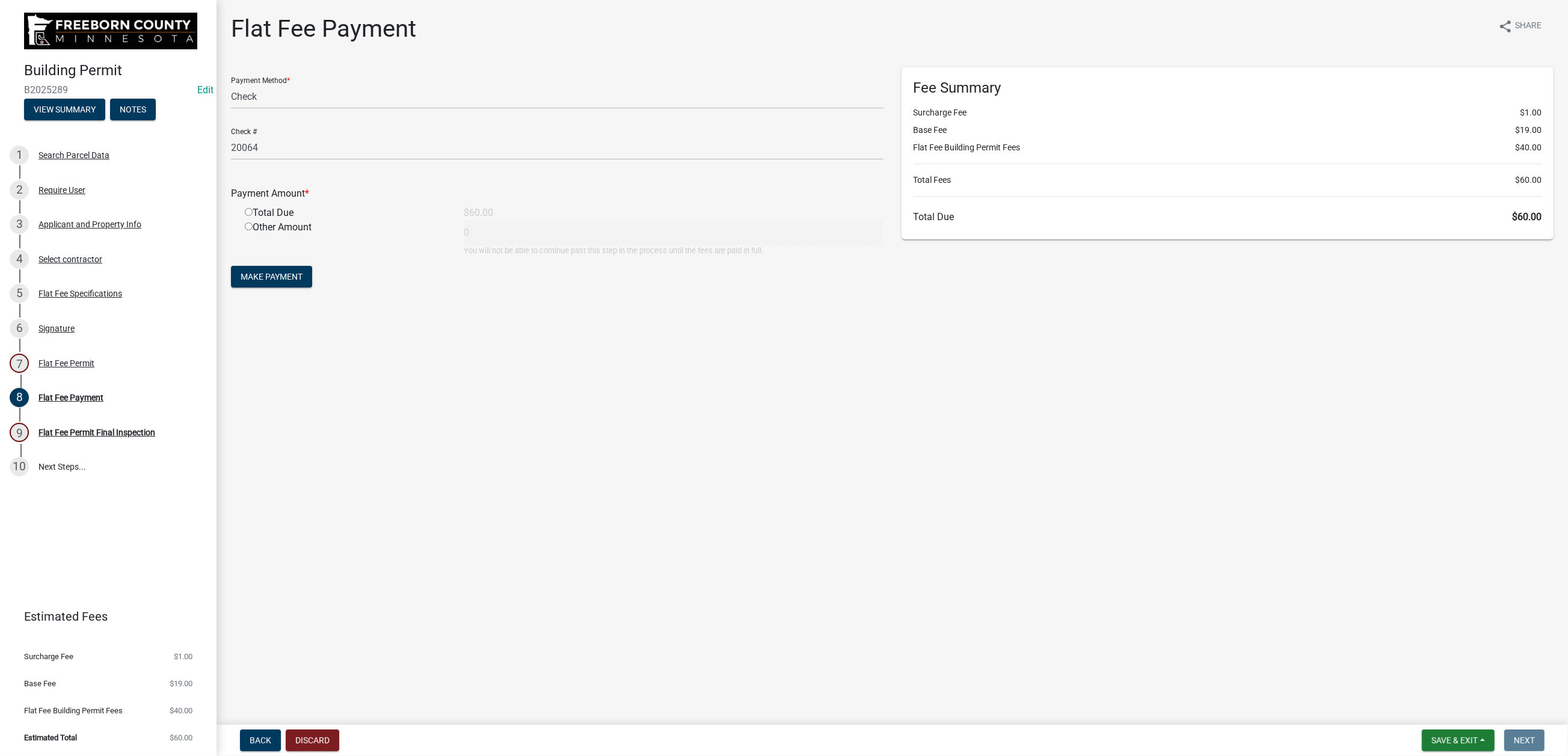
click at [252, 216] on input "radio" at bounding box center [249, 212] width 8 height 8
radio input "true"
type input "60"
click at [302, 282] on span "Make Payment" at bounding box center [271, 276] width 62 height 9
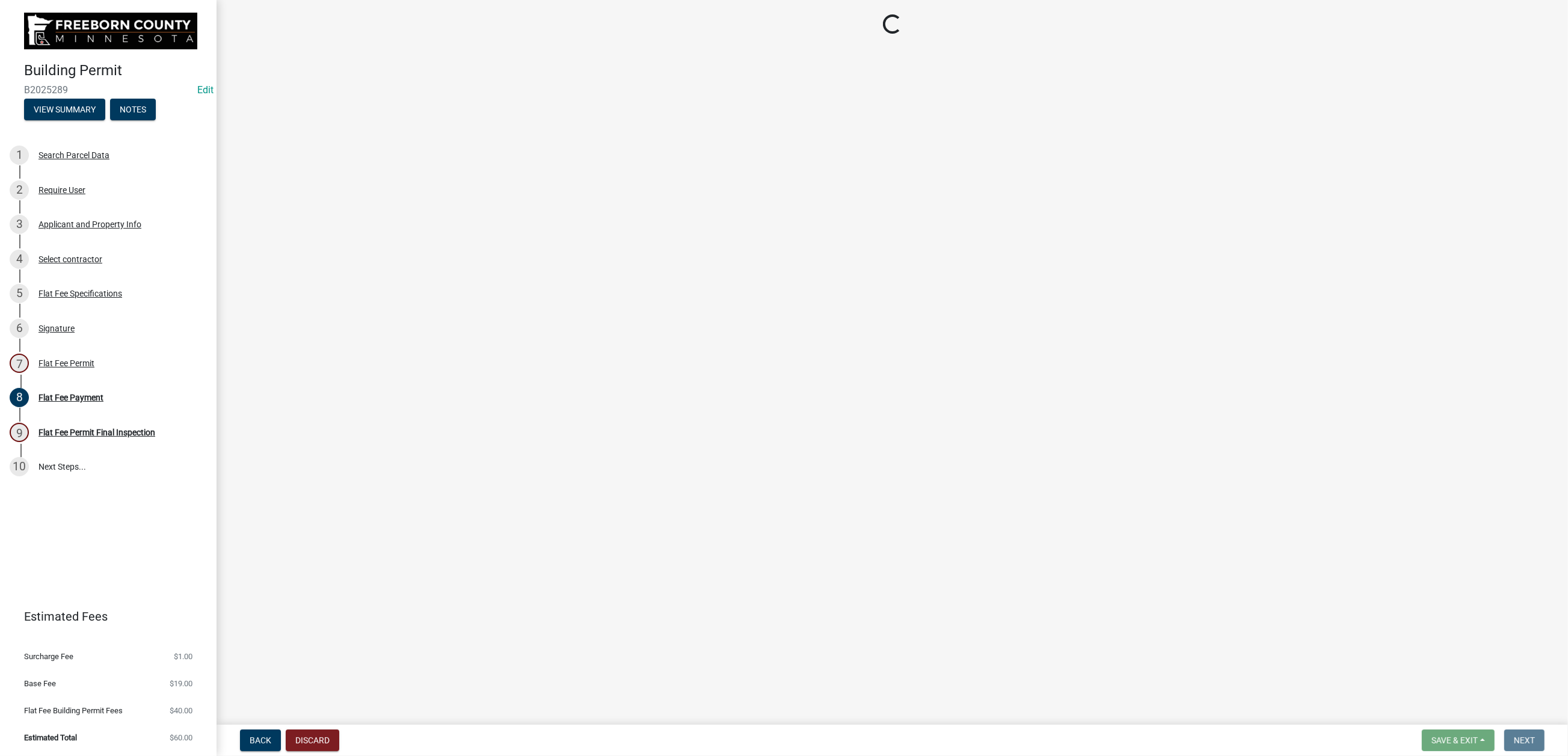
select select "3613e5d6-c0da-40a7-83d4-d5638b2e6124"
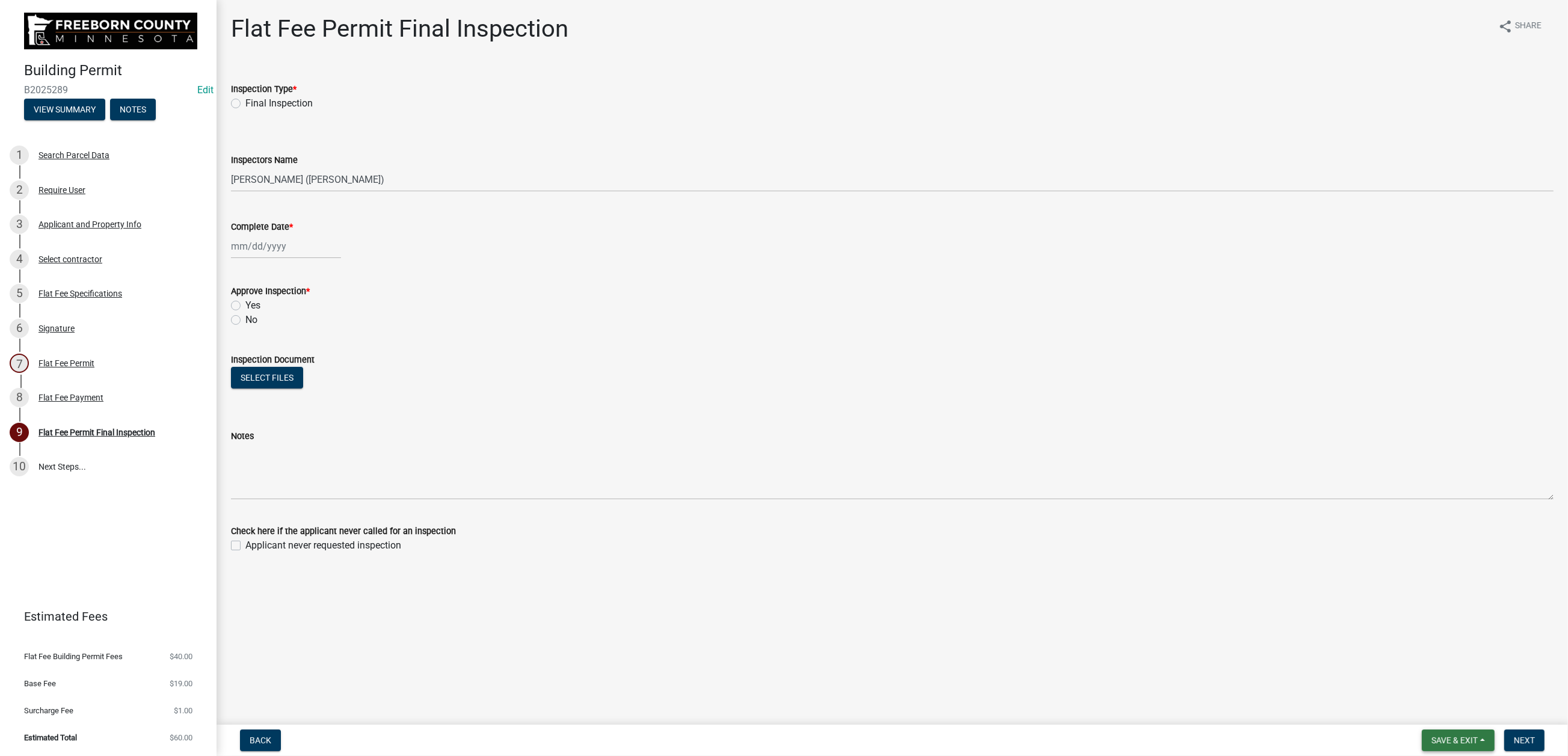
click at [1422, 729] on button "Save & Exit" at bounding box center [1458, 740] width 73 height 22
click at [1410, 687] on button "Save & Exit" at bounding box center [1446, 697] width 97 height 29
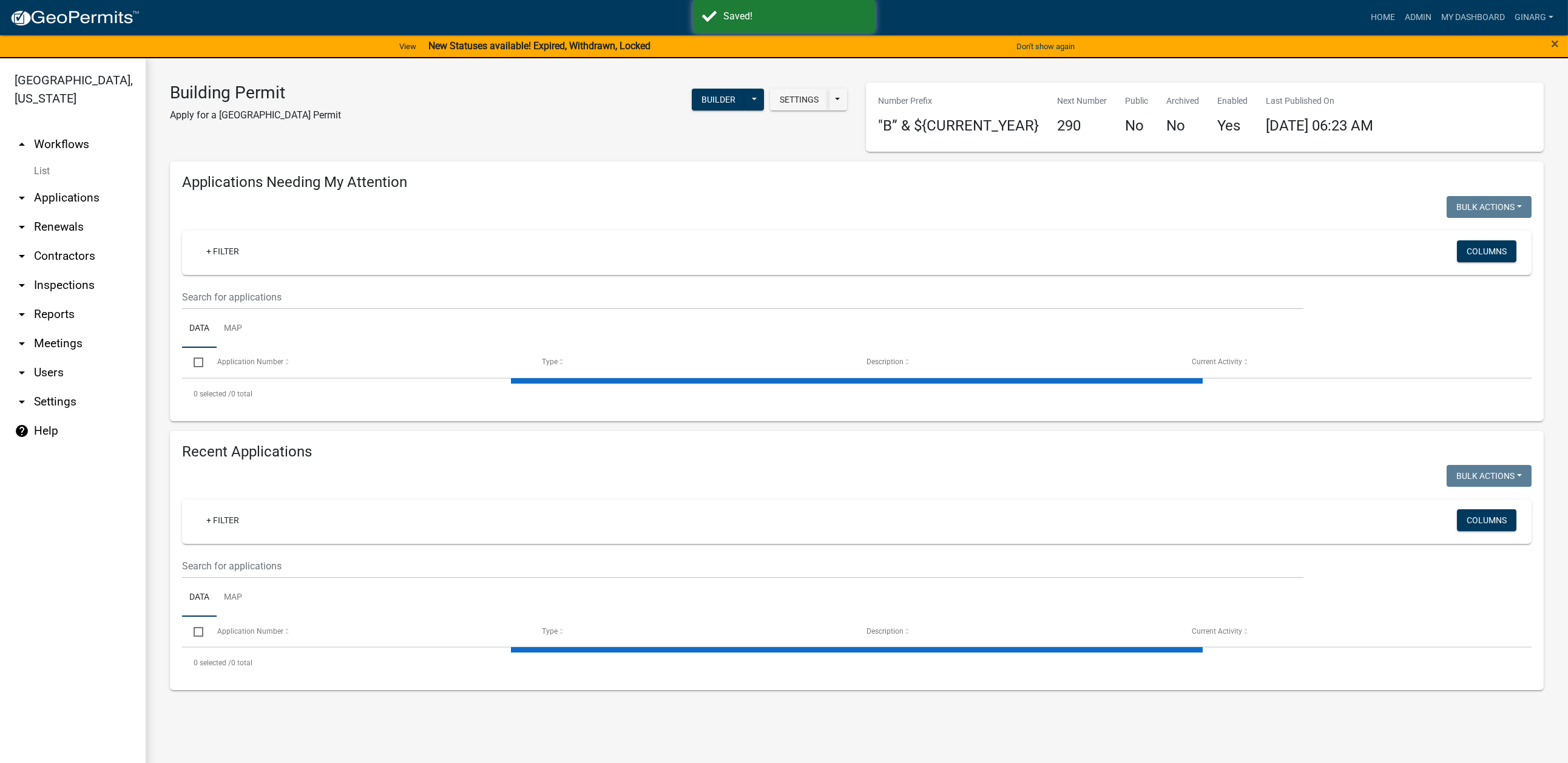
select select "3: 100"
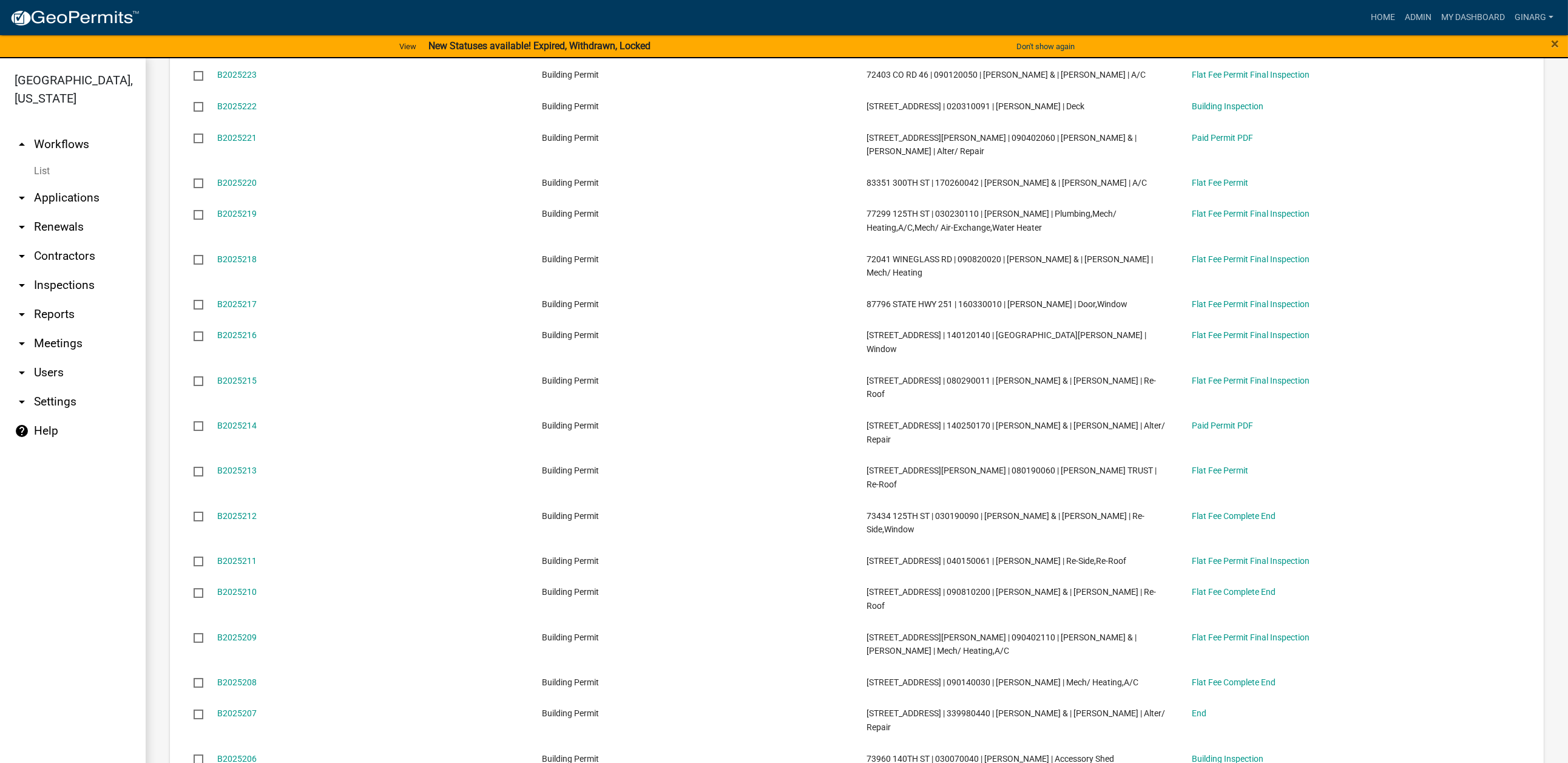
scroll to position [3732, 0]
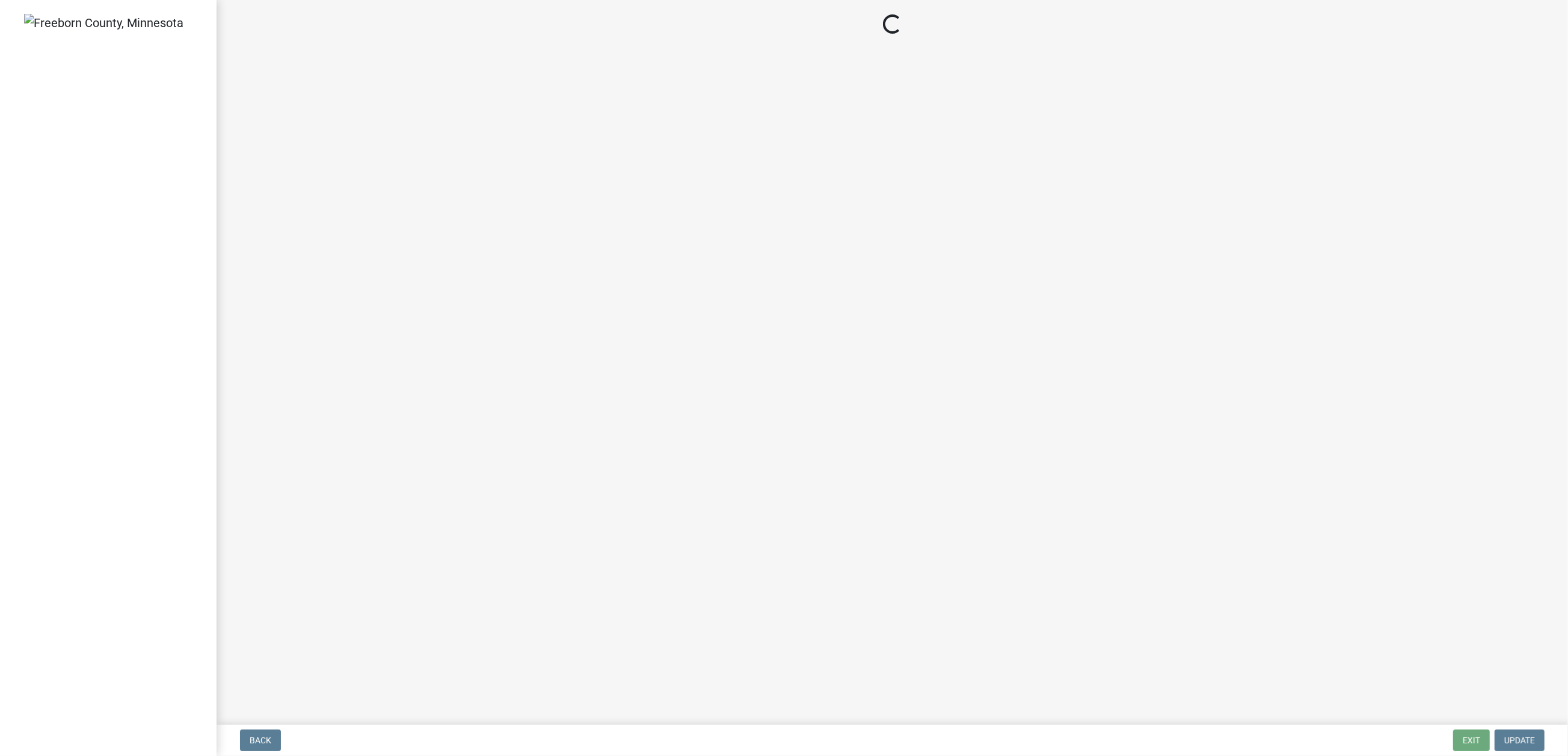
select select "3613e5d6-c0da-40a7-83d4-d5638b2e6124"
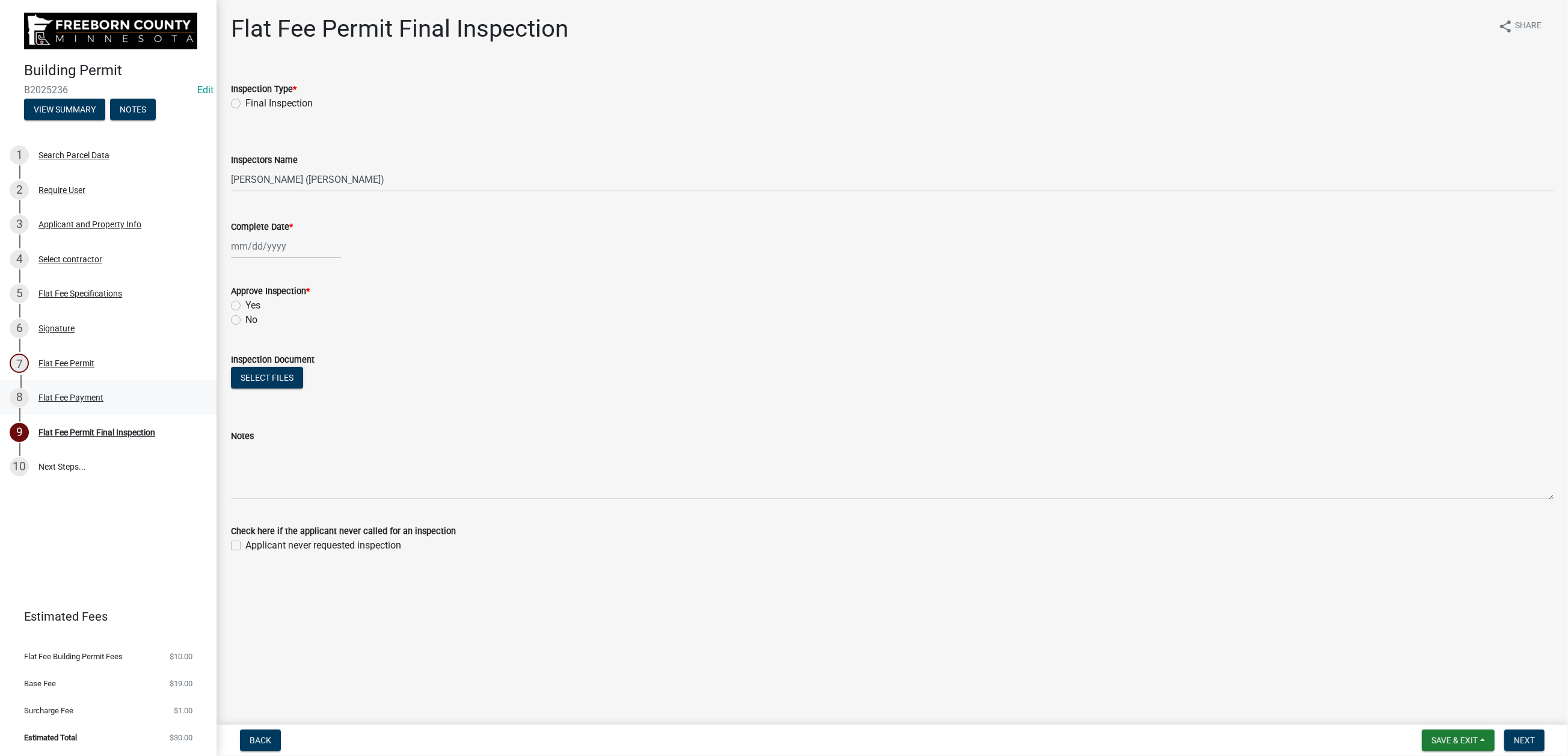
click at [103, 401] on div "Flat Fee Payment" at bounding box center [71, 397] width 65 height 9
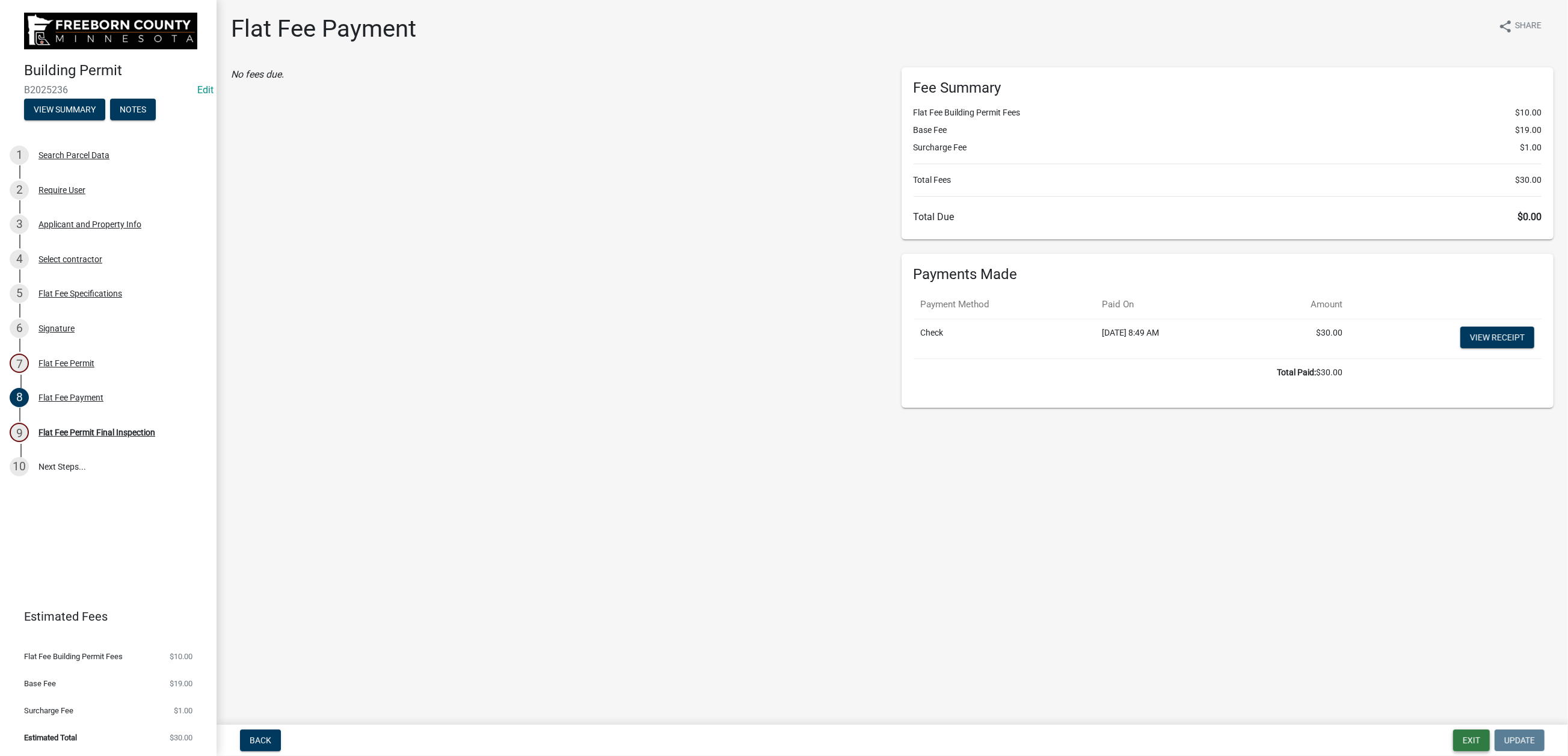
click at [1453, 735] on button "Exit" at bounding box center [1471, 740] width 37 height 22
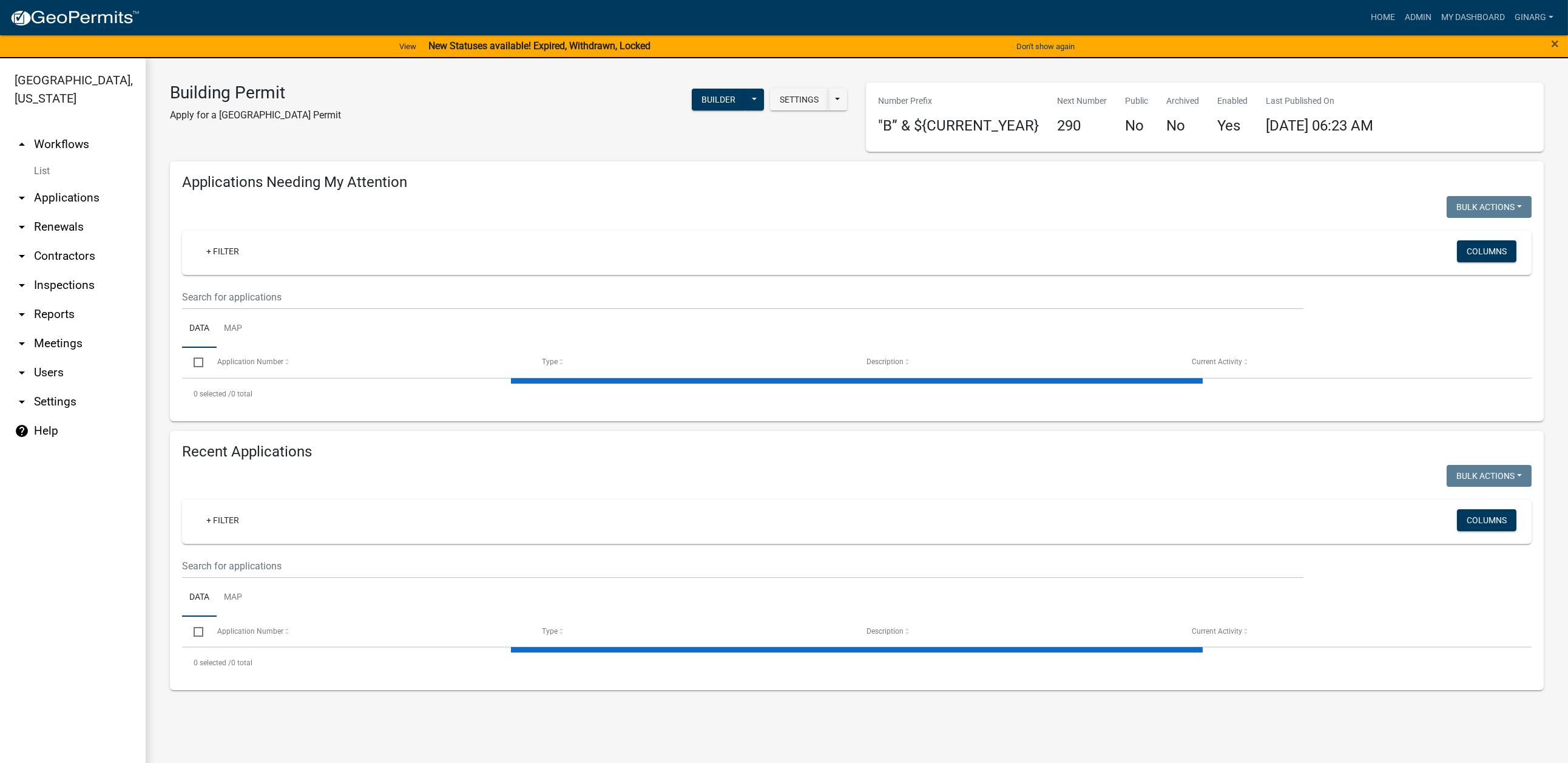
select select "3: 100"
